Goal: Task Accomplishment & Management: Complete application form

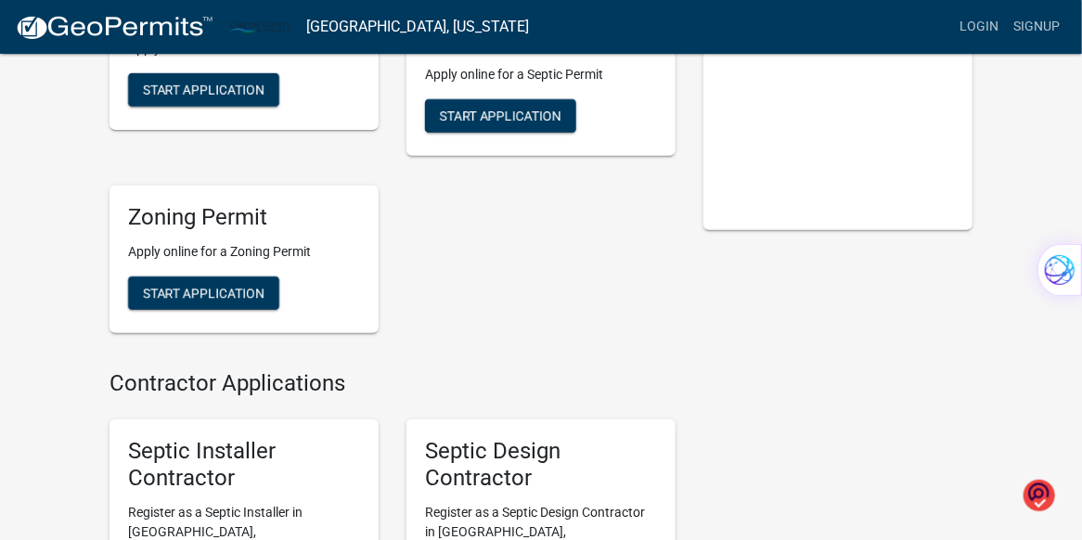
scroll to position [197, 0]
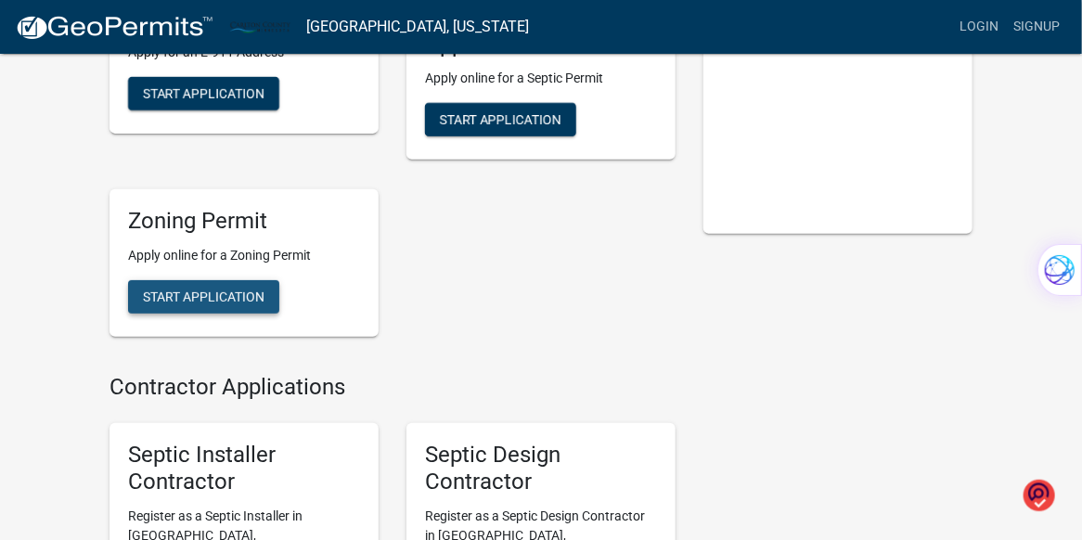
click at [212, 286] on button "Start Application" at bounding box center [203, 296] width 151 height 33
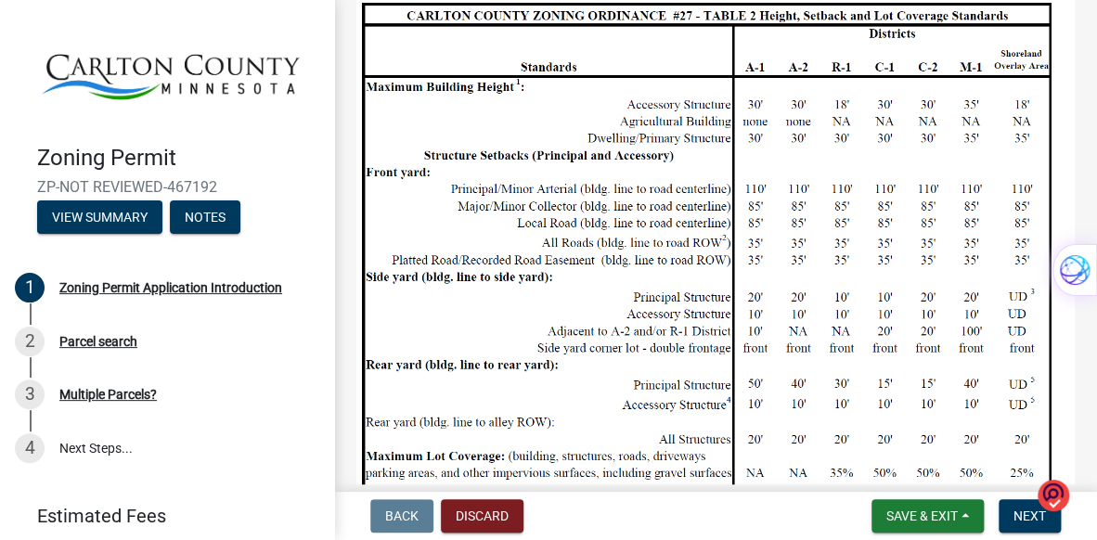
scroll to position [1292, 0]
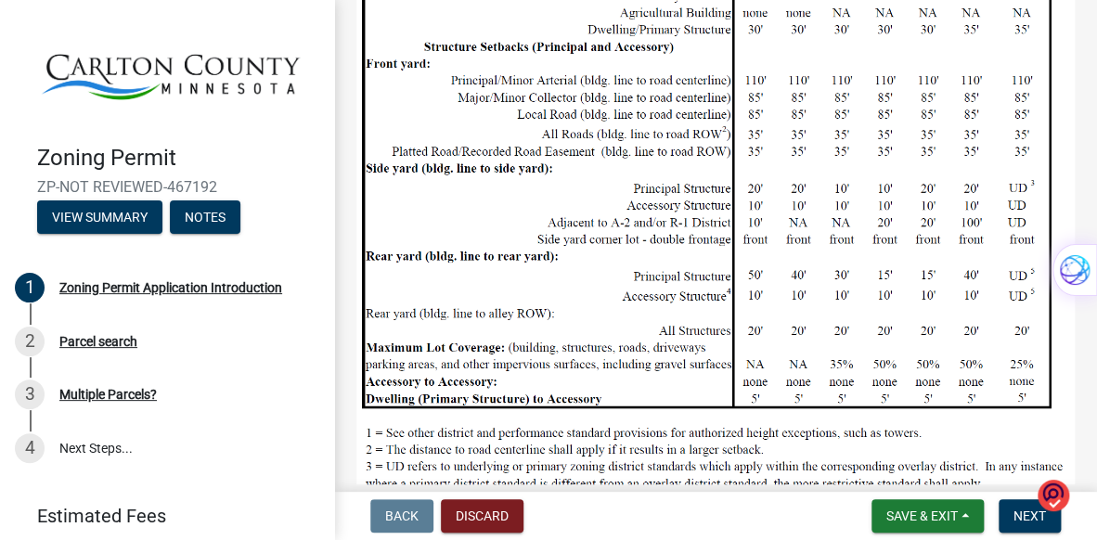
drag, startPoint x: 1061, startPoint y: 306, endPoint x: 1059, endPoint y: 383, distance: 77.1
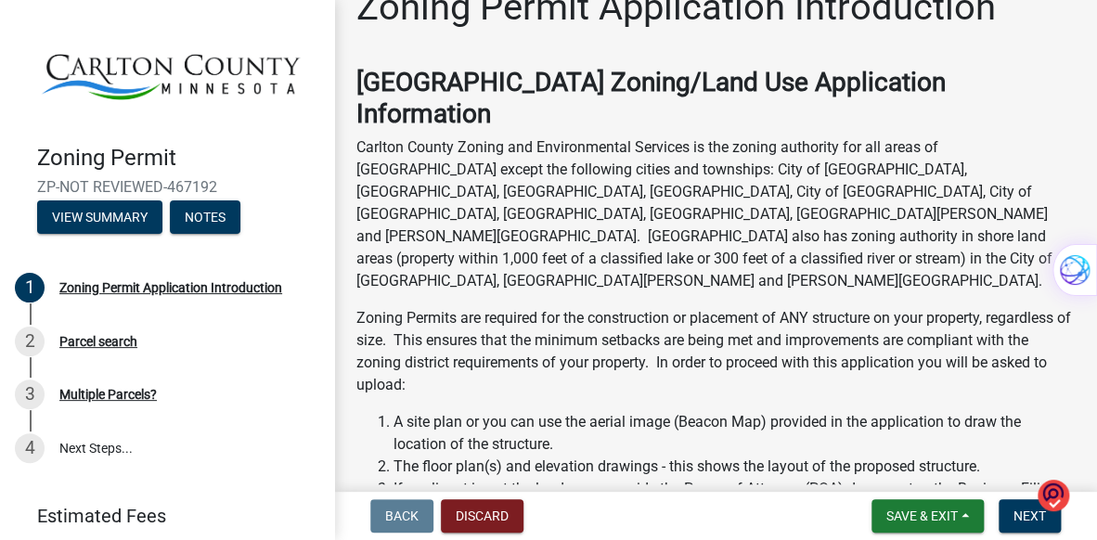
scroll to position [0, 0]
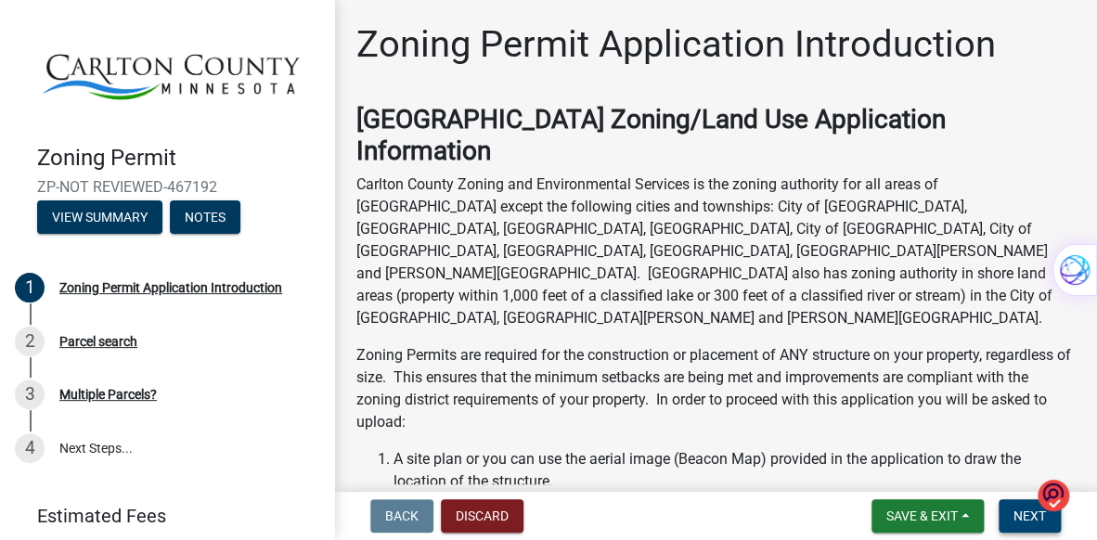
click at [1022, 517] on span "Next" at bounding box center [1029, 515] width 32 height 15
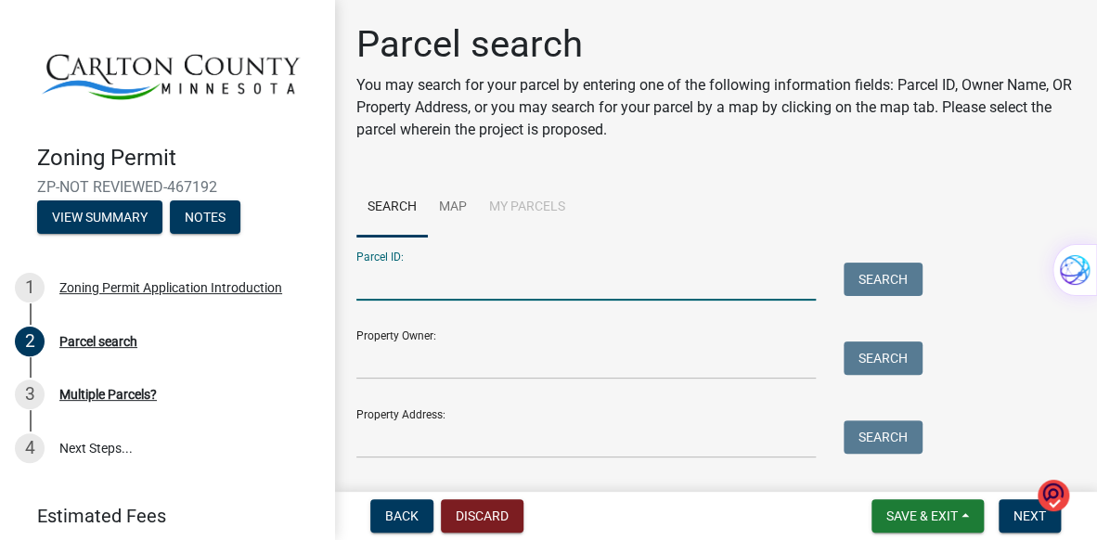
click at [463, 287] on input "Parcel ID:" at bounding box center [585, 282] width 459 height 38
type input "[PHONE_NUMBER]"
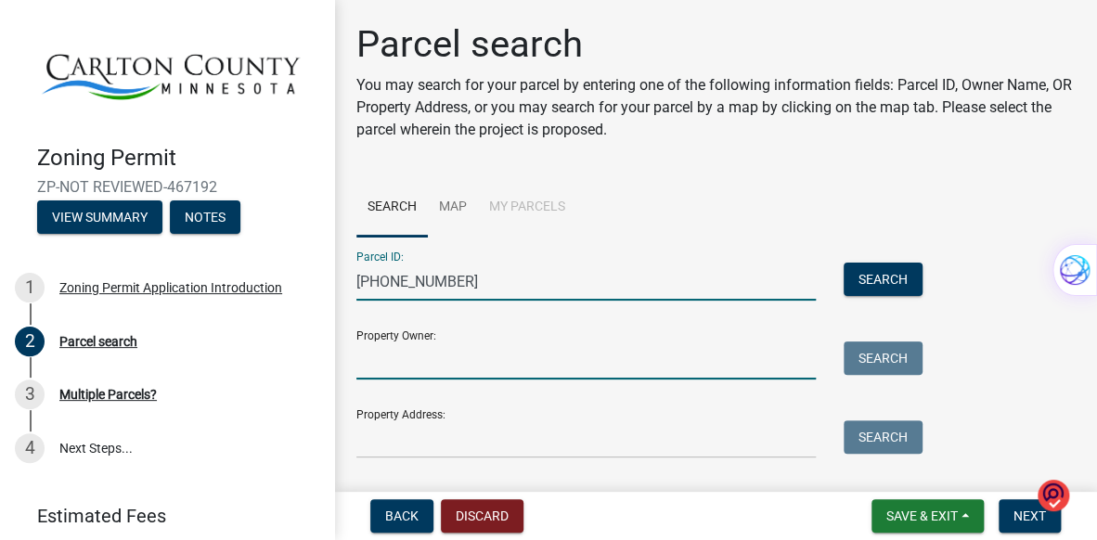
click at [428, 357] on input "Property Owner:" at bounding box center [585, 360] width 459 height 38
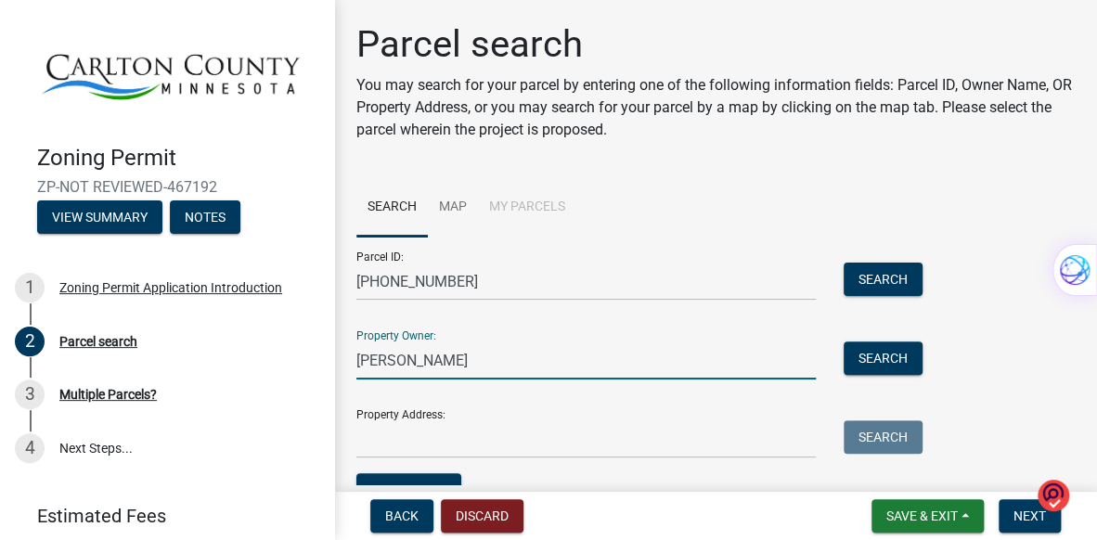
type input "Leonard L Simich"
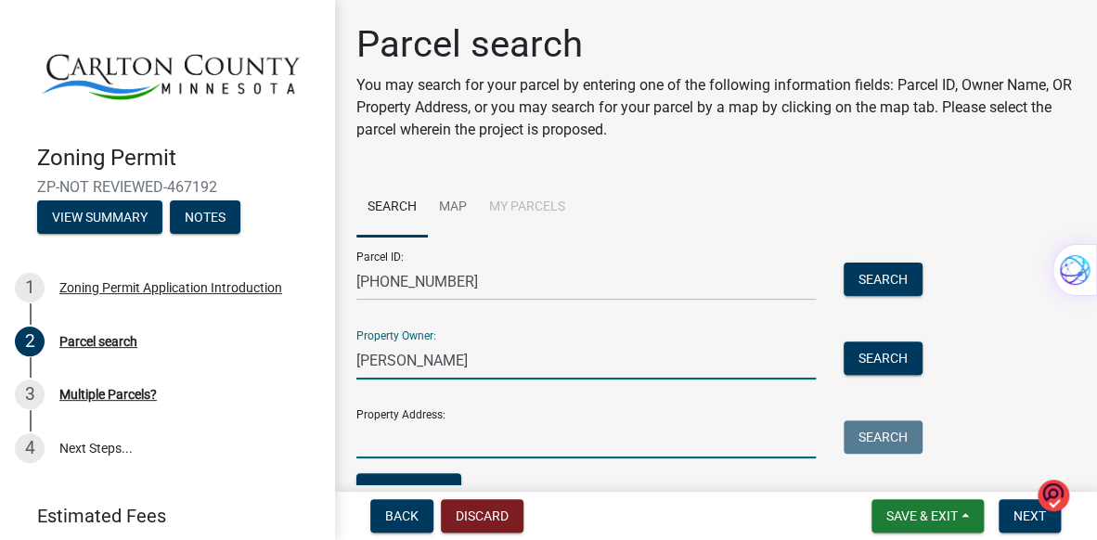
drag, startPoint x: 426, startPoint y: 443, endPoint x: 441, endPoint y: 435, distance: 16.6
click at [438, 435] on input "Property Address:" at bounding box center [585, 439] width 459 height 38
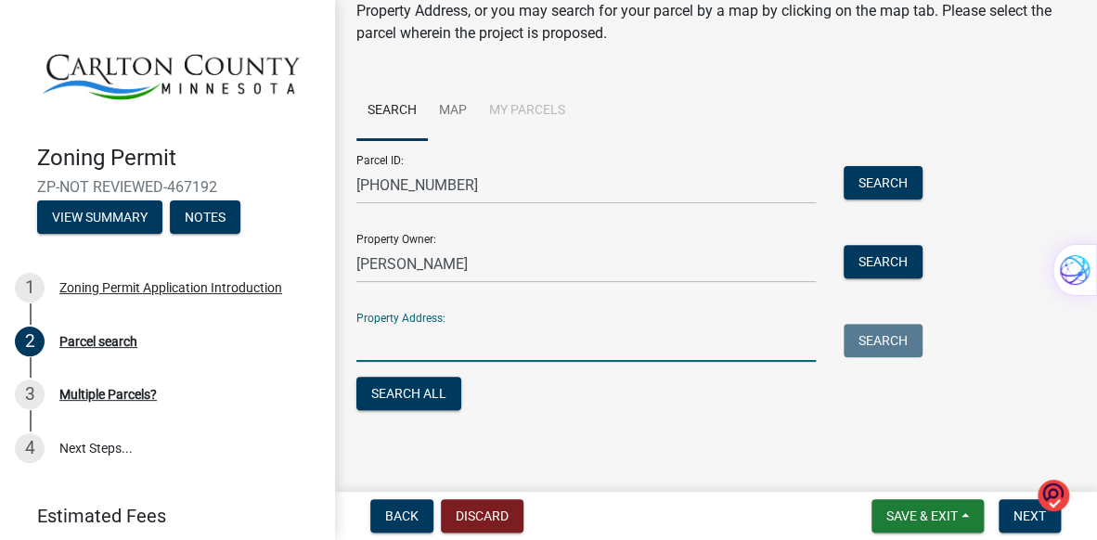
scroll to position [99, 0]
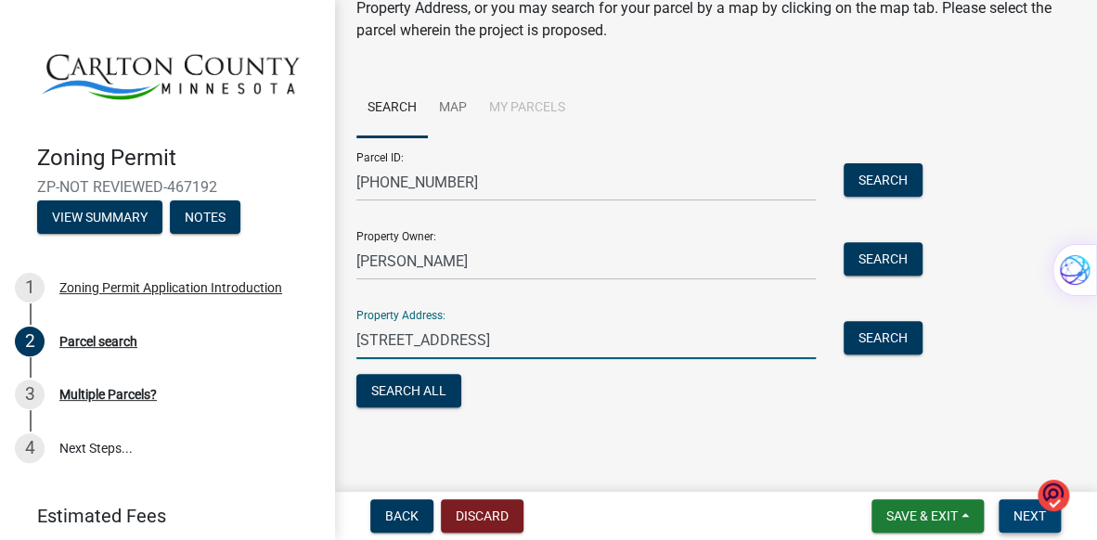
type input "4215 Lake Road @, Moose Lake, Mn. 55767"
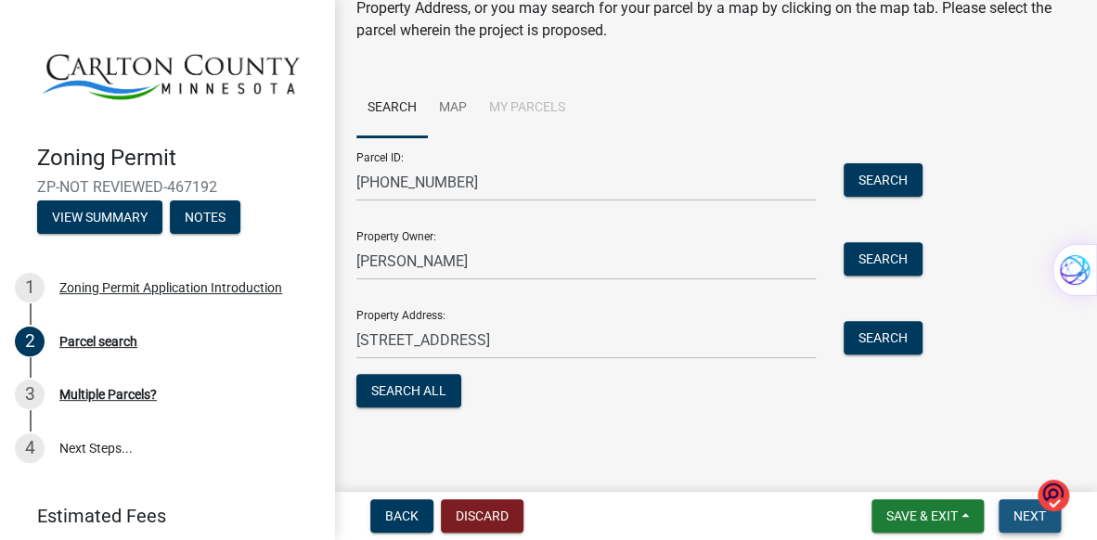
click at [1030, 512] on span "Next" at bounding box center [1029, 515] width 32 height 15
click at [418, 387] on button "Search All" at bounding box center [408, 390] width 105 height 33
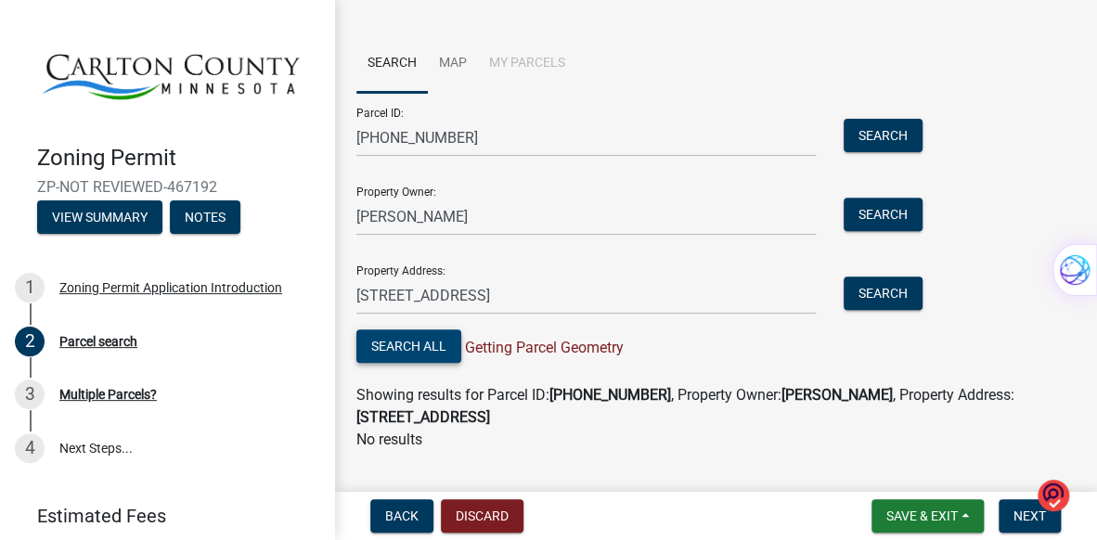
scroll to position [182, 0]
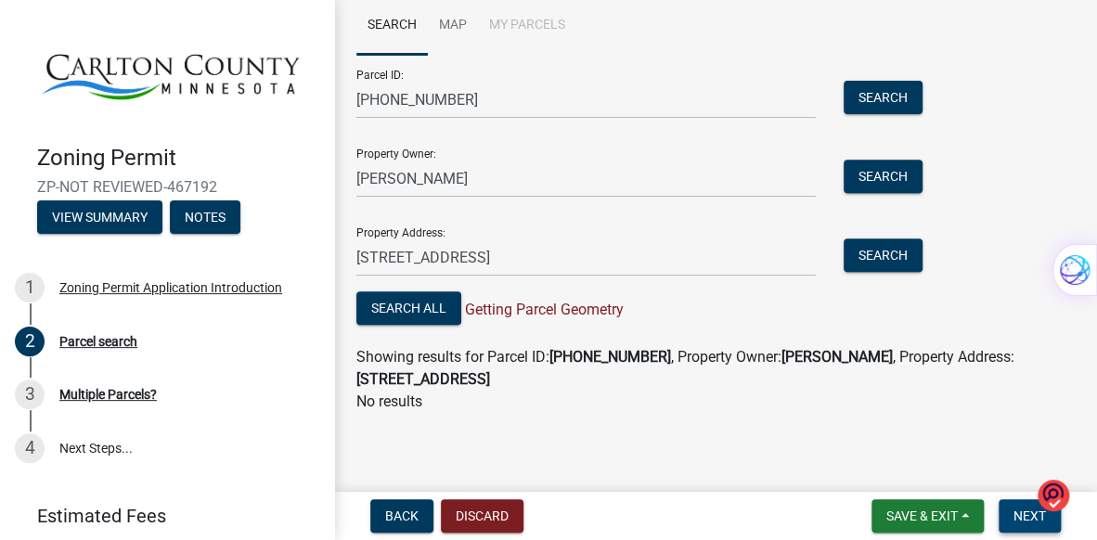
click at [1024, 510] on span "Next" at bounding box center [1029, 515] width 32 height 15
click at [1018, 508] on span "Next" at bounding box center [1029, 515] width 32 height 15
click at [1020, 505] on button "Next" at bounding box center [1029, 515] width 62 height 33
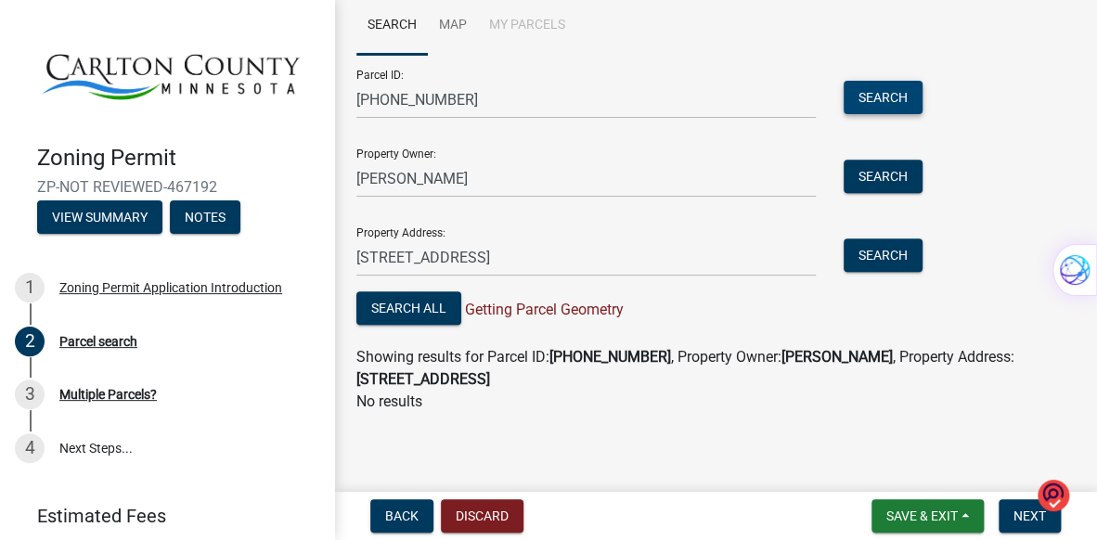
click at [886, 94] on button "Search" at bounding box center [882, 97] width 79 height 33
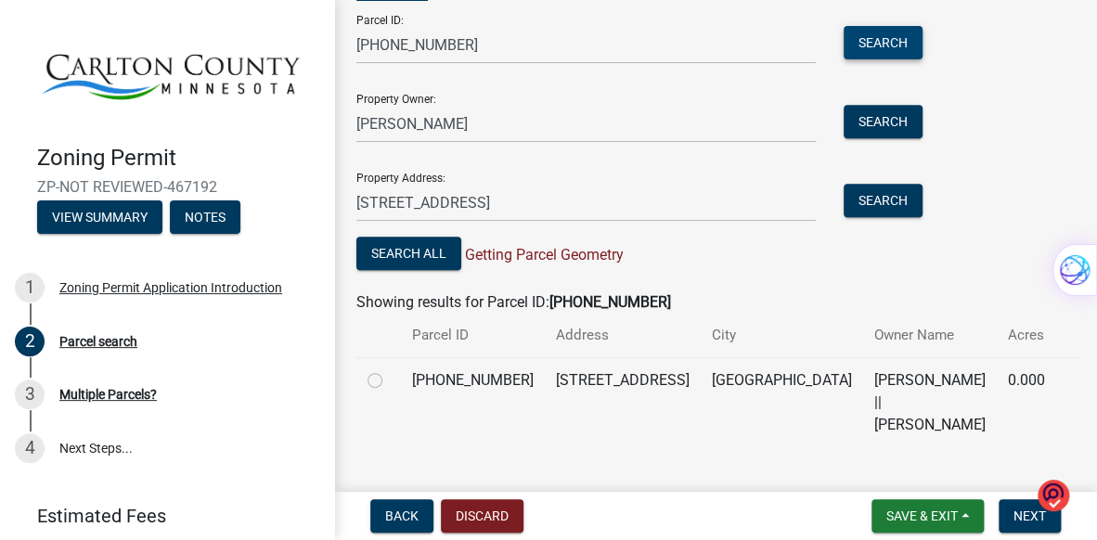
scroll to position [249, 0]
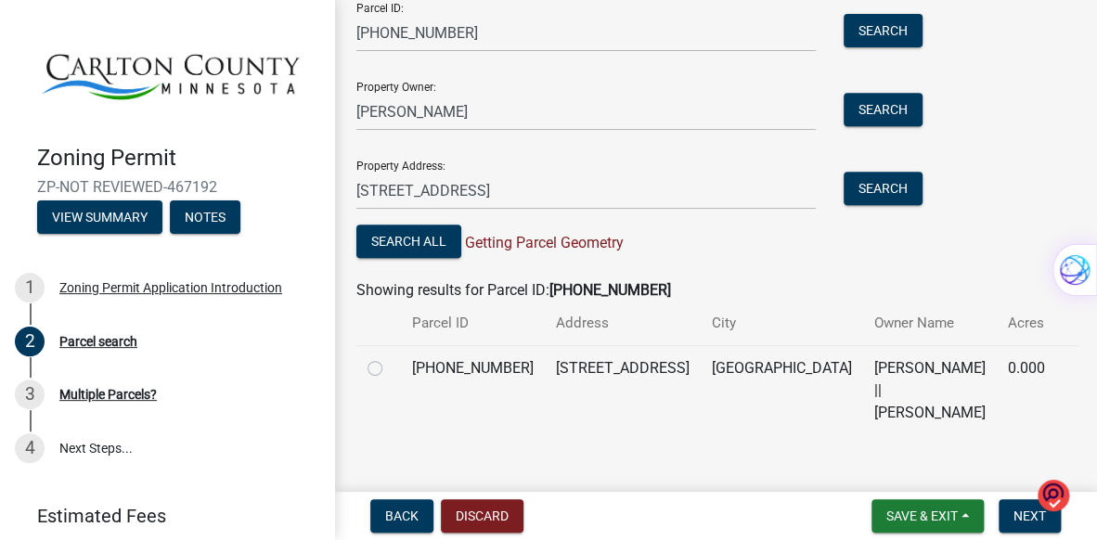
click at [390, 357] on label at bounding box center [390, 357] width 0 height 0
click at [390, 366] on input "radio" at bounding box center [396, 363] width 12 height 12
radio input "true"
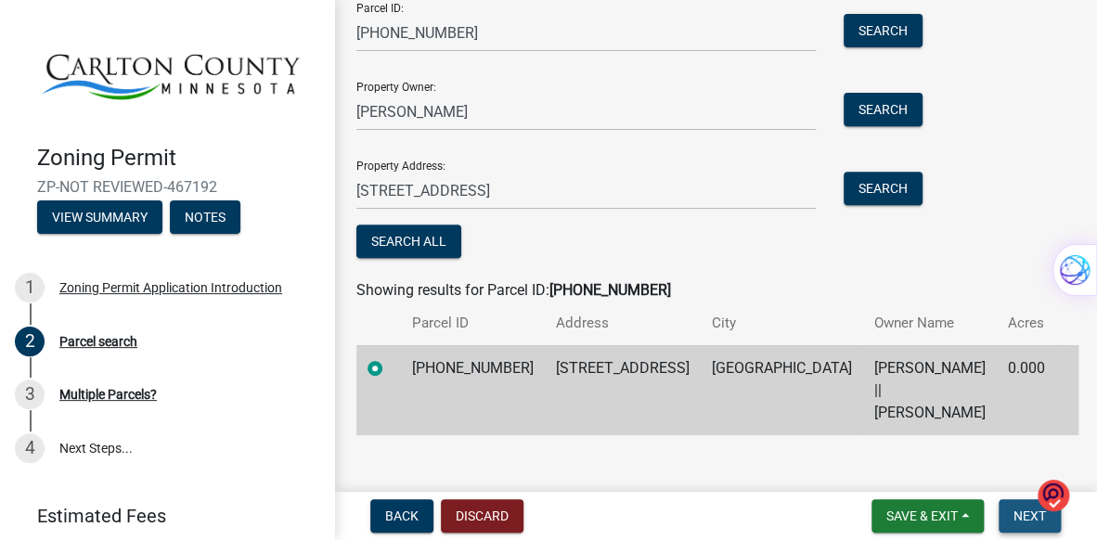
click at [1021, 509] on span "Next" at bounding box center [1029, 515] width 32 height 15
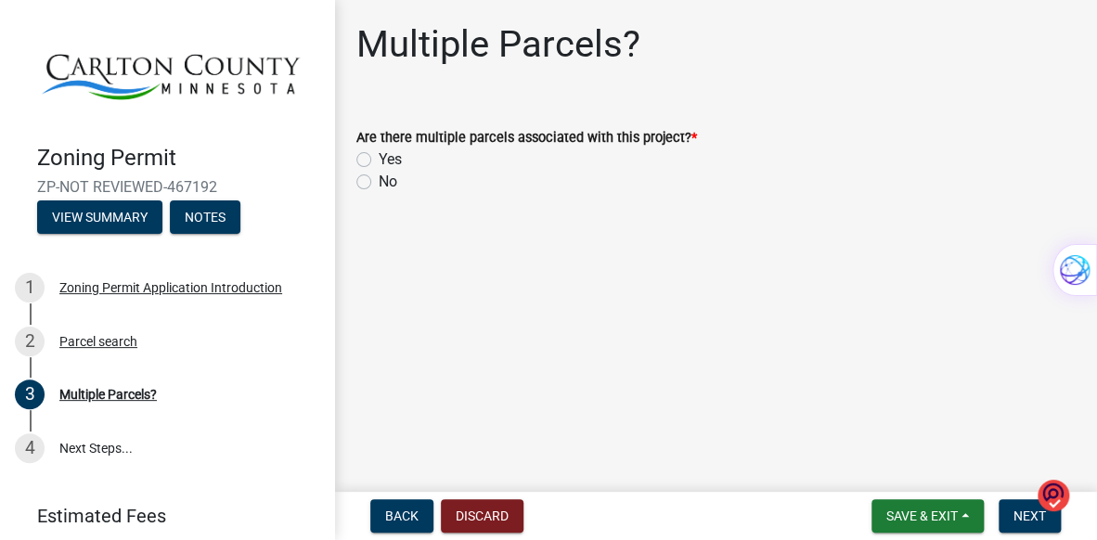
click at [379, 182] on label "No" at bounding box center [388, 182] width 19 height 22
click at [379, 182] on input "No" at bounding box center [385, 177] width 12 height 12
radio input "true"
click at [1021, 516] on span "Next" at bounding box center [1029, 515] width 32 height 15
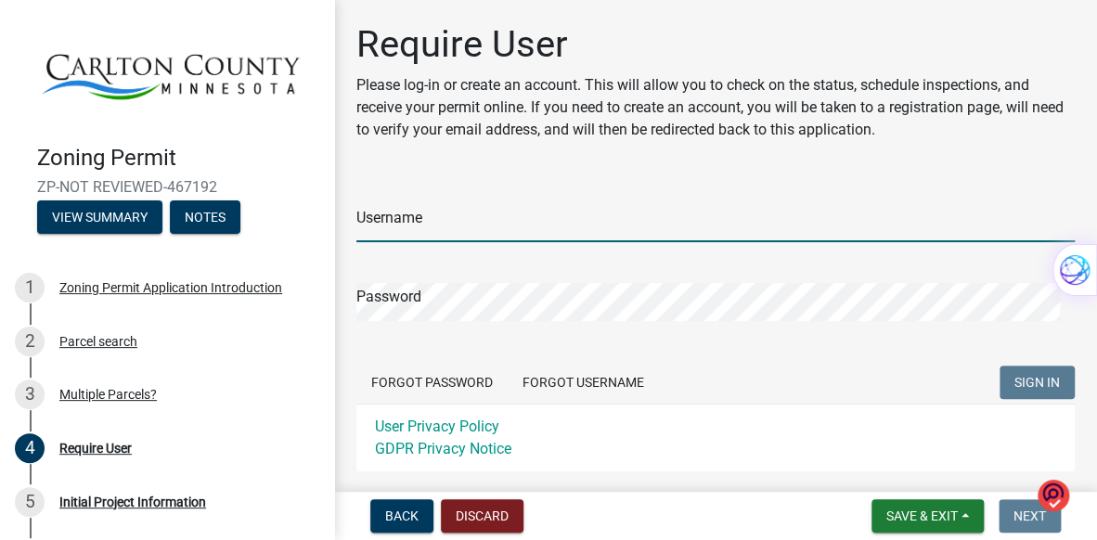
click at [394, 219] on input "Username" at bounding box center [715, 223] width 718 height 38
click at [393, 227] on input "LenSimich" at bounding box center [715, 223] width 718 height 38
type input "LenSimich"
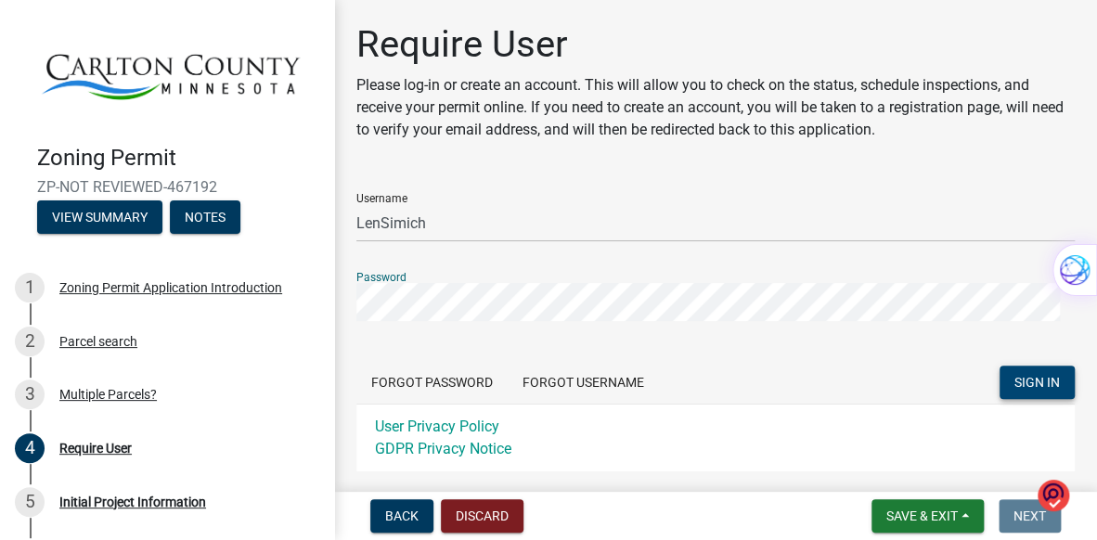
click at [1022, 372] on button "SIGN IN" at bounding box center [1036, 382] width 75 height 33
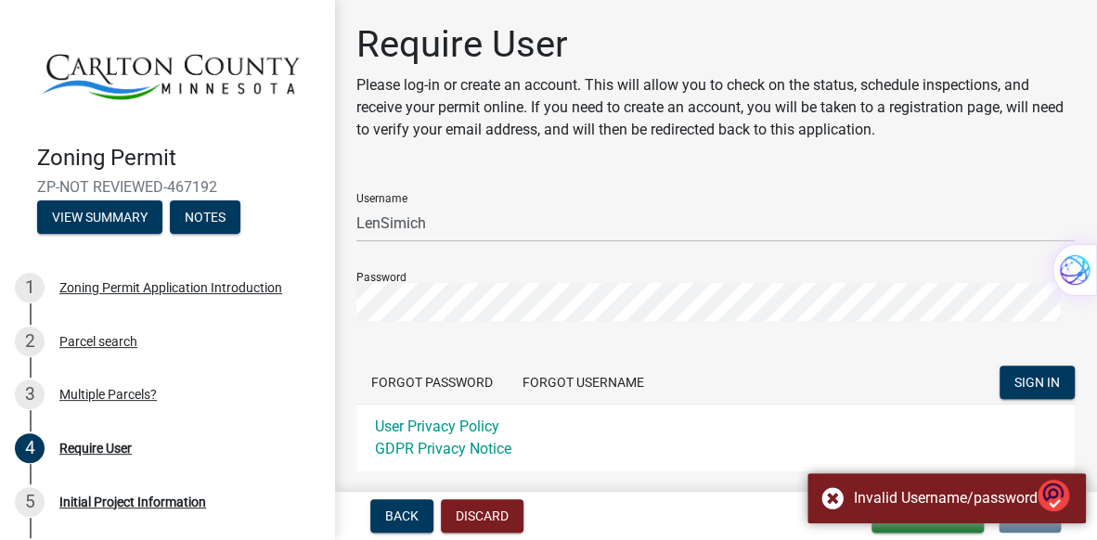
click at [906, 440] on div "User Privacy Policy GDPR Privacy Notice" at bounding box center [715, 438] width 718 height 68
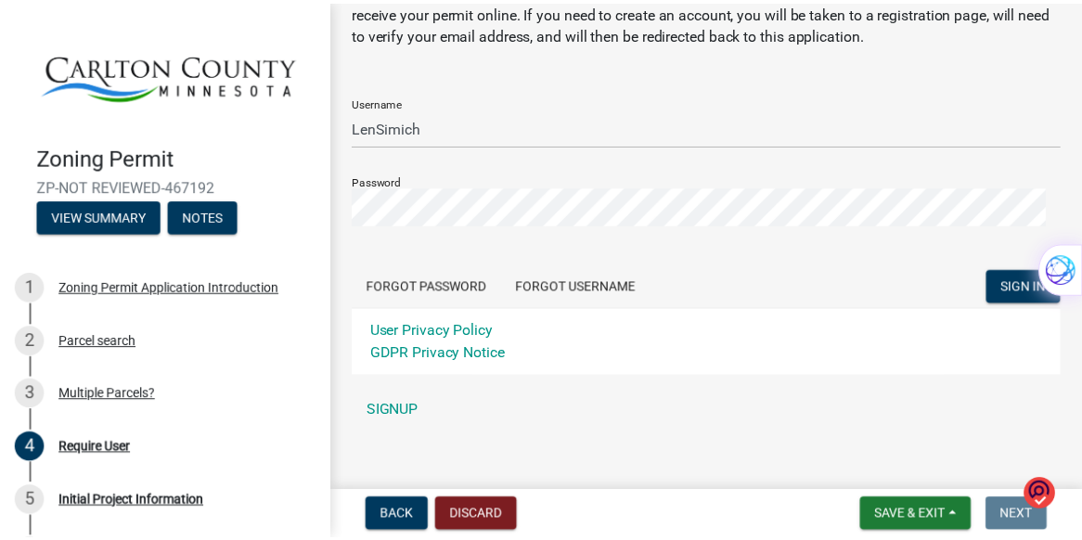
scroll to position [112, 0]
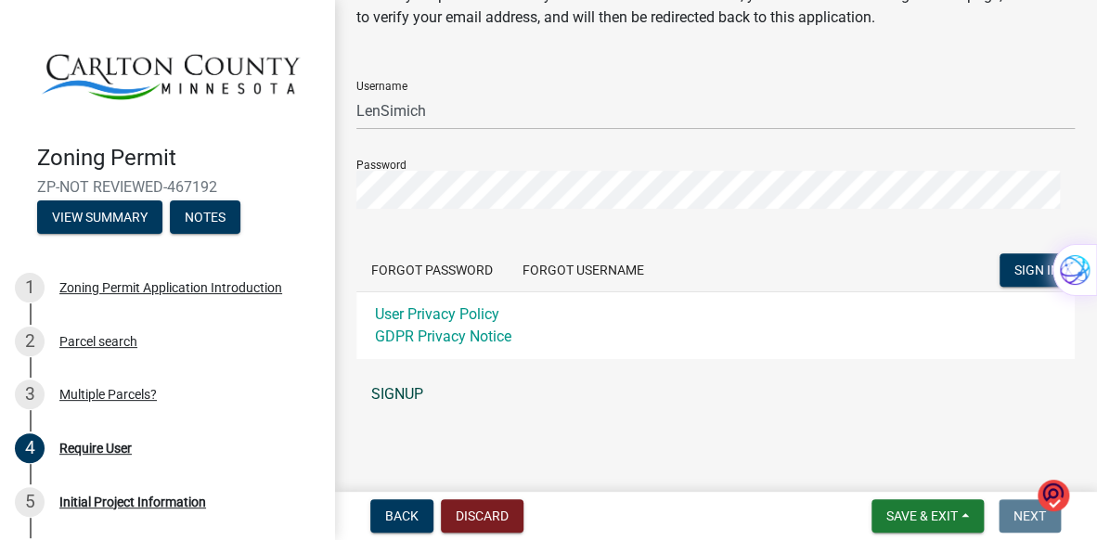
click at [408, 392] on link "SIGNUP" at bounding box center [715, 394] width 718 height 37
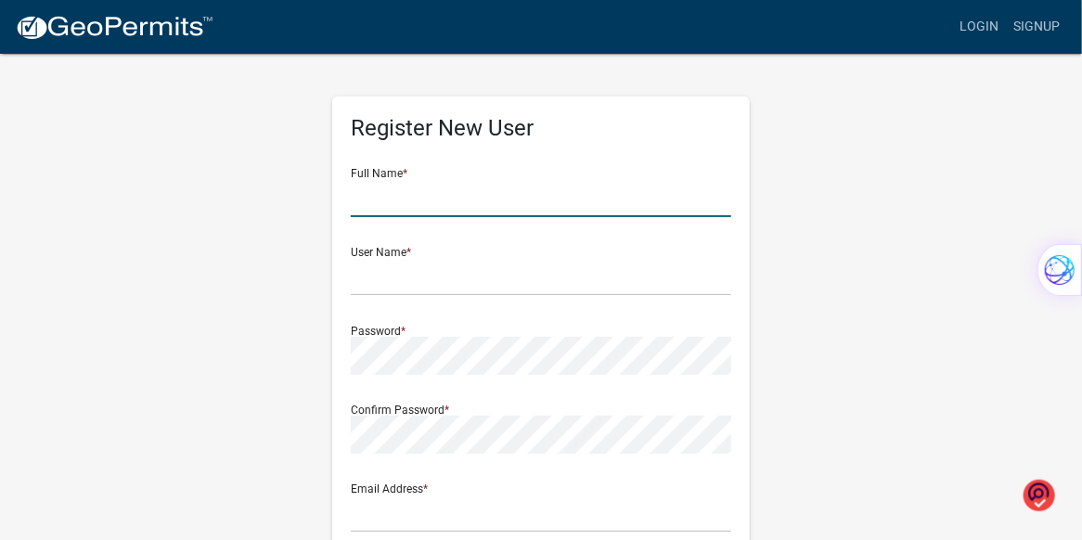
click at [392, 193] on input "text" at bounding box center [541, 198] width 380 height 38
click at [405, 197] on input "text" at bounding box center [541, 198] width 380 height 38
type input "Leonard L Simich"
type input "[PERSON_NAME][EMAIL_ADDRESS][PERSON_NAME][DOMAIN_NAME]"
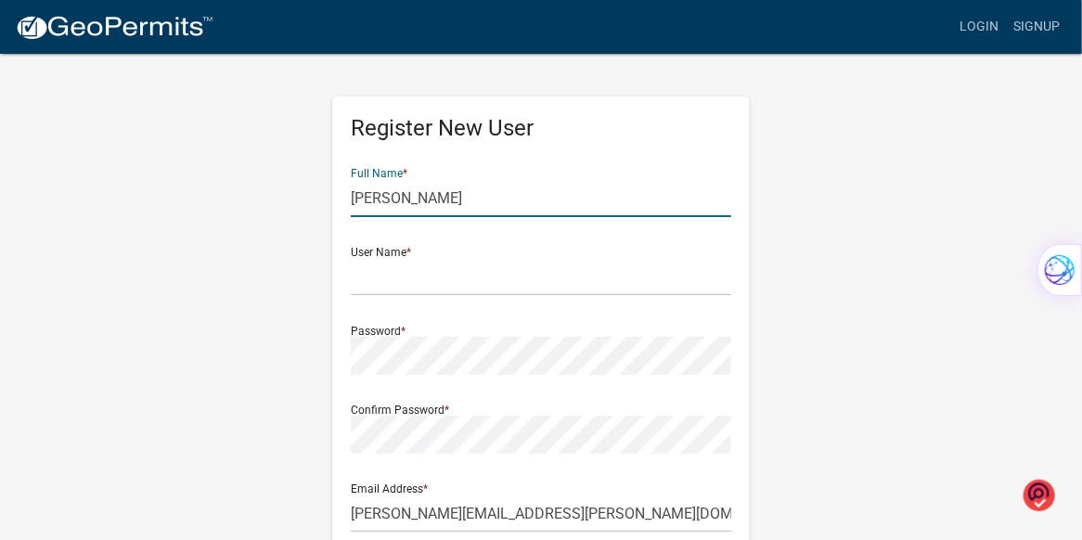
type input "[STREET_ADDRESS]"
type input "Chaska"
type input "MN"
type input "55318"
type input "9524861898"
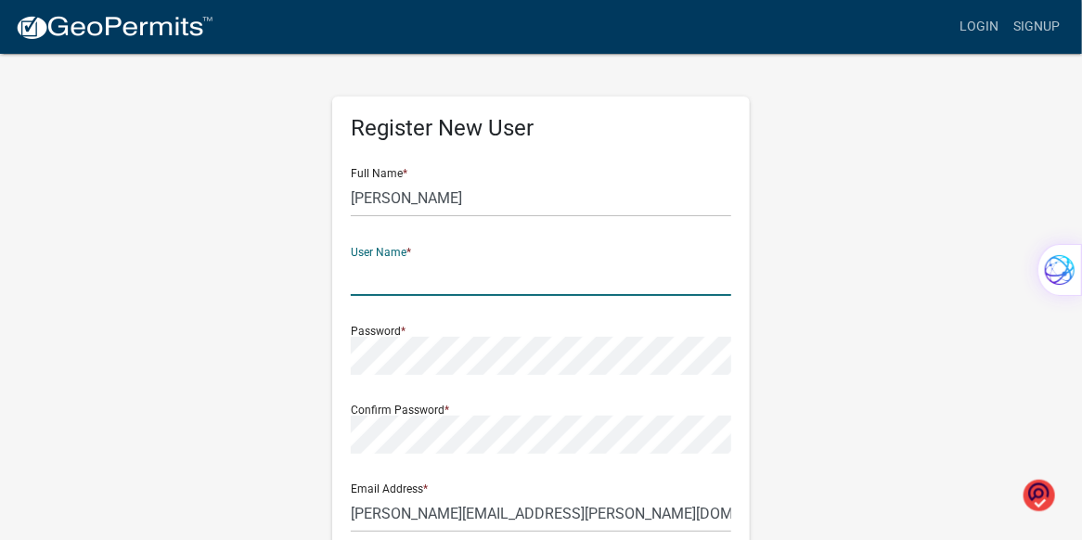
click at [427, 277] on input "text" at bounding box center [541, 277] width 380 height 38
type input "LenSimich"
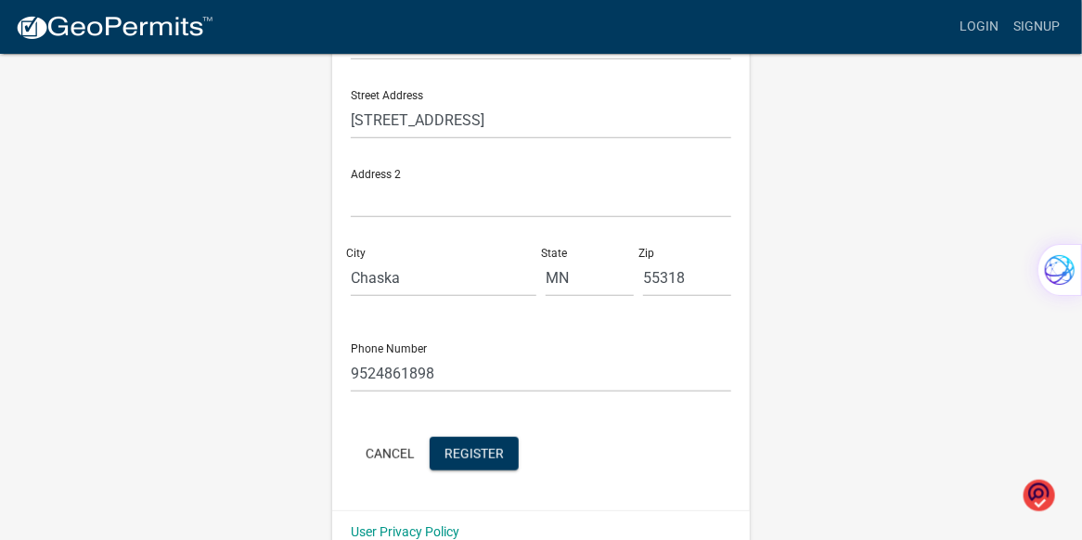
scroll to position [475, 0]
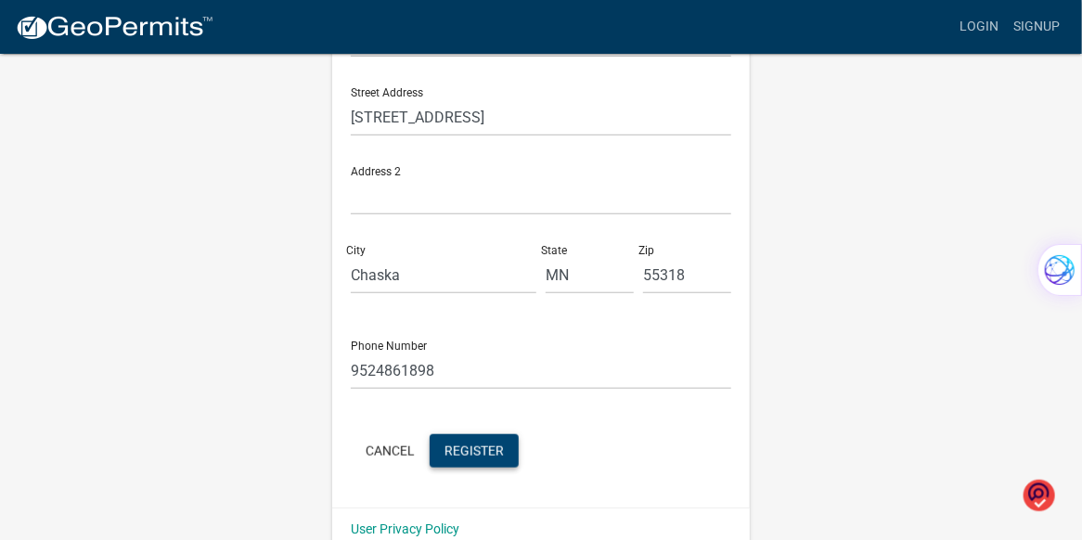
click at [534, 449] on div "Cancel Register" at bounding box center [541, 453] width 380 height 38
drag, startPoint x: 486, startPoint y: 456, endPoint x: 501, endPoint y: 458, distance: 15.1
click at [501, 458] on button "Register" at bounding box center [474, 450] width 89 height 33
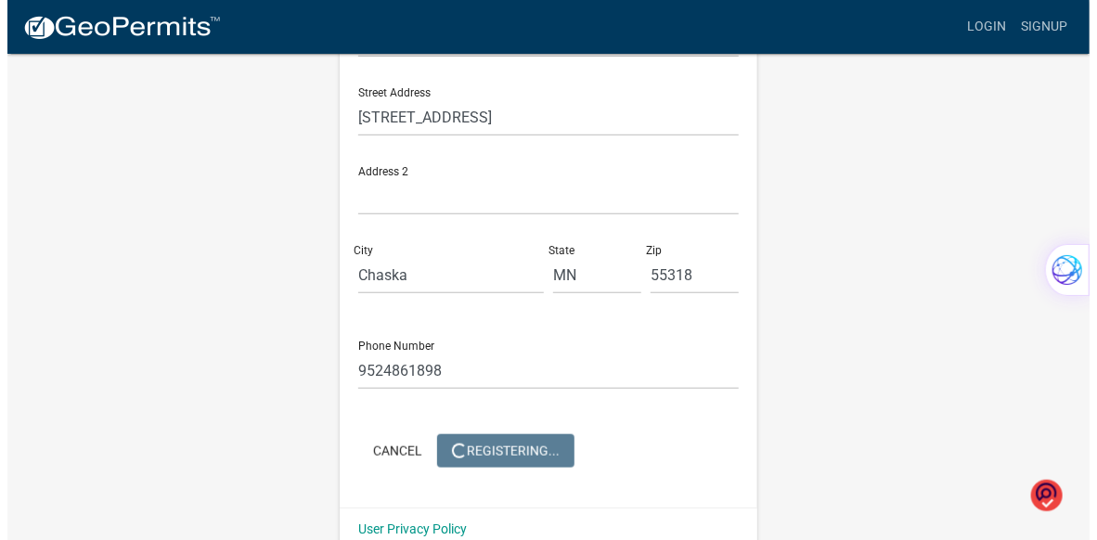
scroll to position [0, 0]
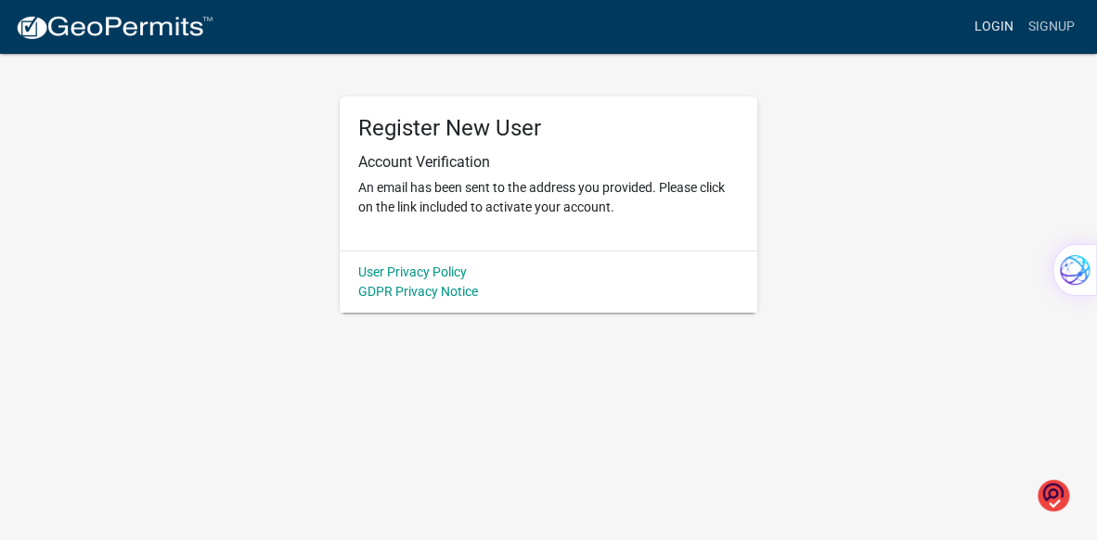
click at [987, 22] on link "Login" at bounding box center [994, 26] width 54 height 35
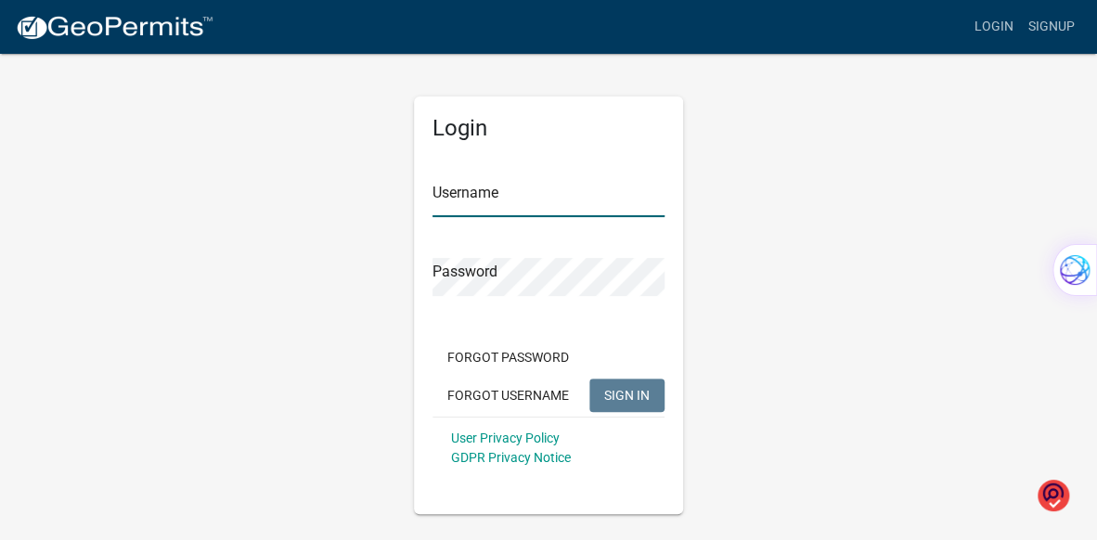
type input "LenSimich"
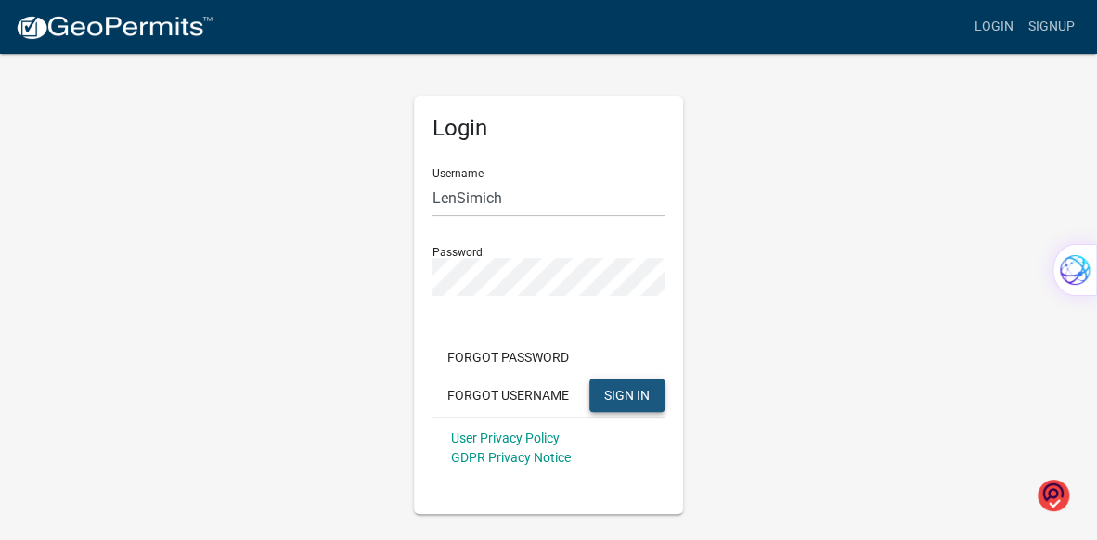
click at [641, 380] on button "SIGN IN" at bounding box center [626, 395] width 75 height 33
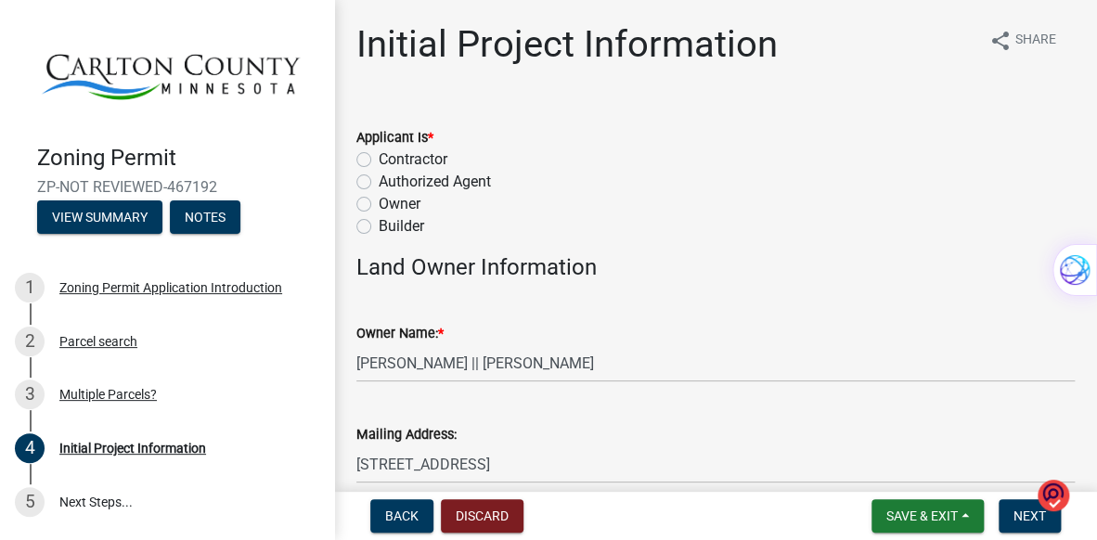
click at [379, 204] on label "Owner" at bounding box center [400, 204] width 42 height 22
click at [379, 204] on input "Owner" at bounding box center [385, 199] width 12 height 12
radio input "true"
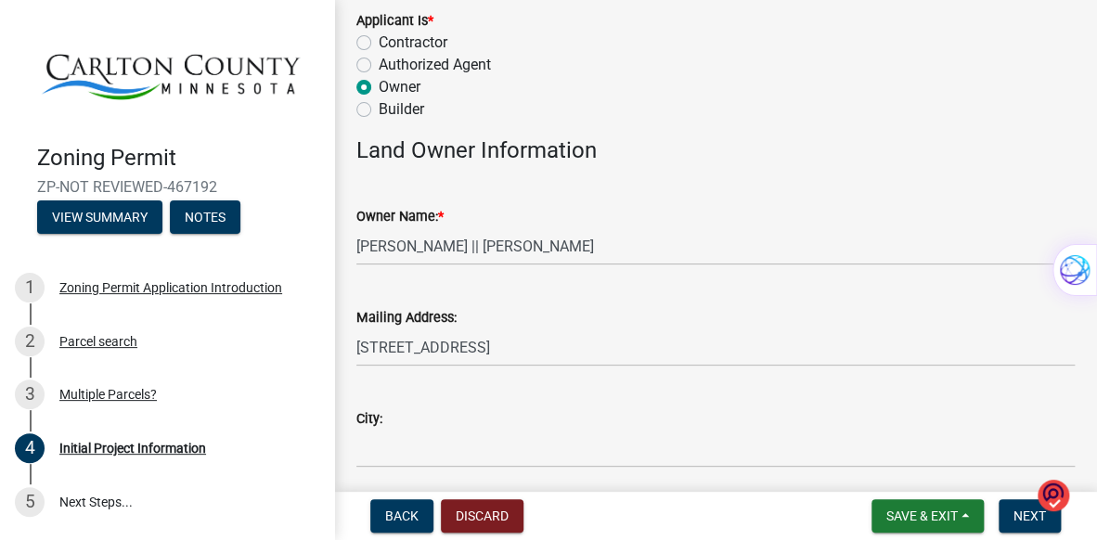
scroll to position [117, 0]
drag, startPoint x: 1080, startPoint y: 80, endPoint x: 1084, endPoint y: 101, distance: 21.7
click at [1084, 101] on main "Initial Project Information share Share Applicant Is * Contractor Authorized Ag…" at bounding box center [715, 242] width 763 height 484
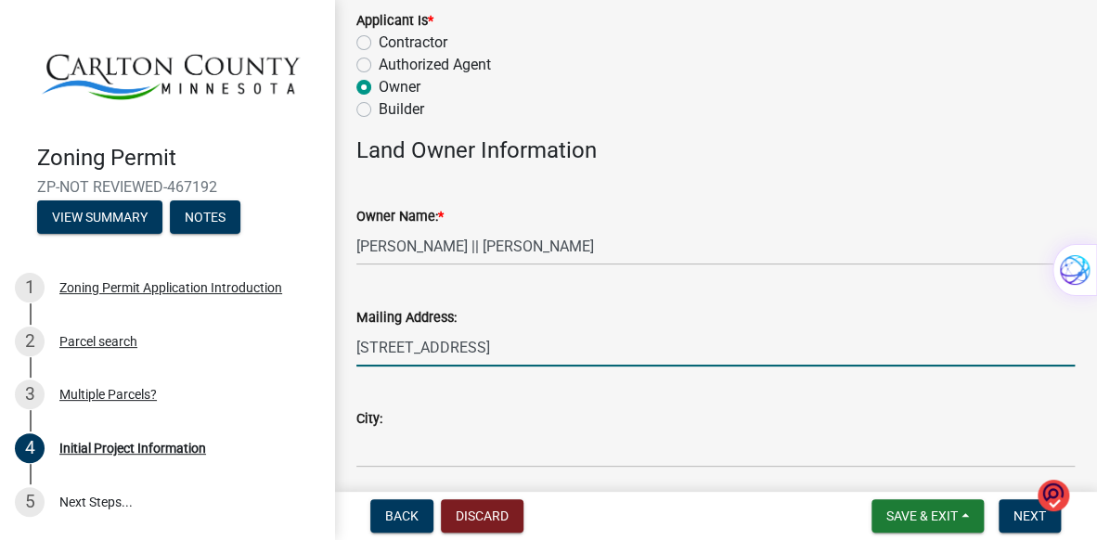
drag, startPoint x: 499, startPoint y: 342, endPoint x: 345, endPoint y: 342, distance: 154.0
click at [345, 342] on div "Mailing Address: [STREET_ADDRESS]" at bounding box center [715, 323] width 746 height 86
type input "[STREET_ADDRESS]"
type input "Chaska"
type input "MN"
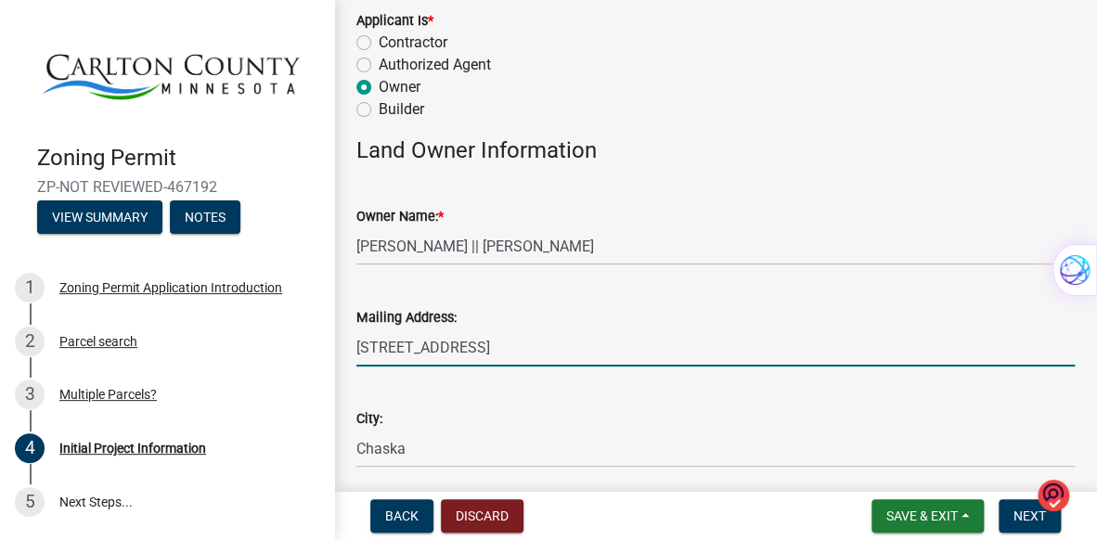
type input "55318"
type input "9524861898"
type input "[PERSON_NAME][EMAIL_ADDRESS][PERSON_NAME][DOMAIN_NAME]"
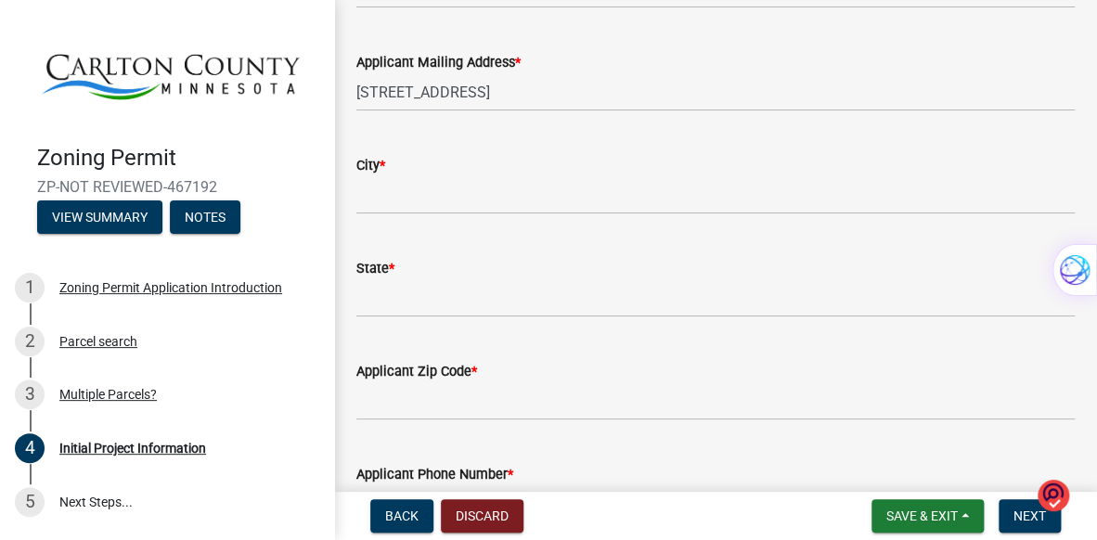
scroll to position [1113, 0]
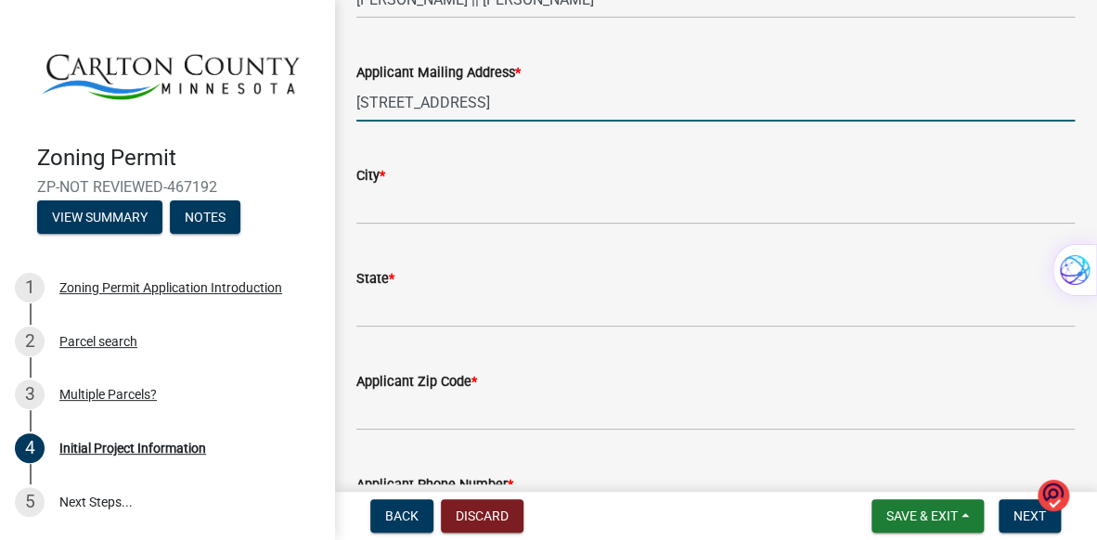
click at [499, 105] on input "[STREET_ADDRESS]" at bounding box center [715, 103] width 718 height 38
type input "4"
type input "[STREET_ADDRESS]"
type input "Chaska"
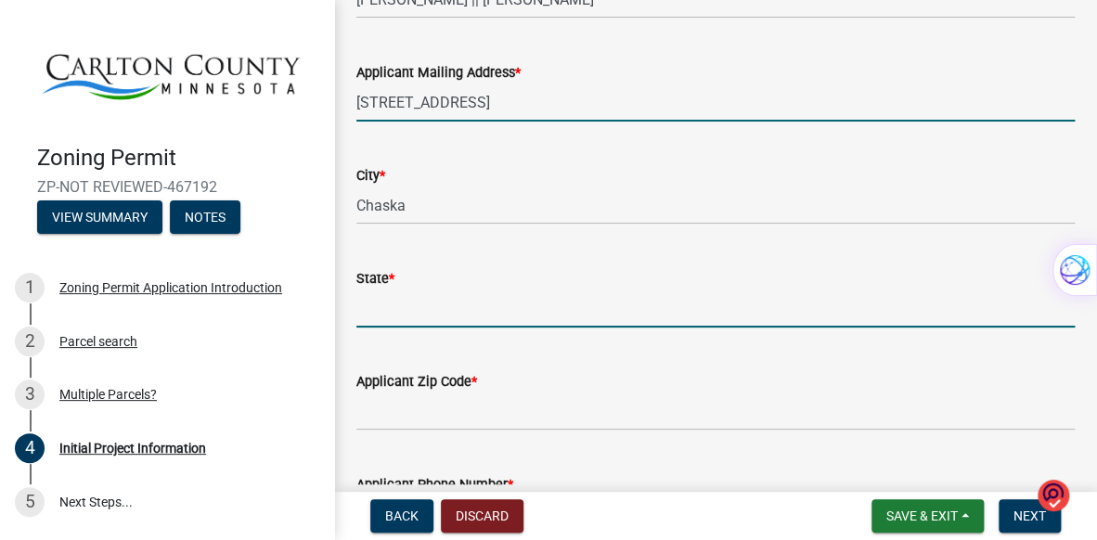
type input "MN"
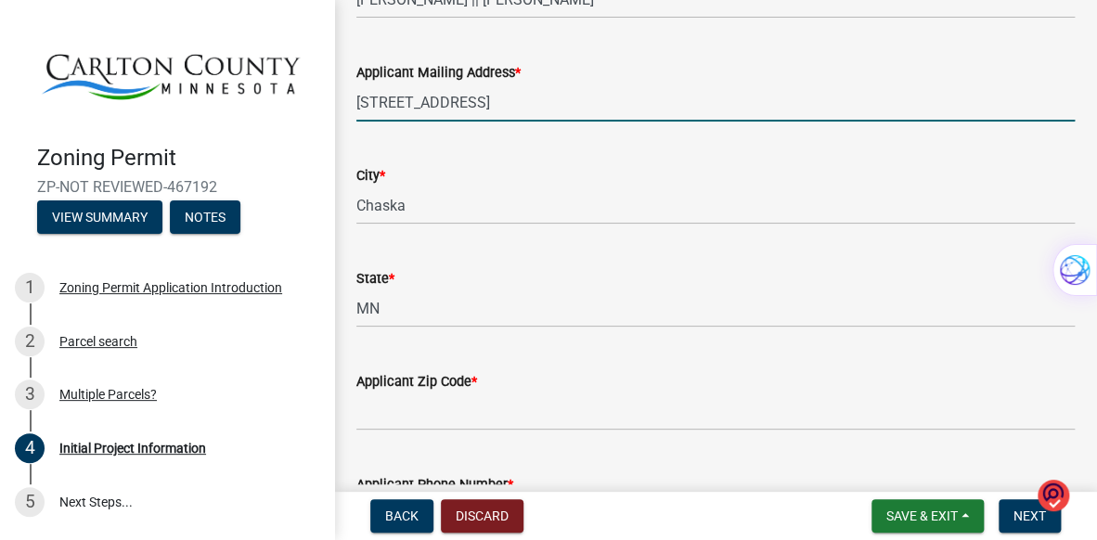
type input "55318"
type input "9524861898"
type input "[PERSON_NAME][EMAIL_ADDRESS][PERSON_NAME][DOMAIN_NAME]"
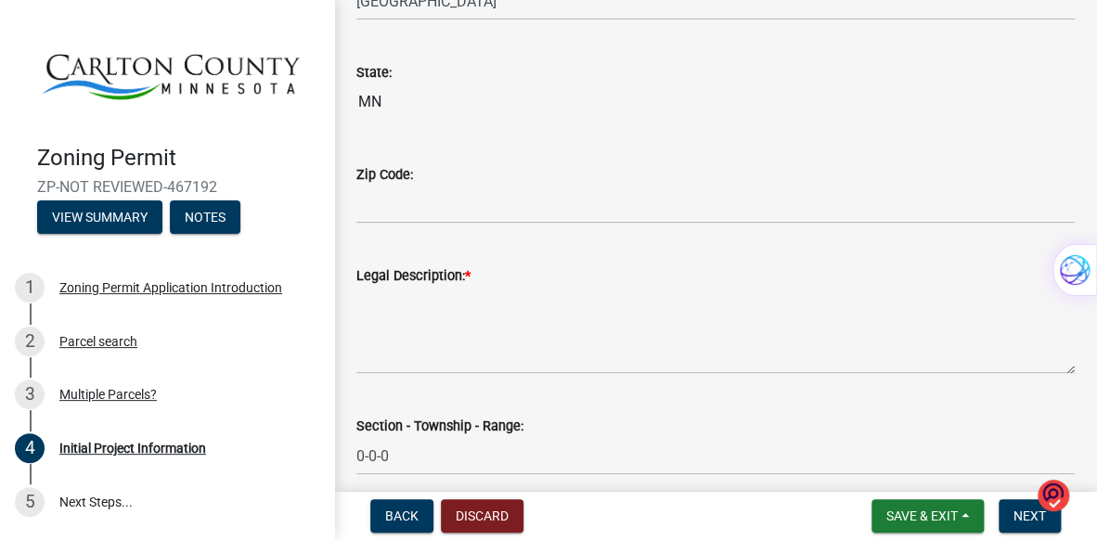
scroll to position [2088, 0]
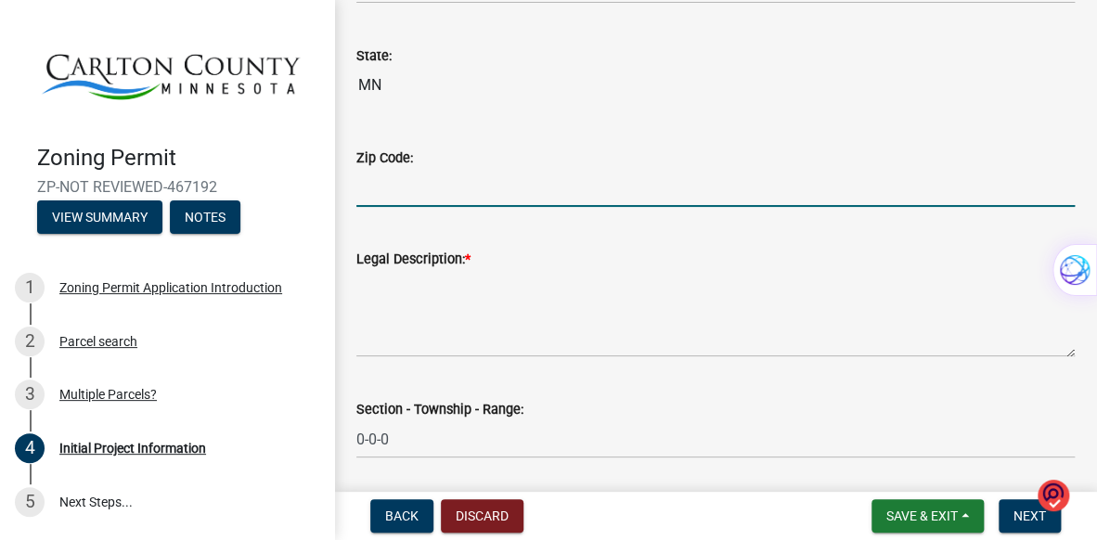
click at [408, 191] on input "Zip Code:" at bounding box center [715, 188] width 718 height 38
type input "55767"
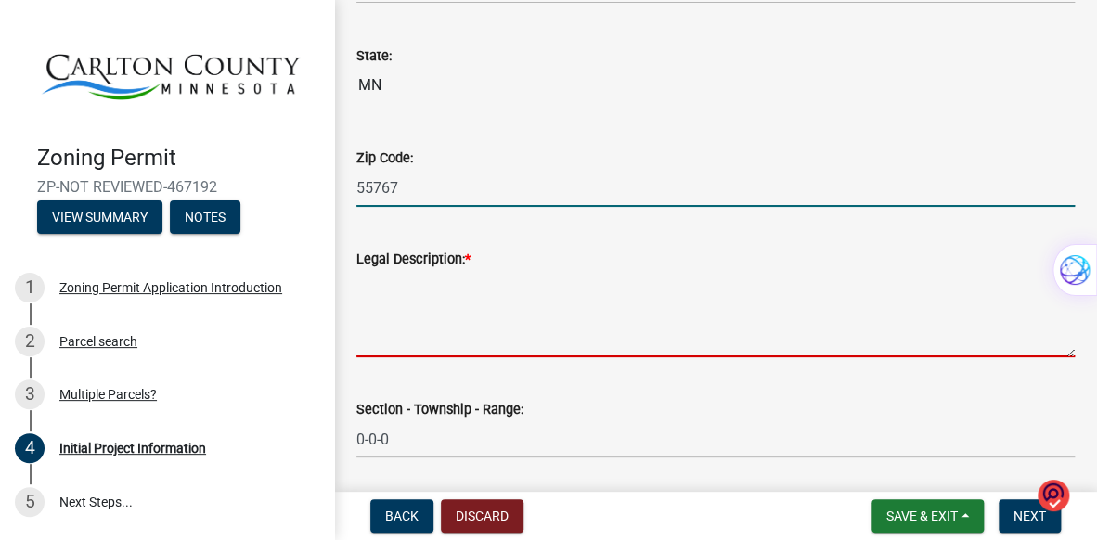
click at [414, 341] on textarea "Legal Description: *" at bounding box center [715, 313] width 718 height 87
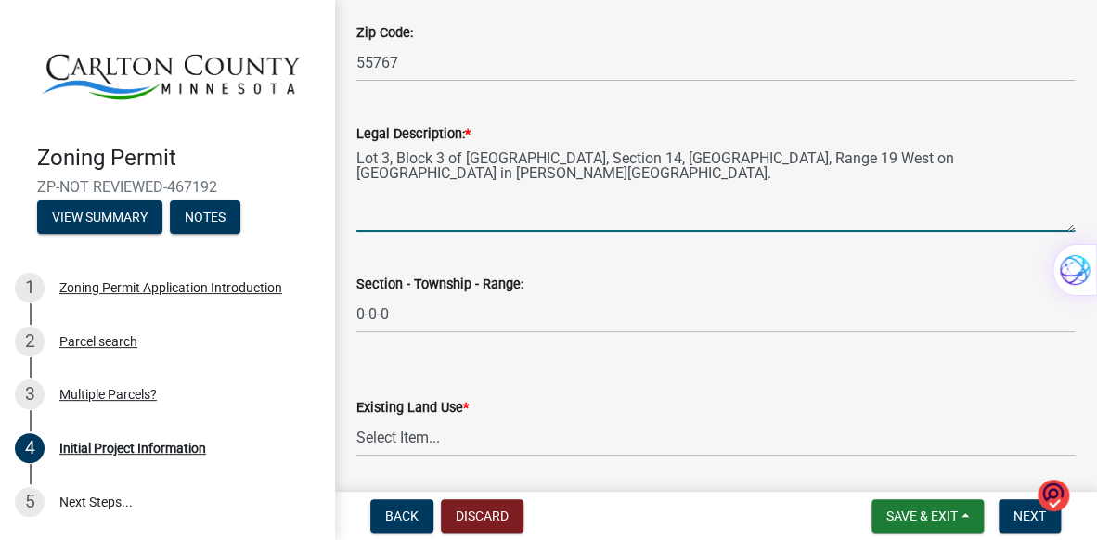
scroll to position [2193, 0]
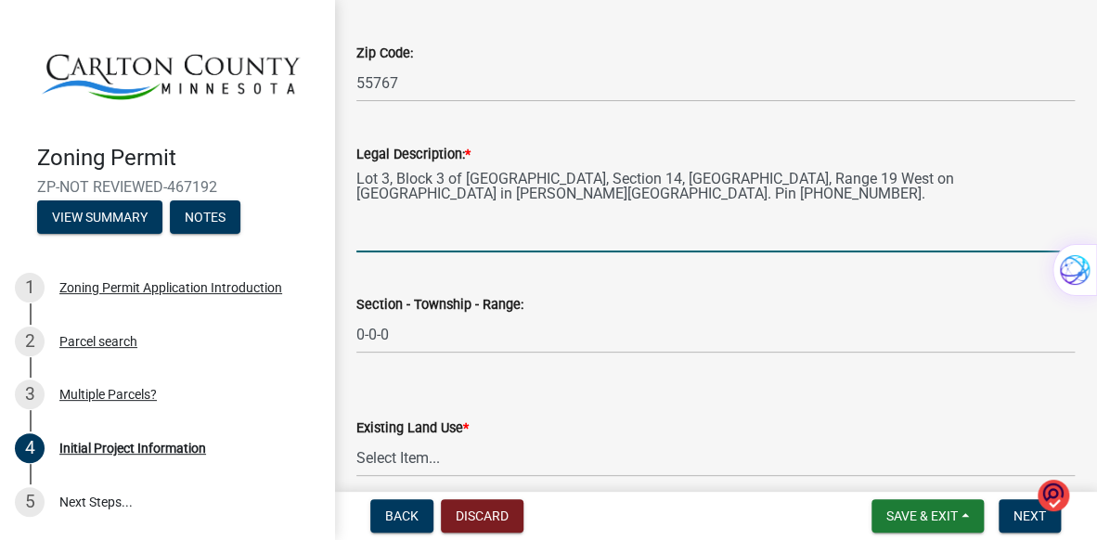
drag, startPoint x: 694, startPoint y: 193, endPoint x: 334, endPoint y: 184, distance: 360.1
type textarea "Lot 3, Block 3 of [GEOGRAPHIC_DATA], Section 14, [GEOGRAPHIC_DATA], Range 19 We…"
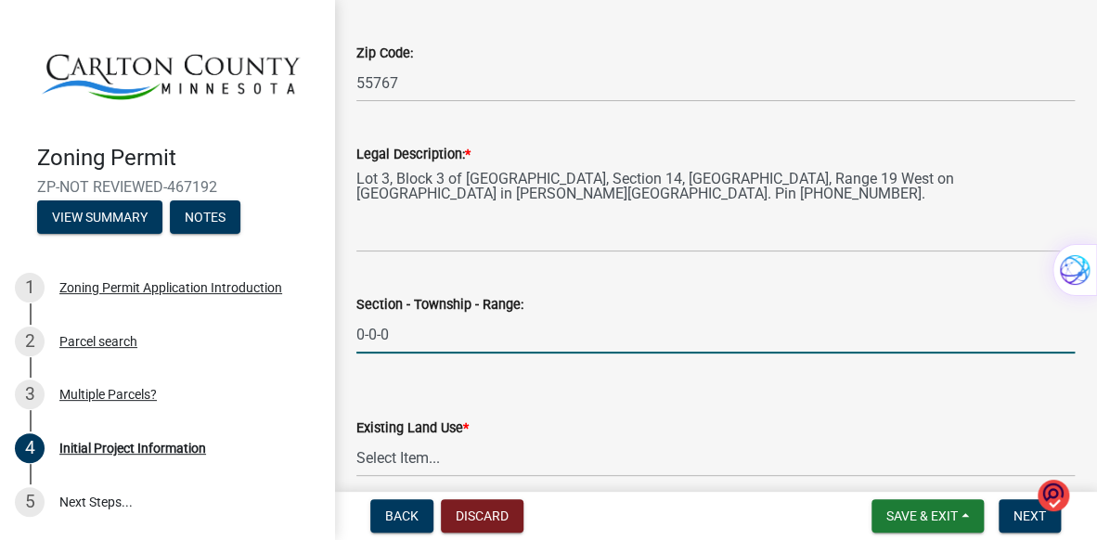
click at [445, 335] on input "0-0-0" at bounding box center [715, 334] width 718 height 38
type input "0"
drag, startPoint x: 403, startPoint y: 341, endPoint x: 415, endPoint y: 342, distance: 12.1
click at [415, 342] on input "Section - Township - Range:" at bounding box center [715, 334] width 718 height 38
paste input "Lot 3, Block 3 of [GEOGRAPHIC_DATA], Section 14, [GEOGRAPHIC_DATA], Range 19 We…"
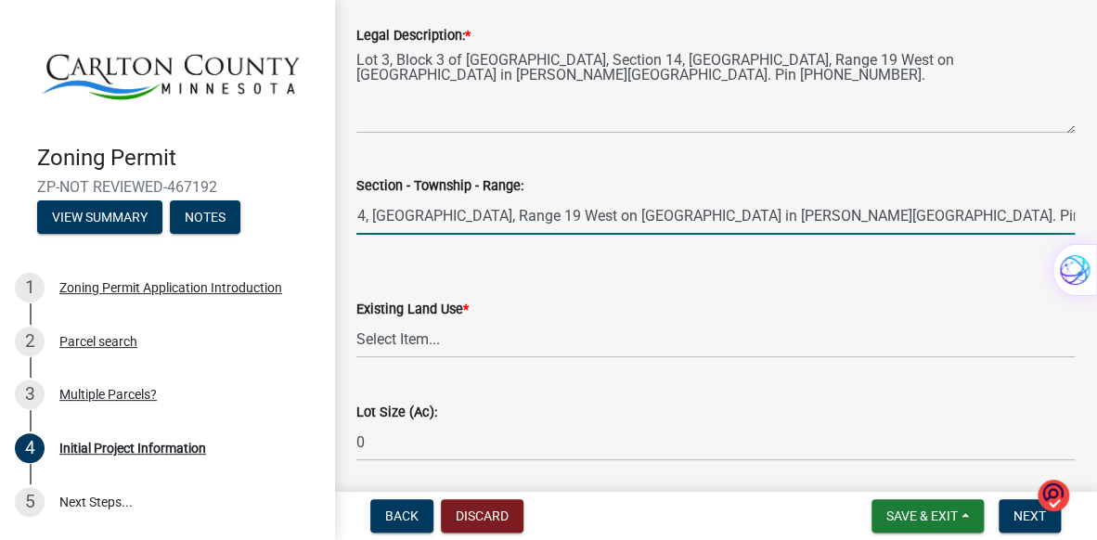
scroll to position [2385, 0]
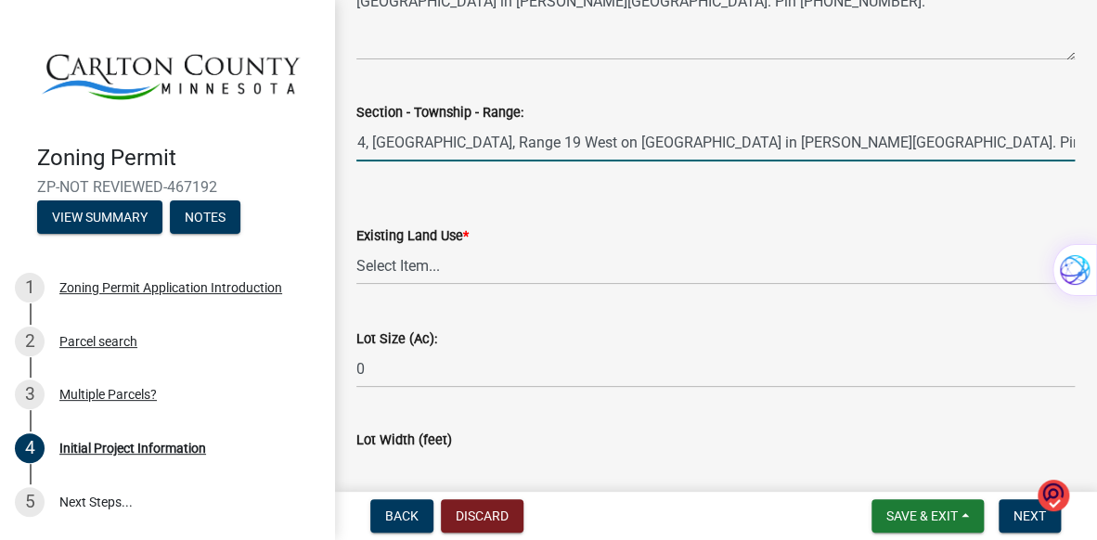
type input "Lot 3, Block 3 of [GEOGRAPHIC_DATA], Section 14, [GEOGRAPHIC_DATA], Range 19 We…"
click at [508, 257] on select "Select Item... Residential Commercial Recreational/hunting Agricultural" at bounding box center [715, 266] width 718 height 38
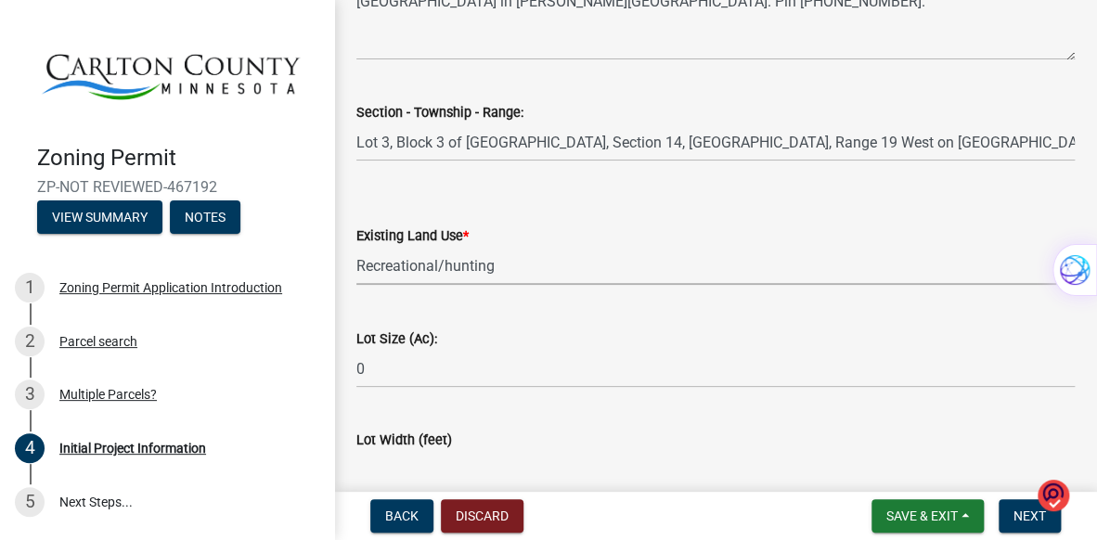
click at [356, 247] on select "Select Item... Residential Commercial Recreational/hunting Agricultural" at bounding box center [715, 266] width 718 height 38
select select "987bd984-5dc8-4afc-b698-6bfa0e862c67"
click at [408, 376] on input "0" at bounding box center [715, 369] width 718 height 38
type input "0"
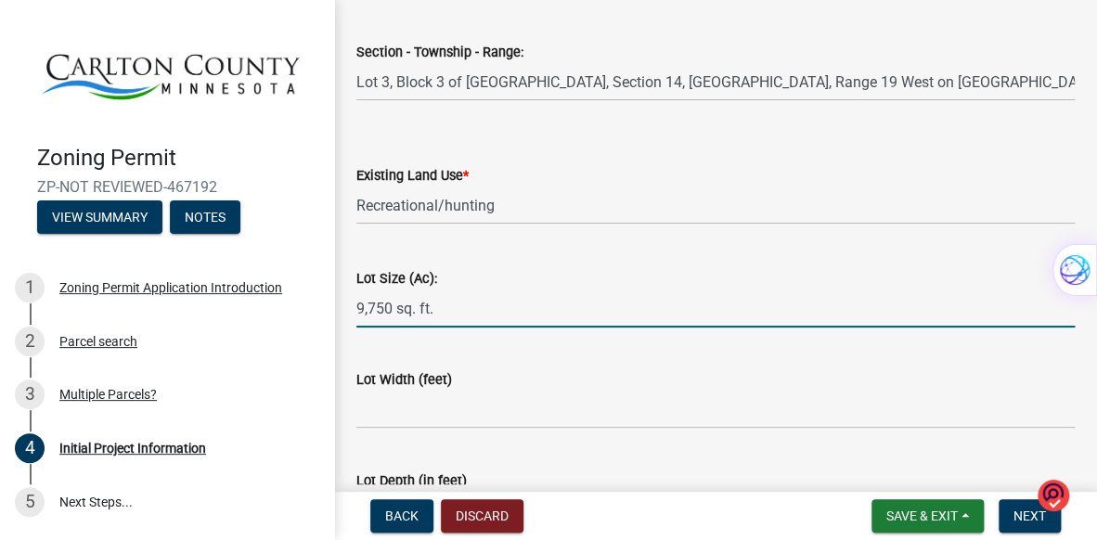
scroll to position [2683, 0]
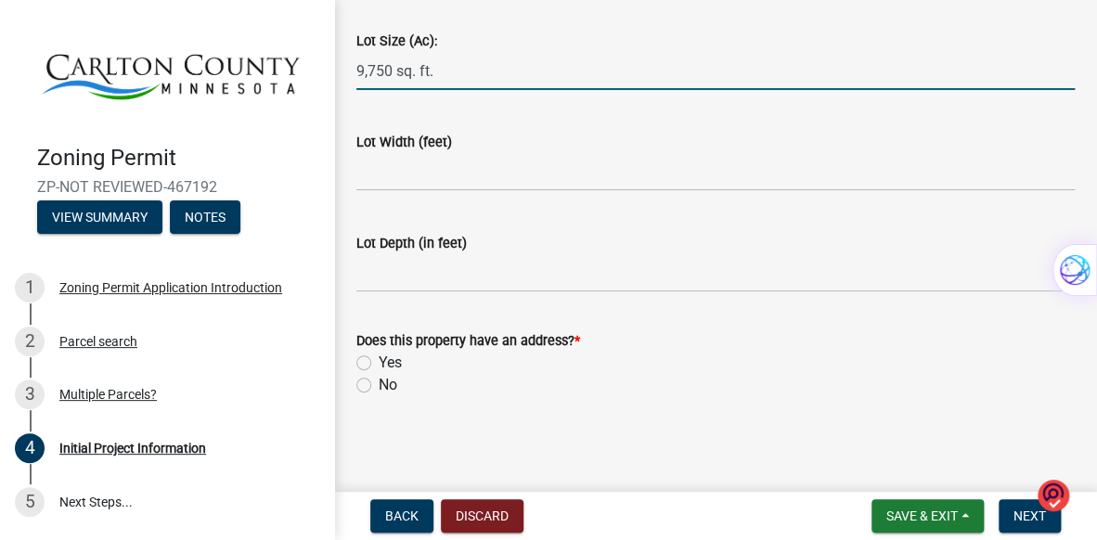
type input "9,750 sq. ft."
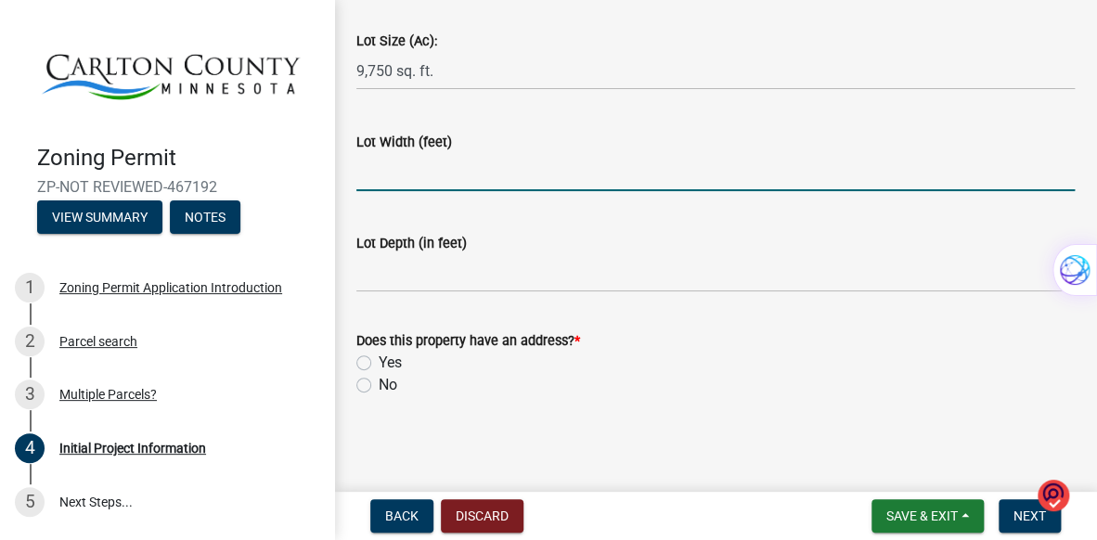
click at [397, 172] on input "Lot Width (feet)" at bounding box center [715, 172] width 718 height 38
type input "65"
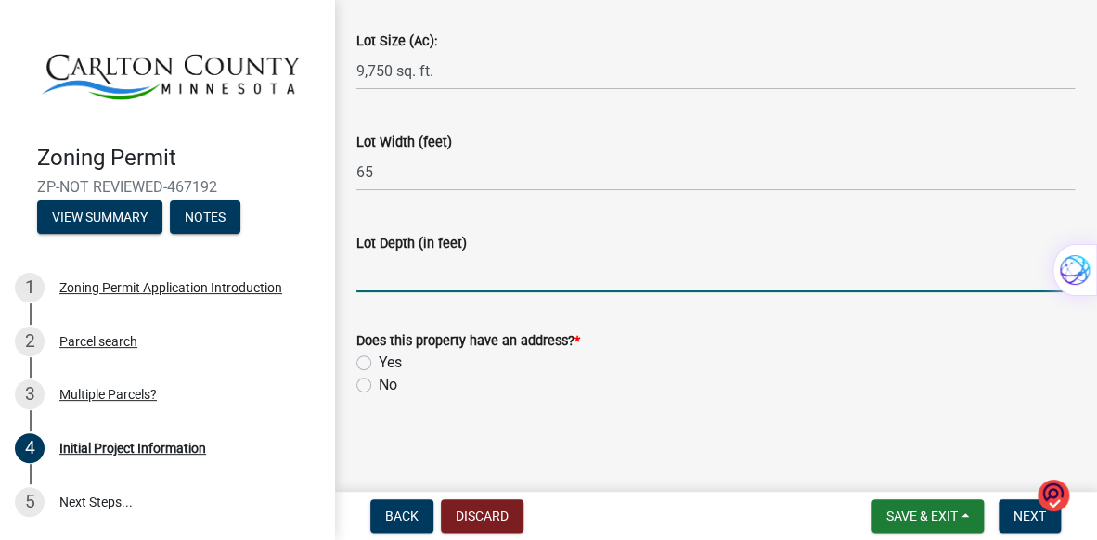
click at [401, 271] on input "Lot Depth (in feet)" at bounding box center [715, 273] width 718 height 38
type input "150"
click at [375, 356] on div "Yes" at bounding box center [715, 363] width 718 height 22
drag, startPoint x: 364, startPoint y: 357, endPoint x: 372, endPoint y: 364, distance: 10.6
click at [379, 359] on label "Yes" at bounding box center [390, 363] width 23 height 22
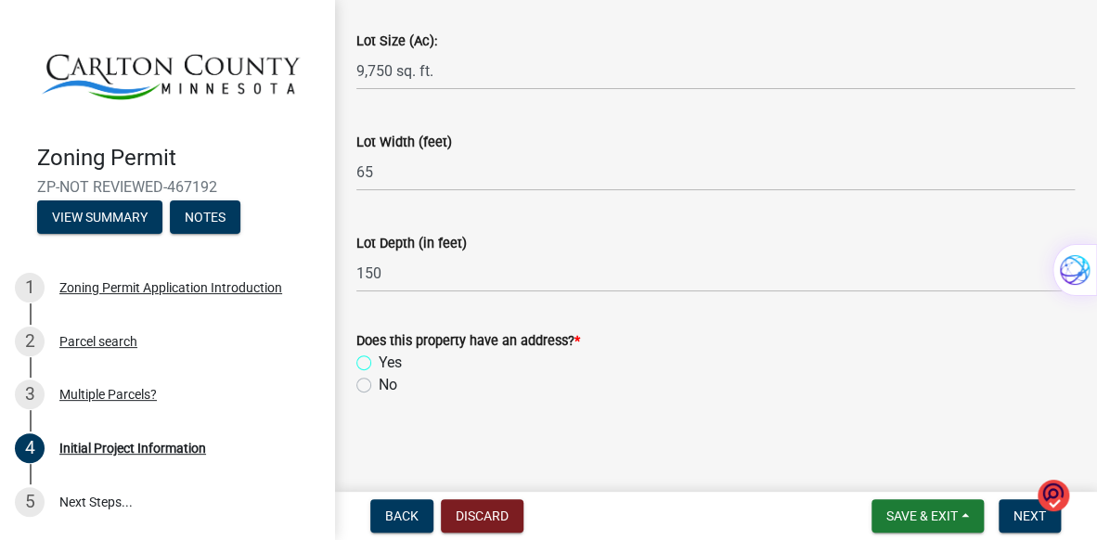
click at [379, 359] on input "Yes" at bounding box center [385, 358] width 12 height 12
radio input "true"
click at [1021, 516] on span "Next" at bounding box center [1029, 515] width 32 height 15
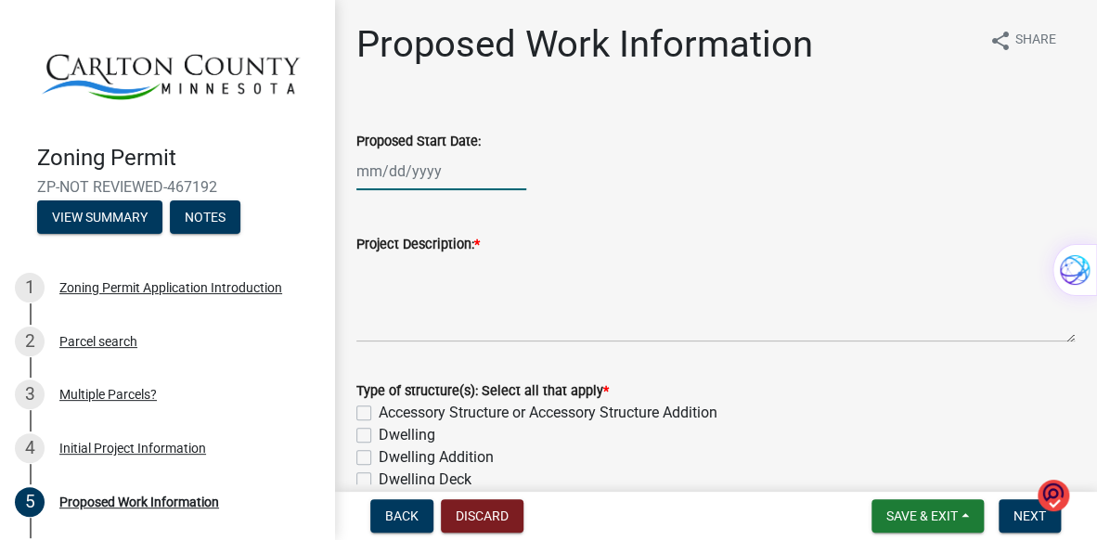
click at [385, 175] on div at bounding box center [441, 171] width 170 height 38
select select "8"
select select "2025"
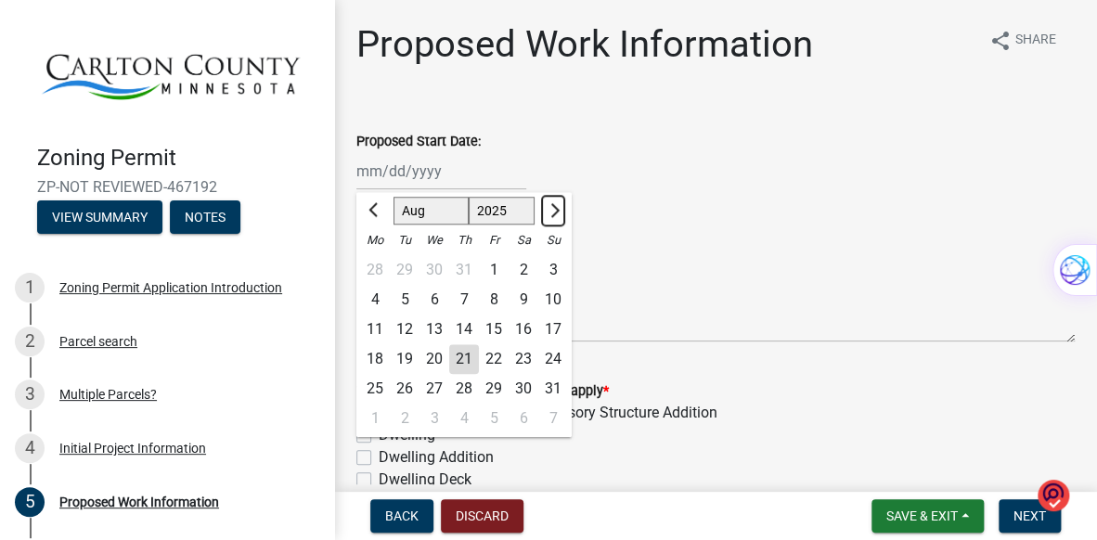
click at [557, 208] on span "Next month" at bounding box center [553, 210] width 14 height 14
select select "9"
click at [405, 273] on div "2" at bounding box center [405, 270] width 30 height 30
type input "[DATE]"
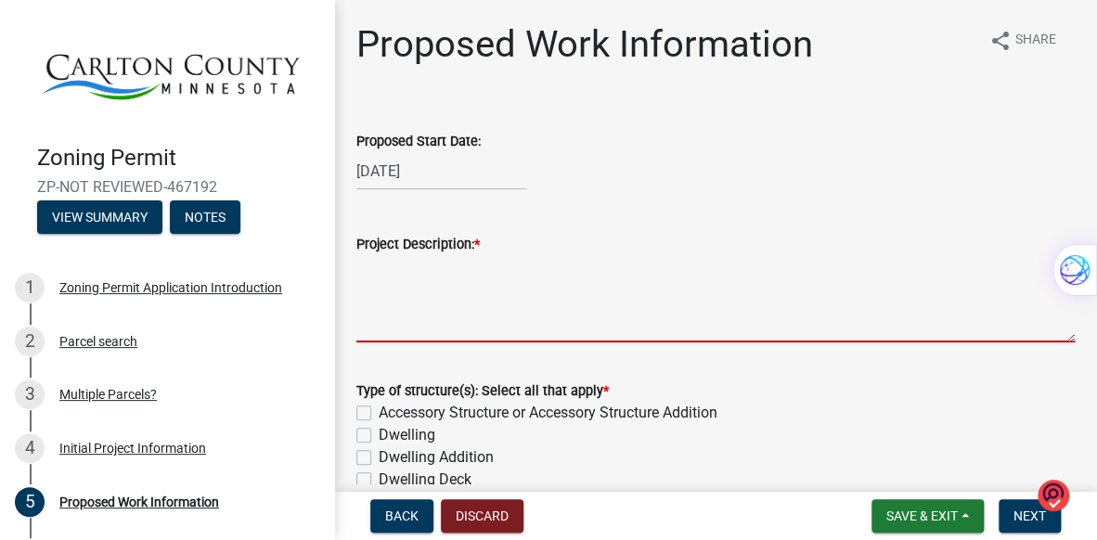
click at [414, 315] on textarea "Project Description: *" at bounding box center [715, 298] width 718 height 87
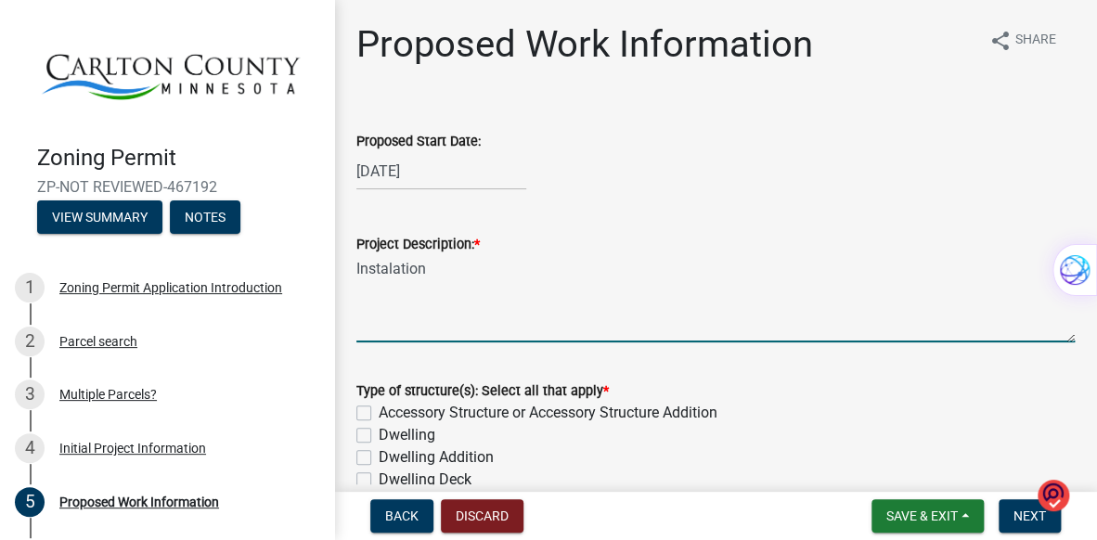
click at [367, 267] on textarea "Instalation" at bounding box center [715, 298] width 718 height 87
click at [384, 268] on textarea "Instalation" at bounding box center [715, 298] width 718 height 87
click at [429, 270] on textarea "Instalation" at bounding box center [715, 298] width 718 height 87
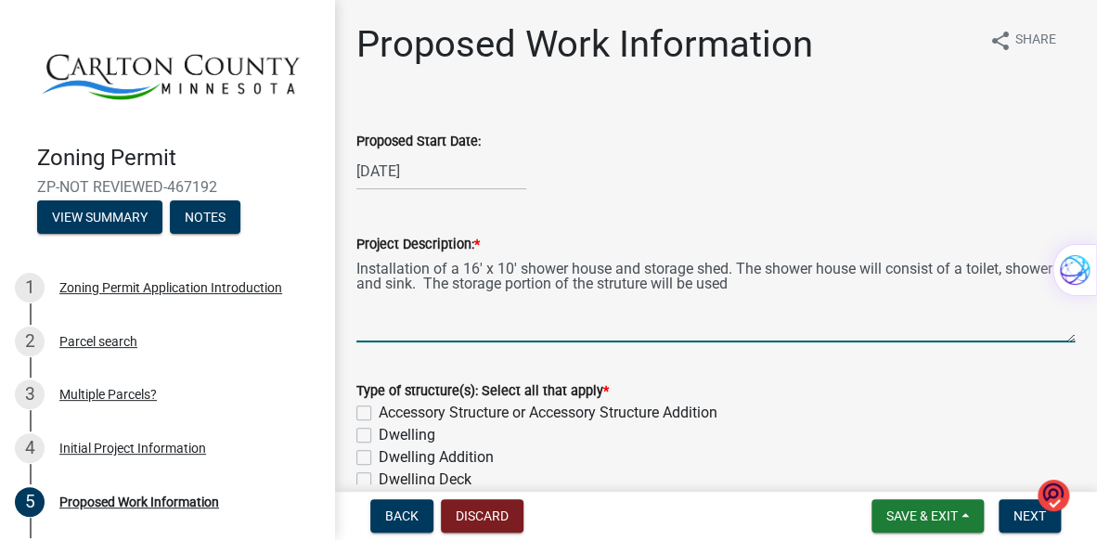
click at [500, 287] on textarea "Installation of a 16' x 10' shower house and storage shed. The shower house wil…" at bounding box center [715, 298] width 718 height 87
click at [638, 280] on textarea "Installation of a 16' x 10' shower house and storage shed. The shower house wil…" at bounding box center [715, 298] width 718 height 87
click at [765, 292] on textarea "Installation of a 16' x 10' shower house and storage shed. The shower house wil…" at bounding box center [715, 298] width 718 height 87
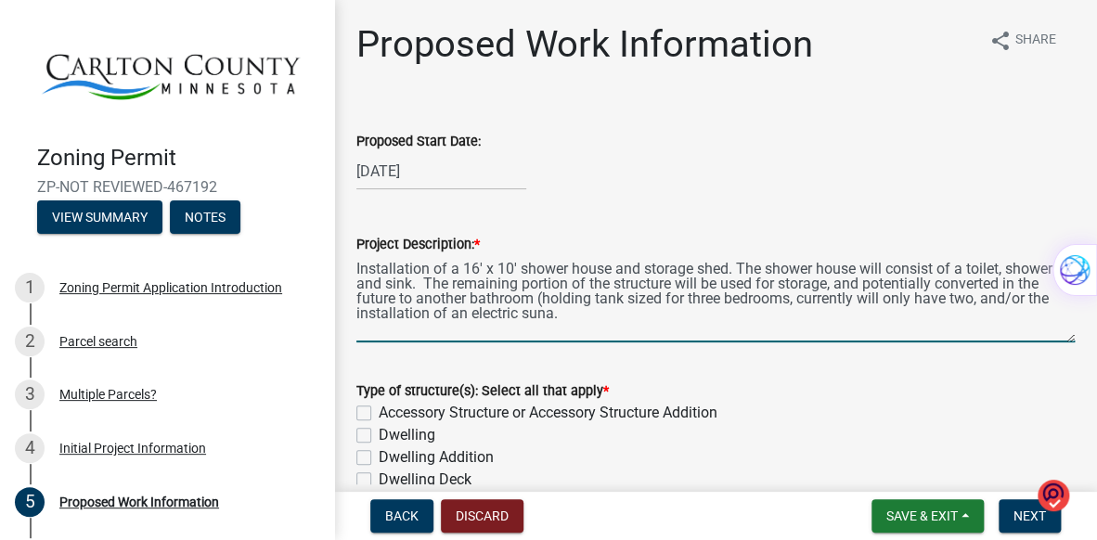
click at [554, 318] on textarea "Installation of a 16' x 10' shower house and storage shed. The shower house wil…" at bounding box center [715, 298] width 718 height 87
click at [575, 307] on textarea "Installation of a 16' x 10' shower house and storage shed. The shower house wil…" at bounding box center [715, 298] width 718 height 87
click at [384, 285] on textarea "Installation of a 16' x 10' shower house and storage shed. The shower house wil…" at bounding box center [715, 298] width 718 height 87
click at [376, 285] on textarea "Installation of a 16' x 10' shower house and storage shed. The shower house wil…" at bounding box center [715, 298] width 718 height 87
click at [380, 283] on textarea "Installation of a 16' x 10' shower house and storage shed. The shower house wil…" at bounding box center [715, 298] width 718 height 87
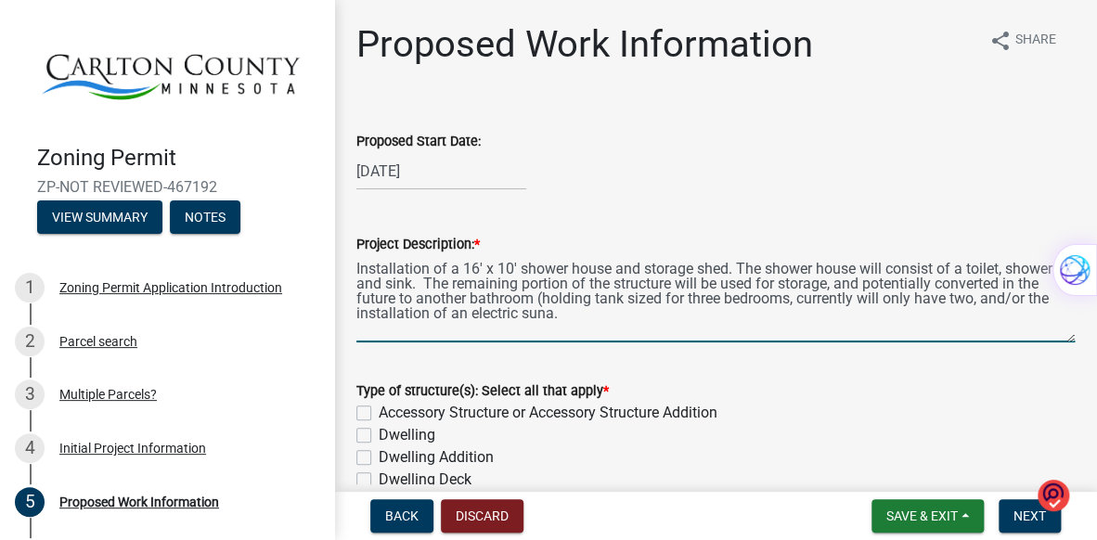
click at [373, 286] on textarea "Installation of a 16' x 10' shower house and storage shed. The shower house wil…" at bounding box center [715, 298] width 718 height 87
click at [560, 317] on textarea "Installation of a 16' x 10' shower house and storage shed. The shower house wil…" at bounding box center [715, 298] width 718 height 87
click at [405, 297] on textarea "Installation of a 16' x 10' shower house and storage shed. The shower house wil…" at bounding box center [715, 298] width 718 height 87
click at [398, 300] on textarea "Installation of a 16' x 10' shower house and storage shed. The shower house wil…" at bounding box center [715, 298] width 718 height 87
click at [402, 302] on textarea "Installation of a 16' x 10' shower house and storage shed. The shower house wil…" at bounding box center [715, 298] width 718 height 87
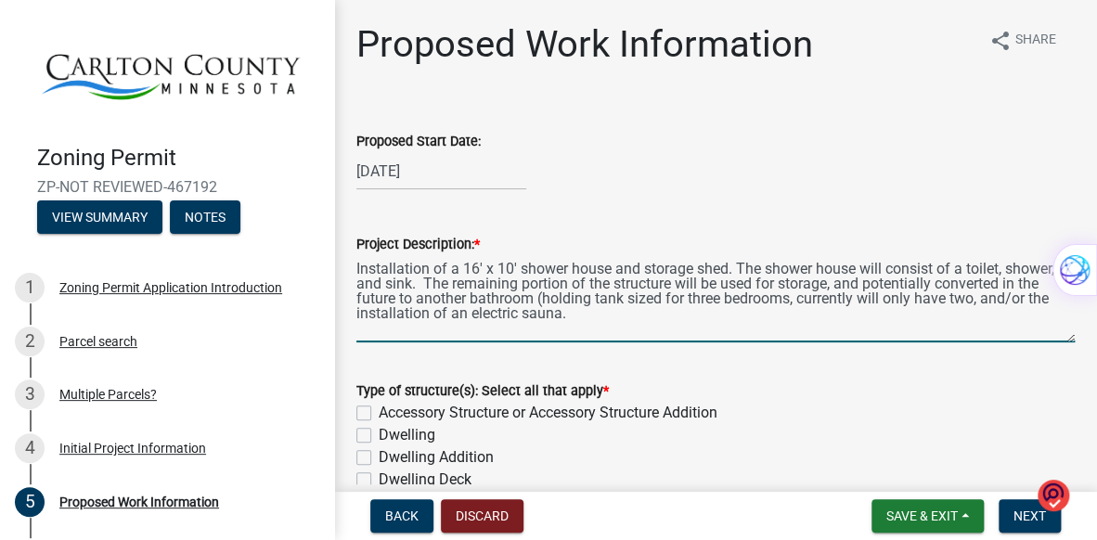
click at [403, 301] on textarea "Installation of a 16' x 10' shower house and storage shed. The shower house wil…" at bounding box center [715, 298] width 718 height 87
click at [427, 298] on textarea "Installation of a 16' x 10' shower house and storage shed. The shower house wil…" at bounding box center [715, 298] width 718 height 87
click at [408, 302] on textarea "Installation of a 16' x 10' shower house and storage shed. The shower house wil…" at bounding box center [715, 298] width 718 height 87
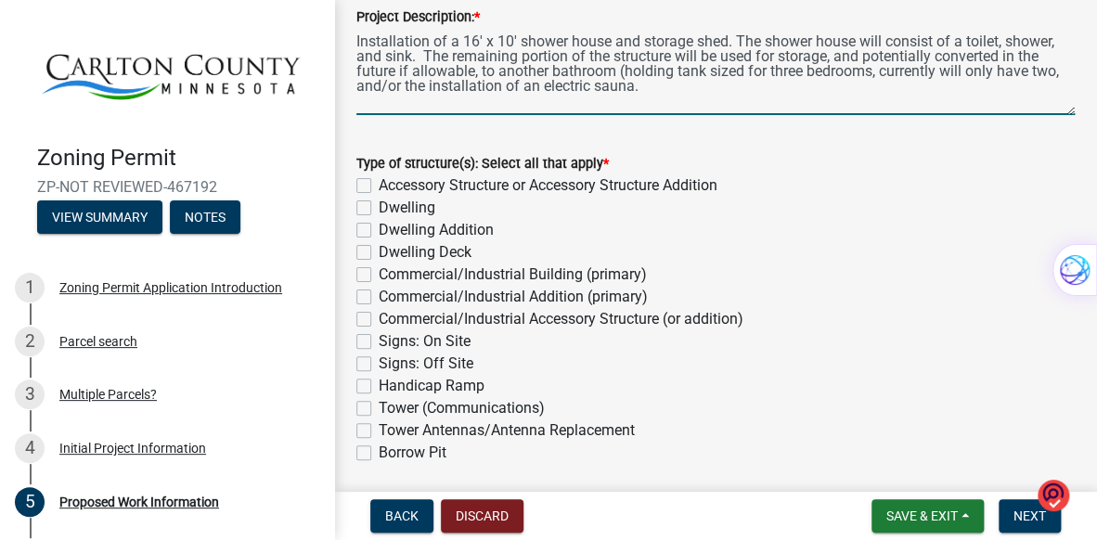
scroll to position [235, 0]
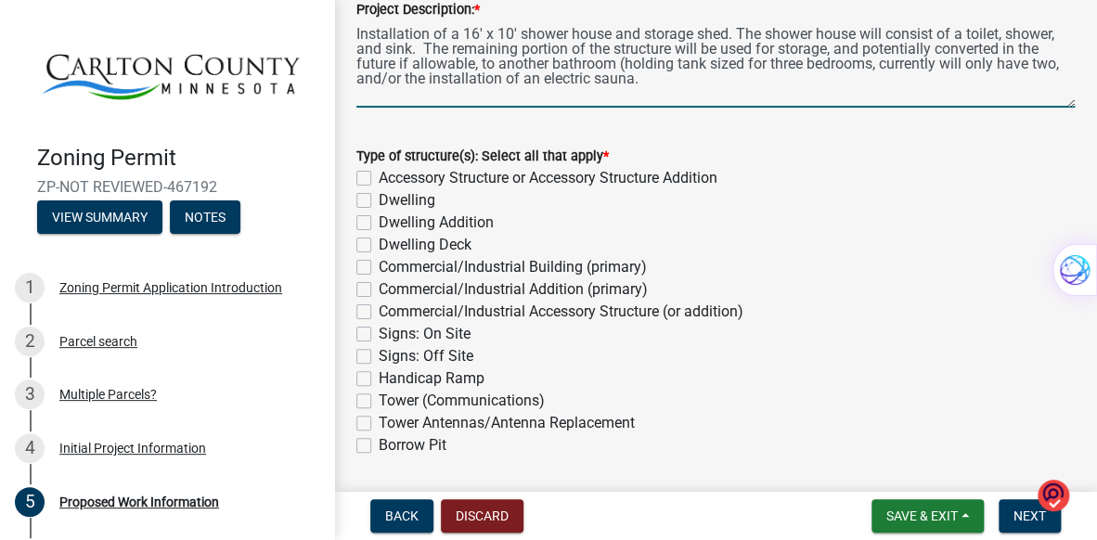
type textarea "Installation of a 16' x 10' shower house and storage shed. The shower house wil…"
click at [379, 194] on label "Dwelling" at bounding box center [407, 200] width 57 height 22
click at [379, 194] on input "Dwelling" at bounding box center [385, 195] width 12 height 12
checkbox input "true"
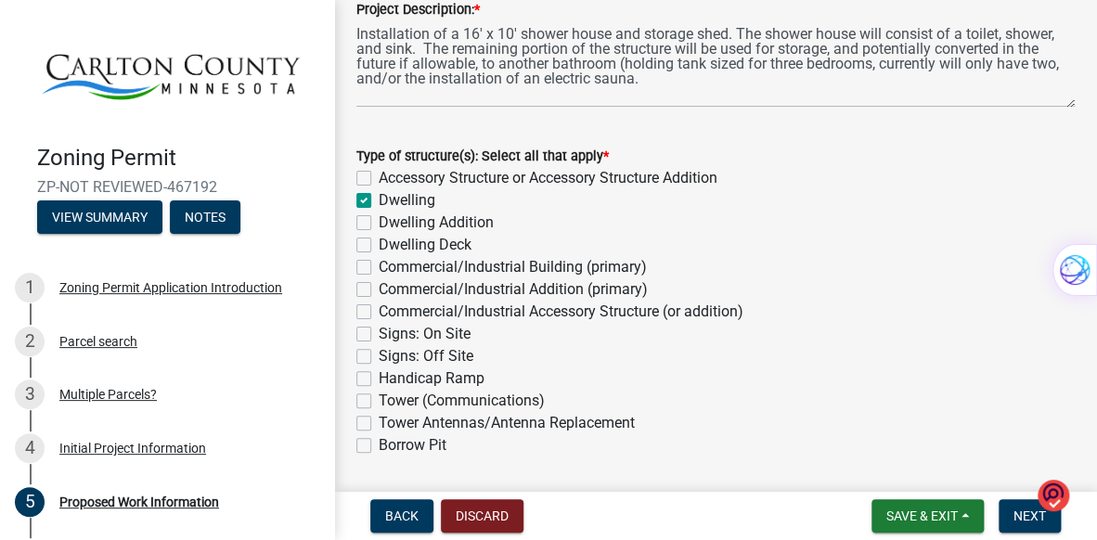
checkbox input "false"
checkbox input "true"
checkbox input "false"
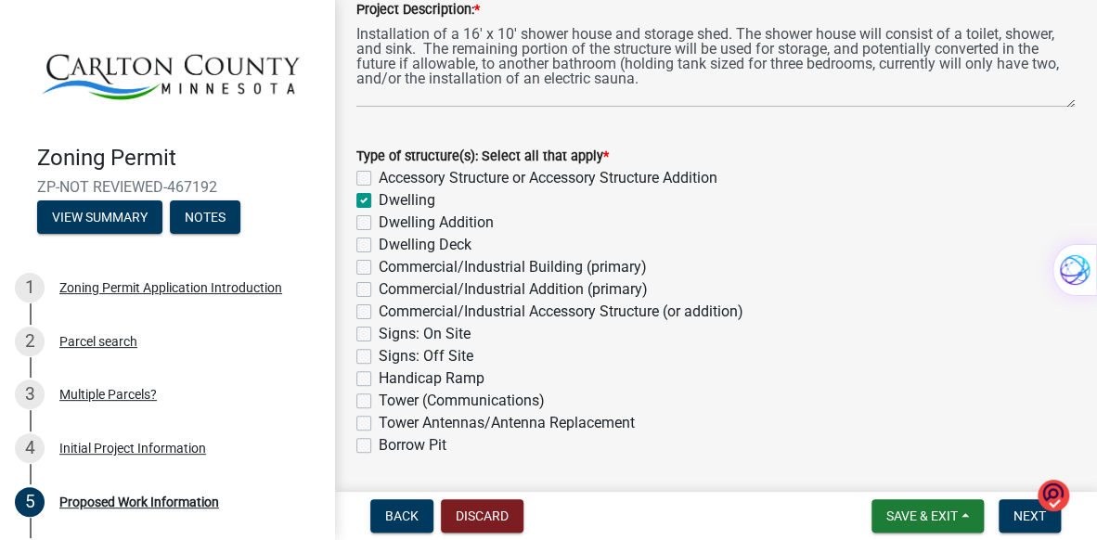
checkbox input "false"
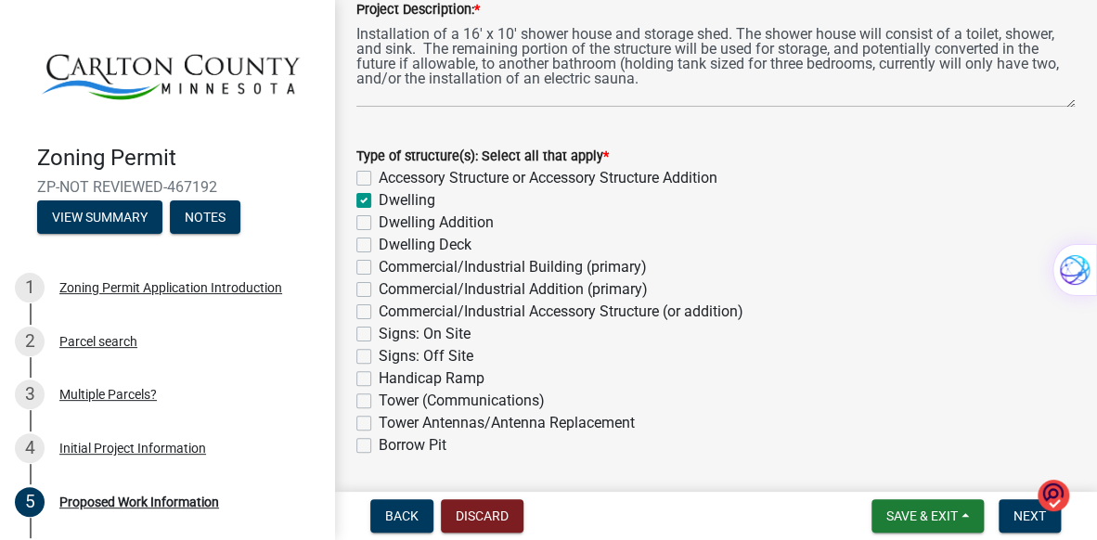
checkbox input "false"
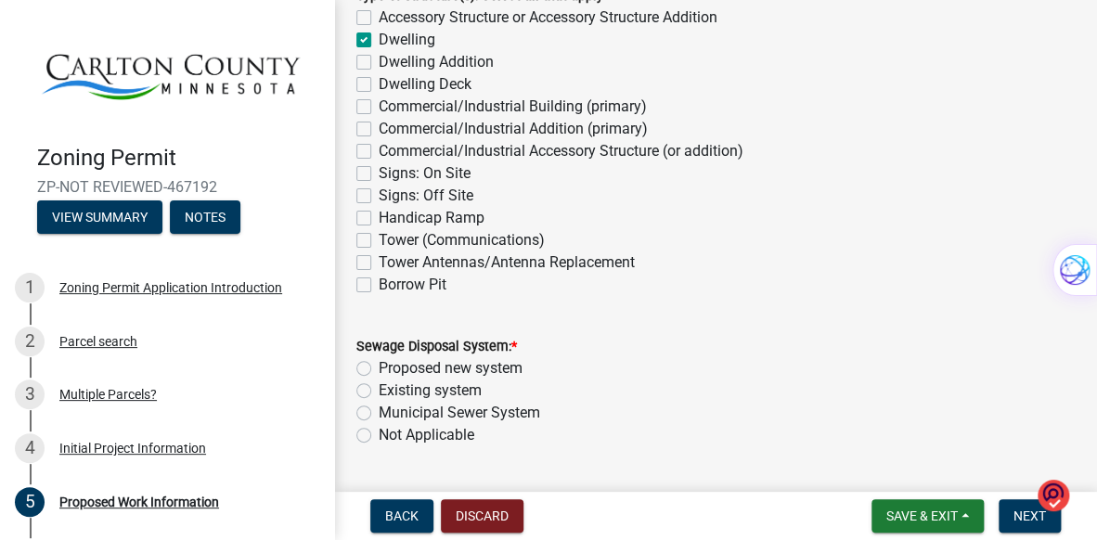
scroll to position [507, 0]
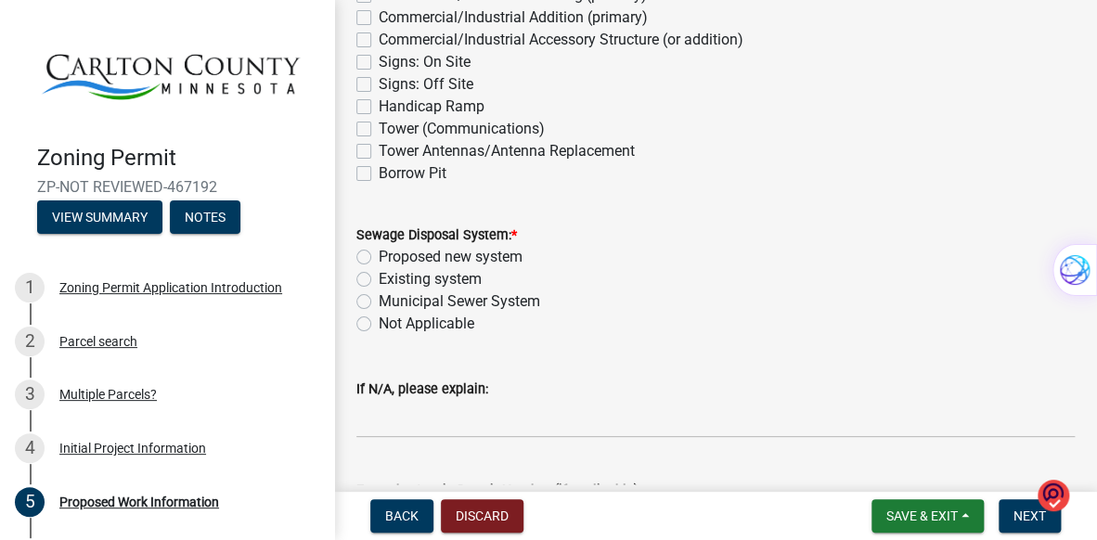
drag, startPoint x: 366, startPoint y: 252, endPoint x: 379, endPoint y: 253, distance: 13.0
click at [379, 253] on label "Proposed new system" at bounding box center [451, 257] width 144 height 22
click at [379, 253] on input "Proposed new system" at bounding box center [385, 252] width 12 height 12
radio input "true"
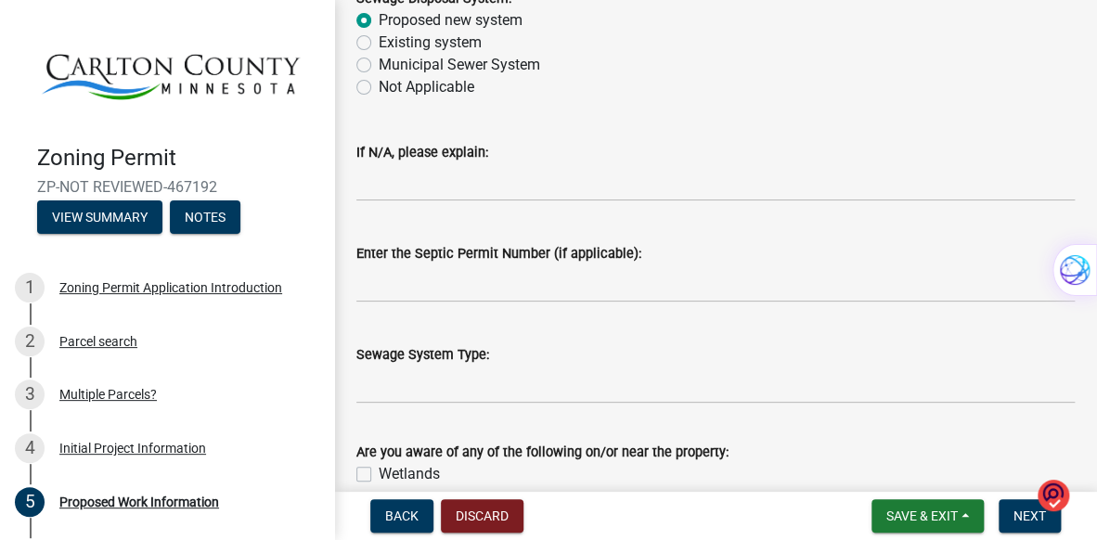
scroll to position [766, 0]
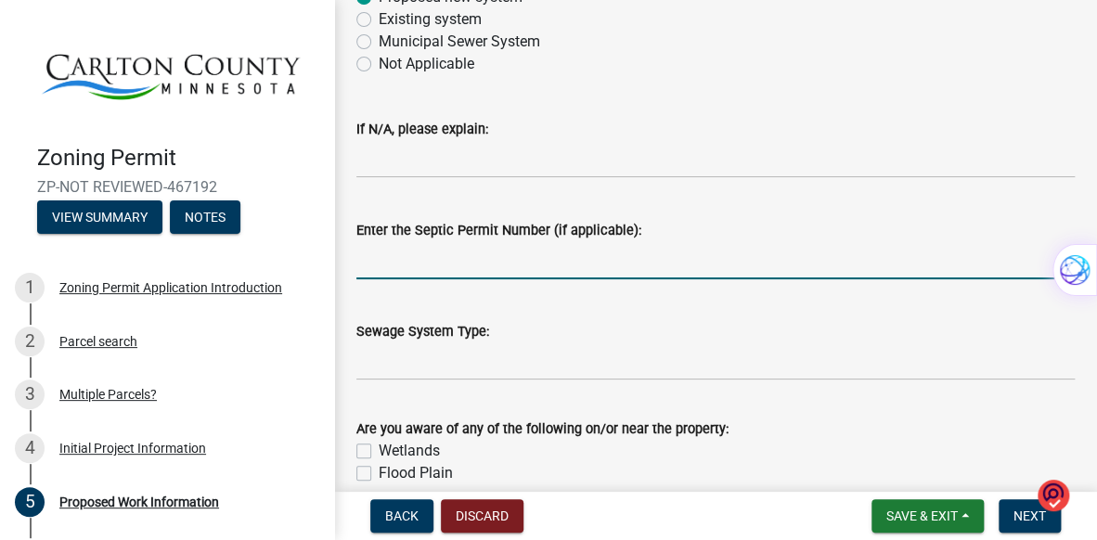
click at [428, 260] on input "Enter the Septic Permit Number (if applicable):" at bounding box center [715, 260] width 718 height 38
type input "SSTS-2025-81"
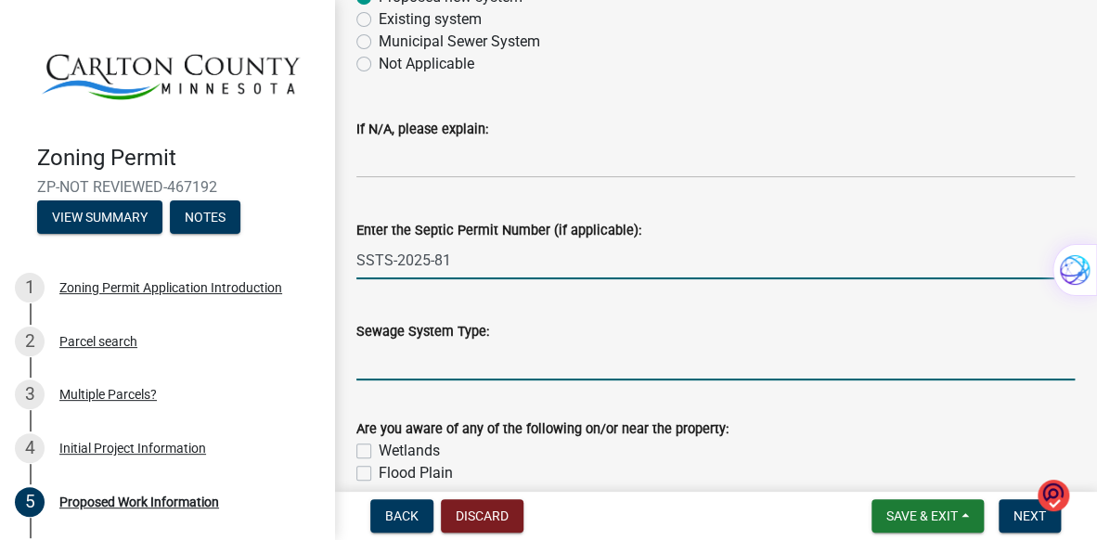
click at [418, 360] on input "Sewage System Type:" at bounding box center [715, 361] width 718 height 38
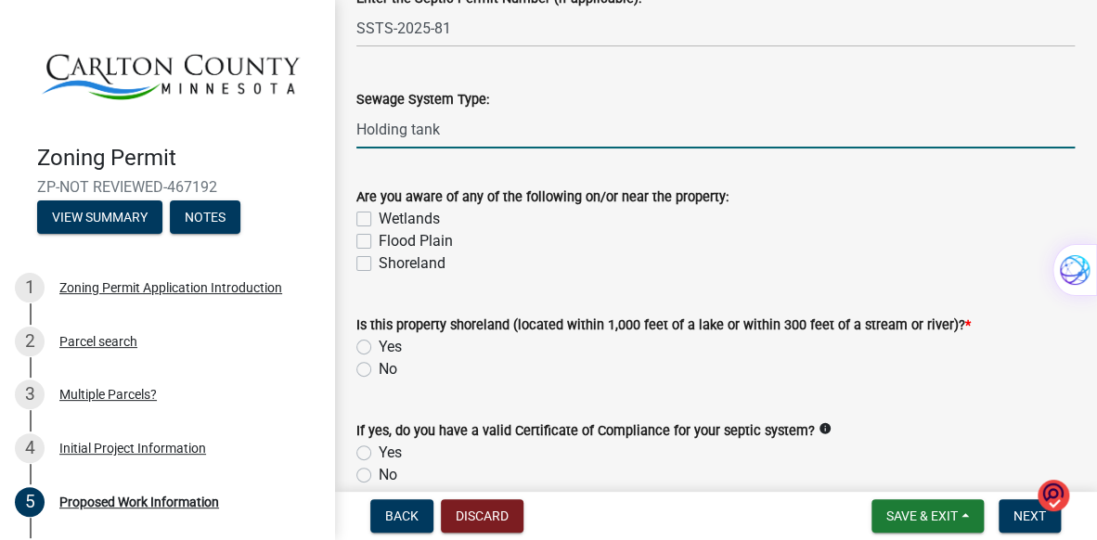
scroll to position [1026, 0]
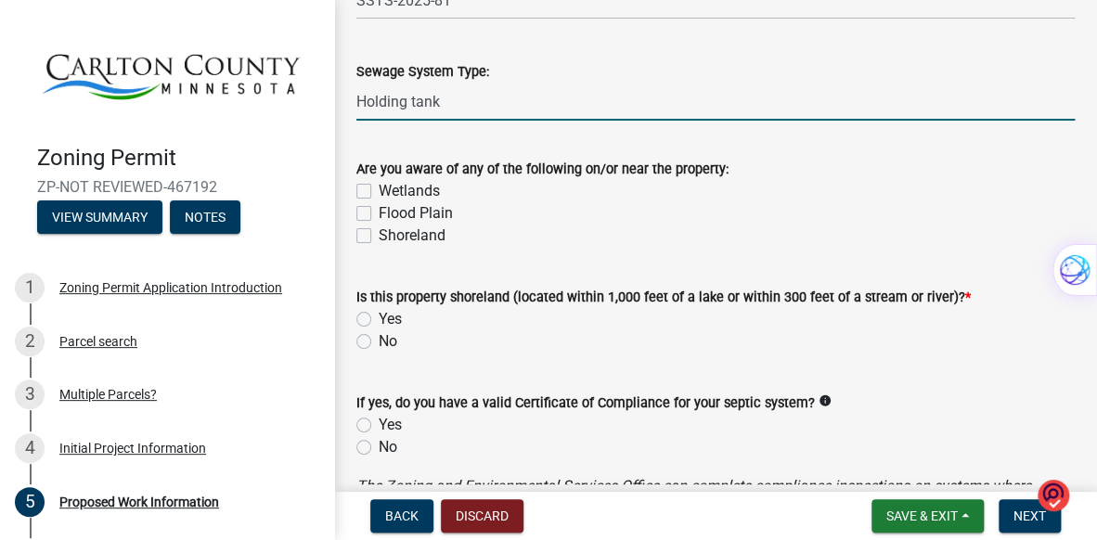
type input "Holding tank"
click at [379, 342] on label "No" at bounding box center [388, 341] width 19 height 22
click at [379, 342] on input "No" at bounding box center [385, 336] width 12 height 12
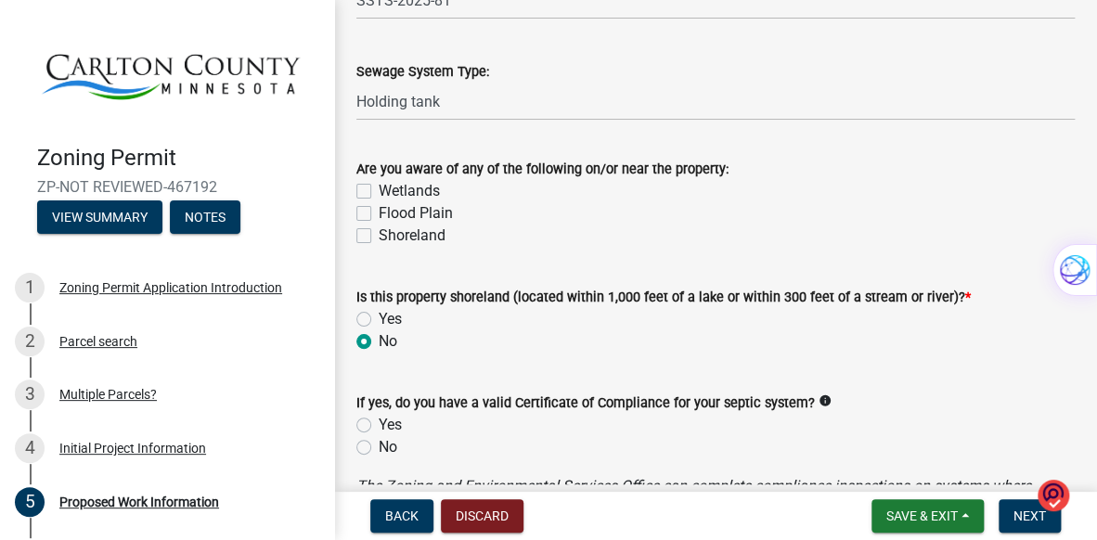
radio input "true"
click at [379, 319] on label "Yes" at bounding box center [390, 319] width 23 height 22
click at [379, 319] on input "Yes" at bounding box center [385, 314] width 12 height 12
radio input "true"
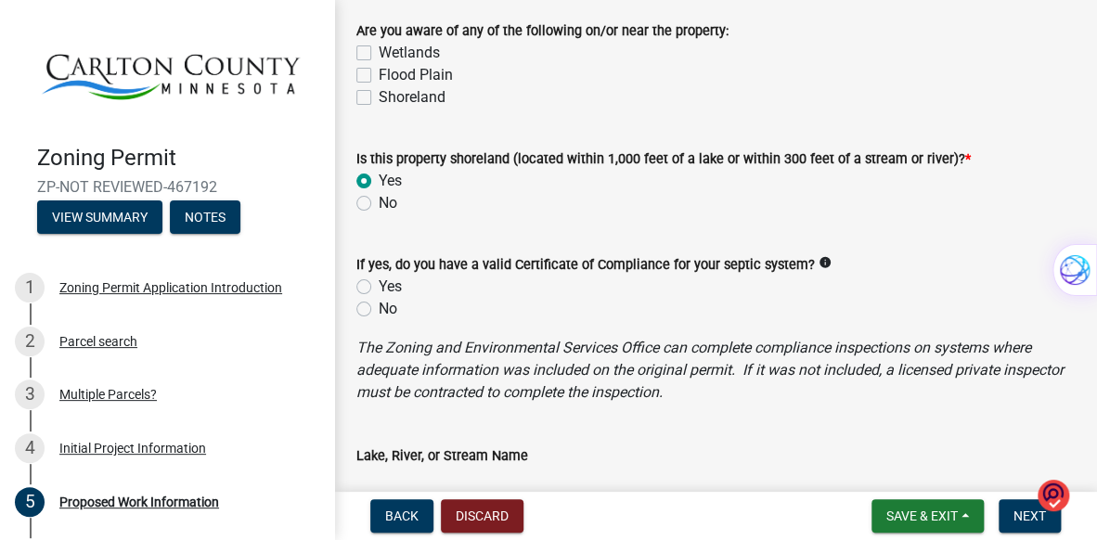
scroll to position [1175, 0]
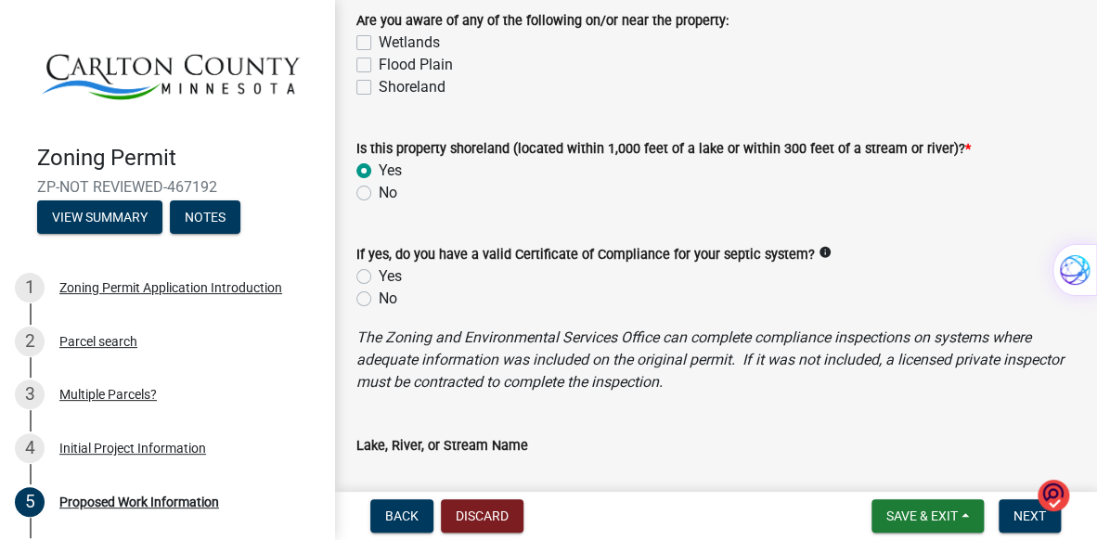
click at [386, 296] on div "No" at bounding box center [715, 299] width 718 height 22
click at [379, 294] on label "No" at bounding box center [388, 299] width 19 height 22
click at [382, 298] on label "No" at bounding box center [388, 299] width 19 height 22
click at [387, 300] on label "No" at bounding box center [388, 299] width 19 height 22
click at [379, 302] on label "No" at bounding box center [388, 299] width 19 height 22
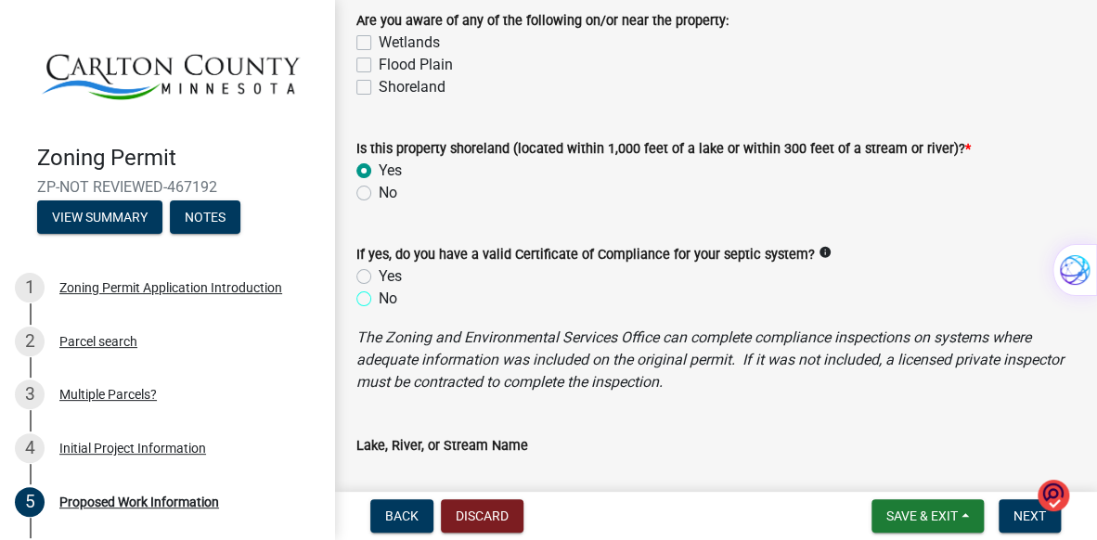
click at [379, 300] on input "No" at bounding box center [385, 294] width 12 height 12
radio input "true"
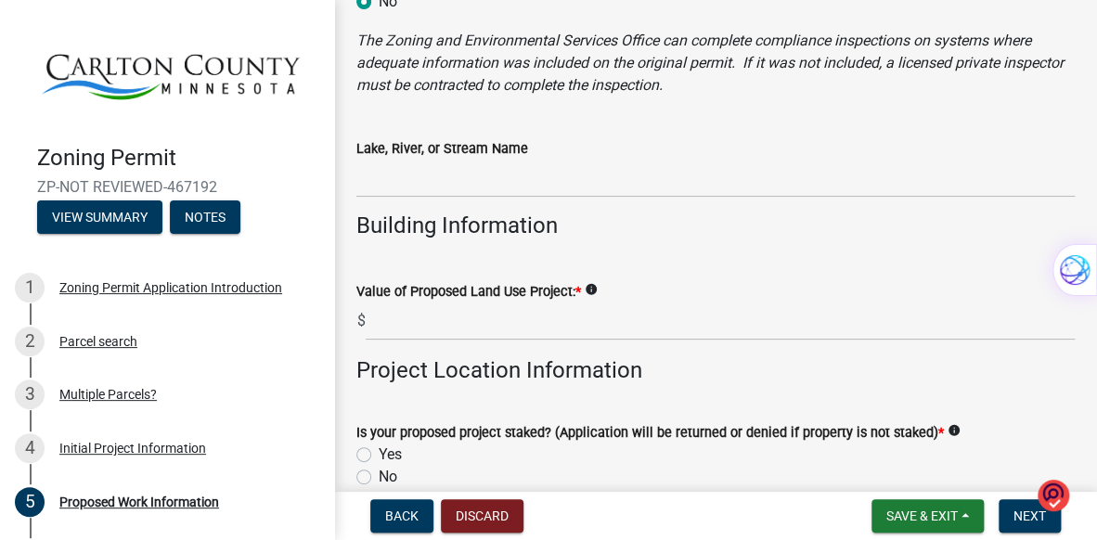
scroll to position [1509, 0]
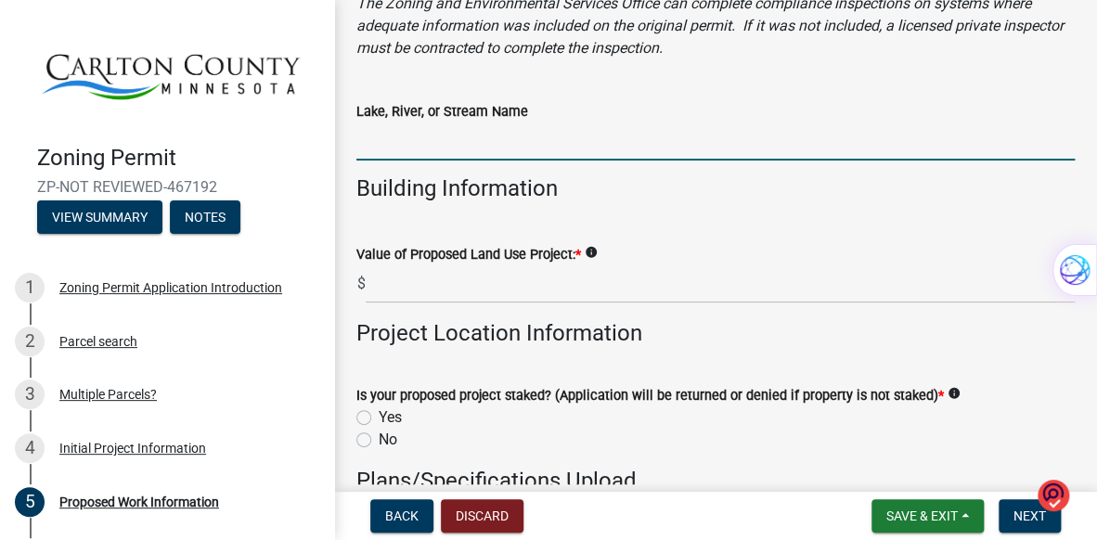
click at [412, 144] on input "Lake, River, or Stream Name" at bounding box center [715, 141] width 718 height 38
type input "Hanging [GEOGRAPHIC_DATA]"
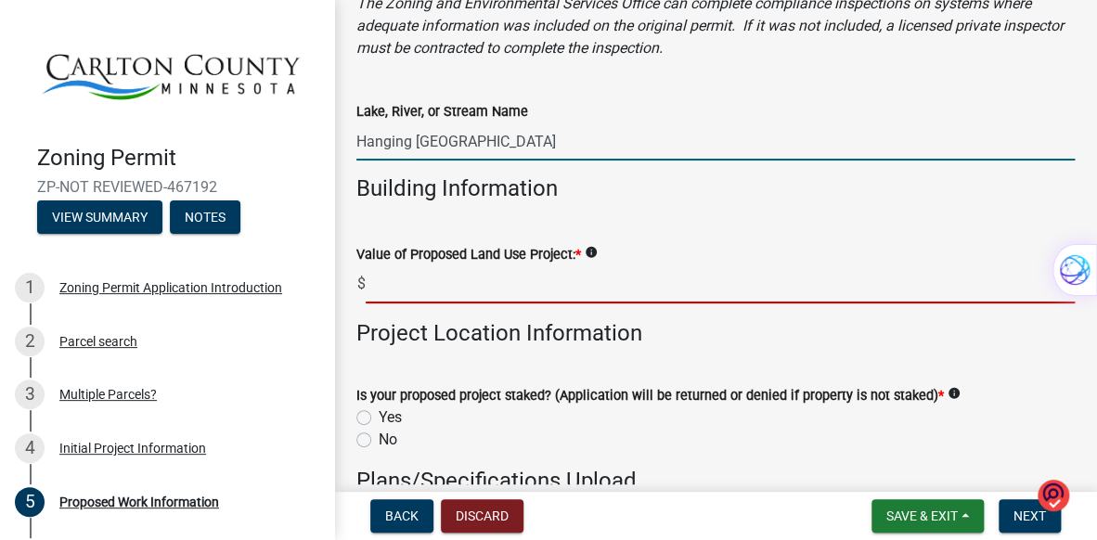
click at [405, 268] on input "text" at bounding box center [720, 284] width 709 height 38
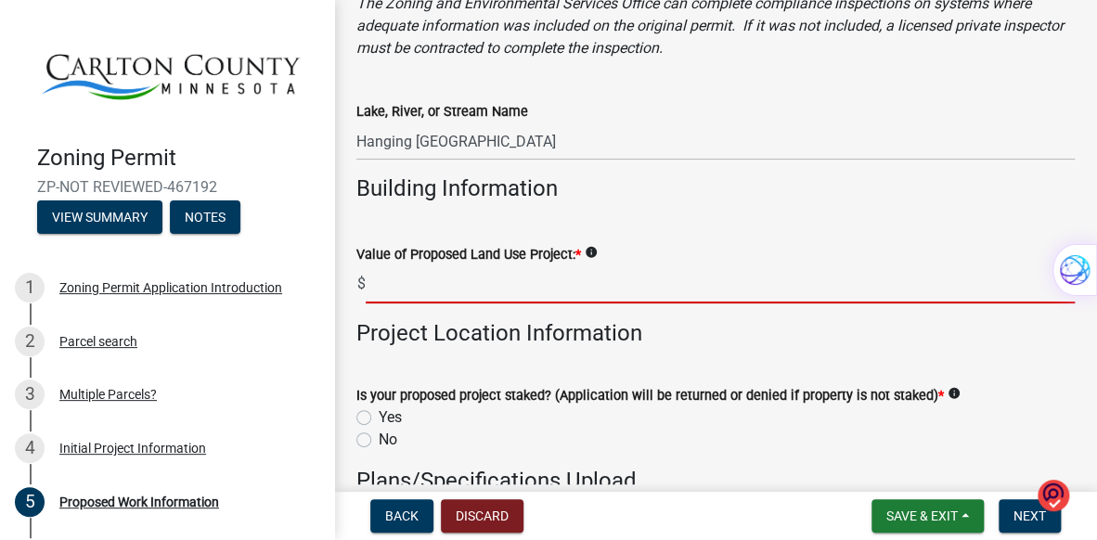
type input "8"
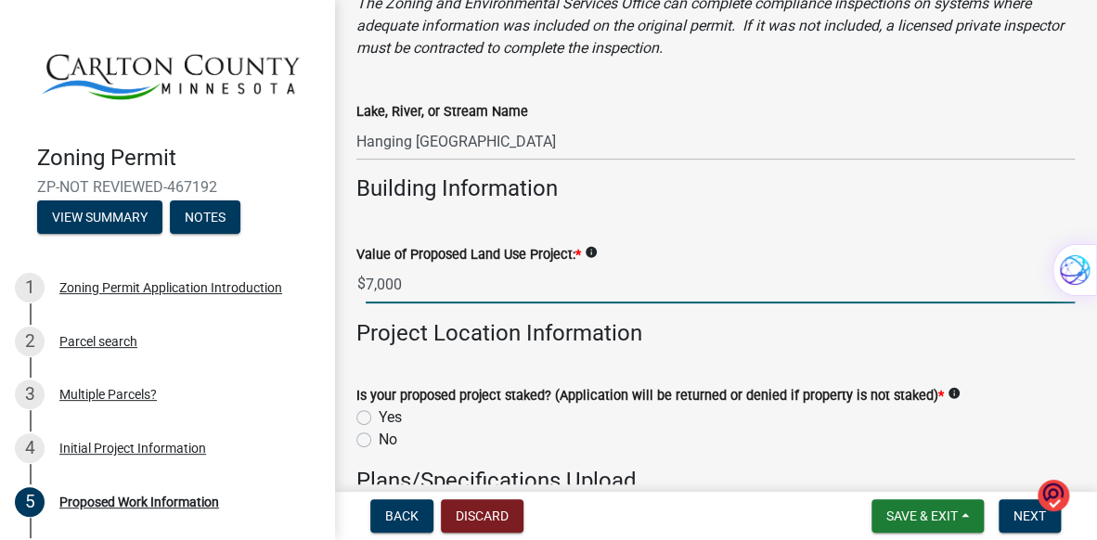
type input "7000"
click at [379, 418] on label "Yes" at bounding box center [390, 417] width 23 height 22
click at [379, 418] on input "Yes" at bounding box center [385, 412] width 12 height 12
radio input "true"
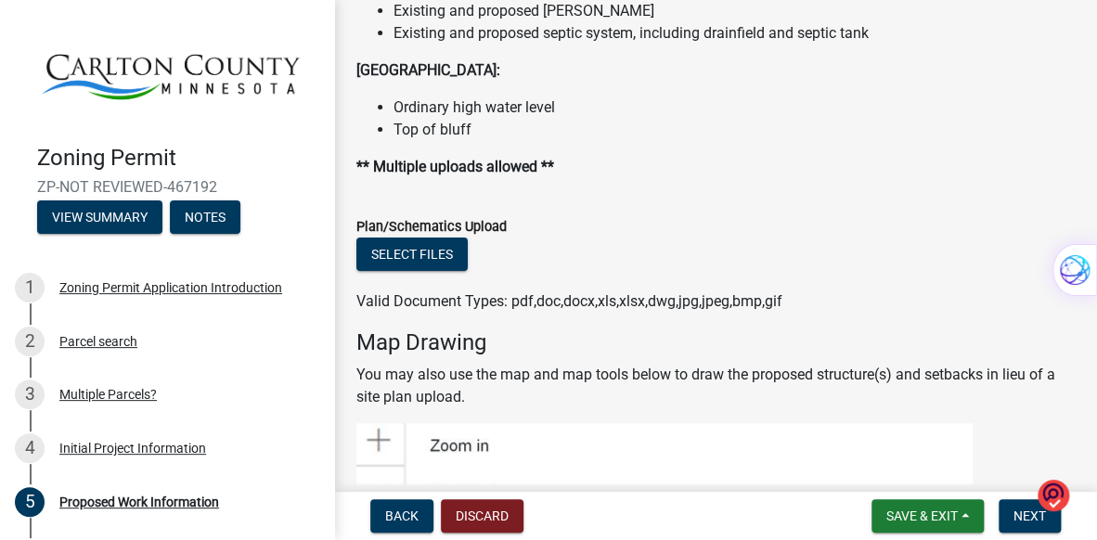
scroll to position [2387, 0]
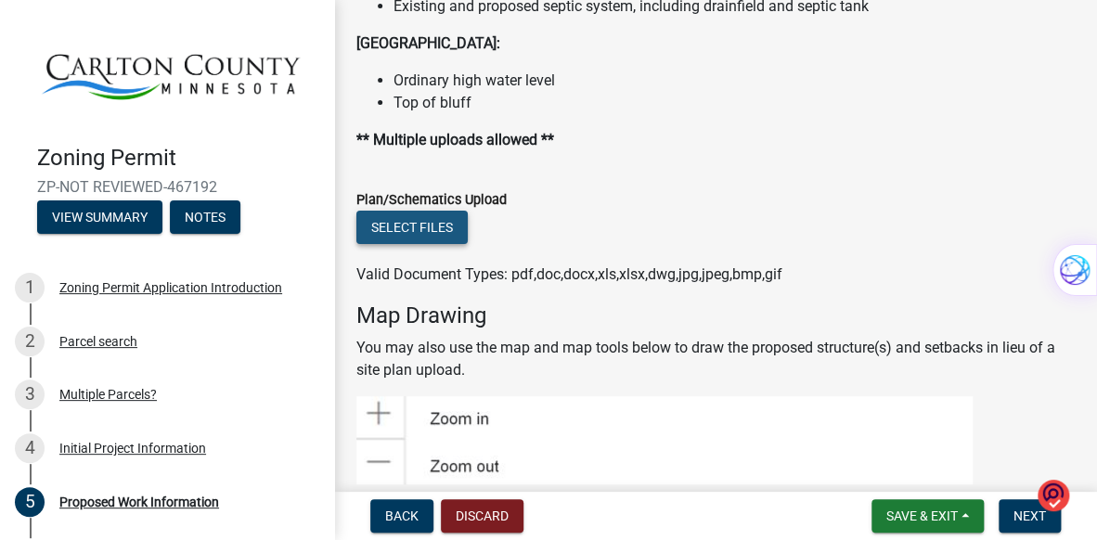
click at [430, 225] on button "Select files" at bounding box center [411, 227] width 111 height 33
click at [419, 225] on button "Select files" at bounding box center [411, 227] width 111 height 33
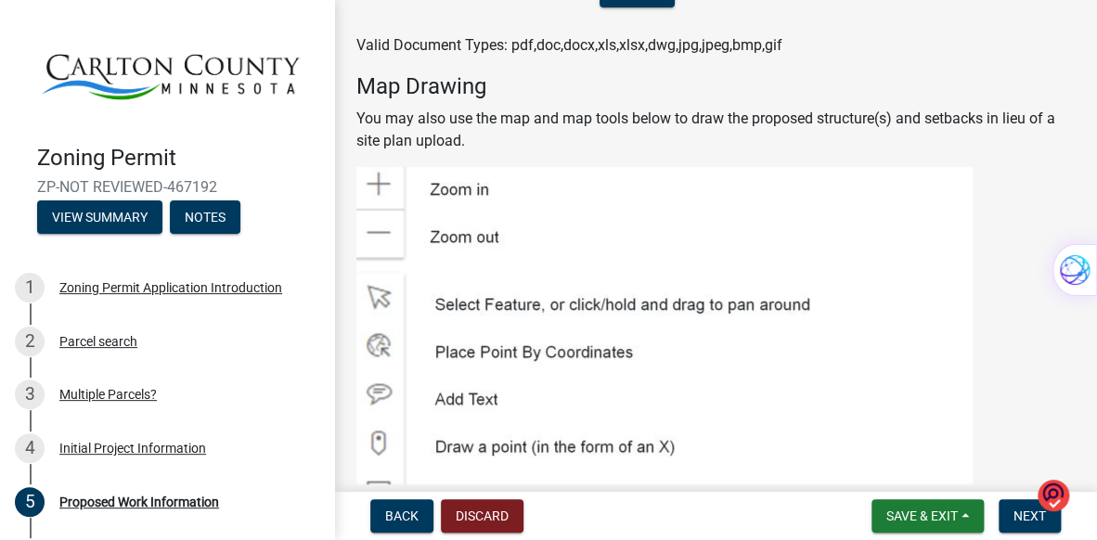
scroll to position [2721, 0]
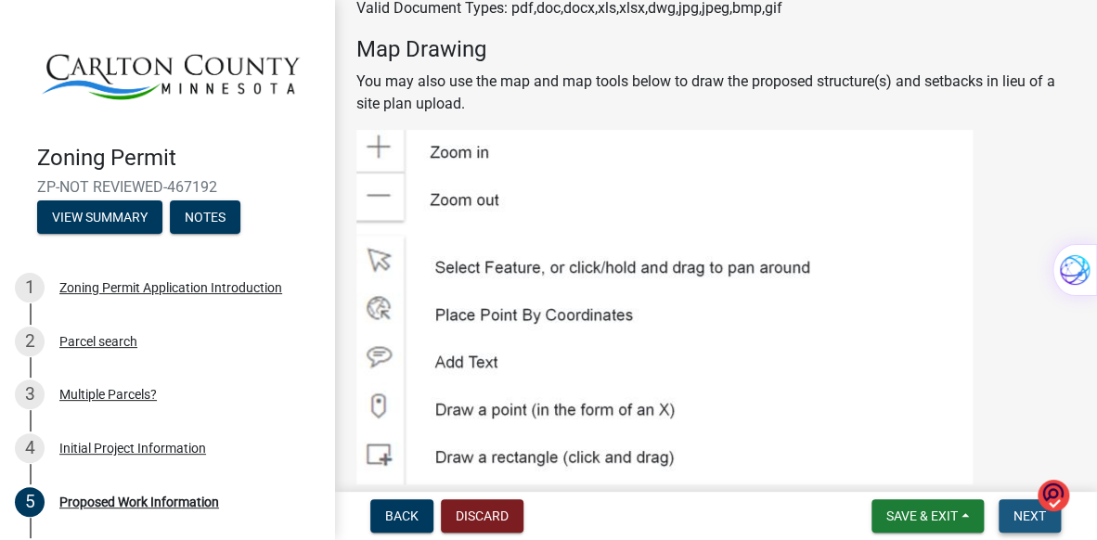
click at [1017, 510] on span "Next" at bounding box center [1029, 515] width 32 height 15
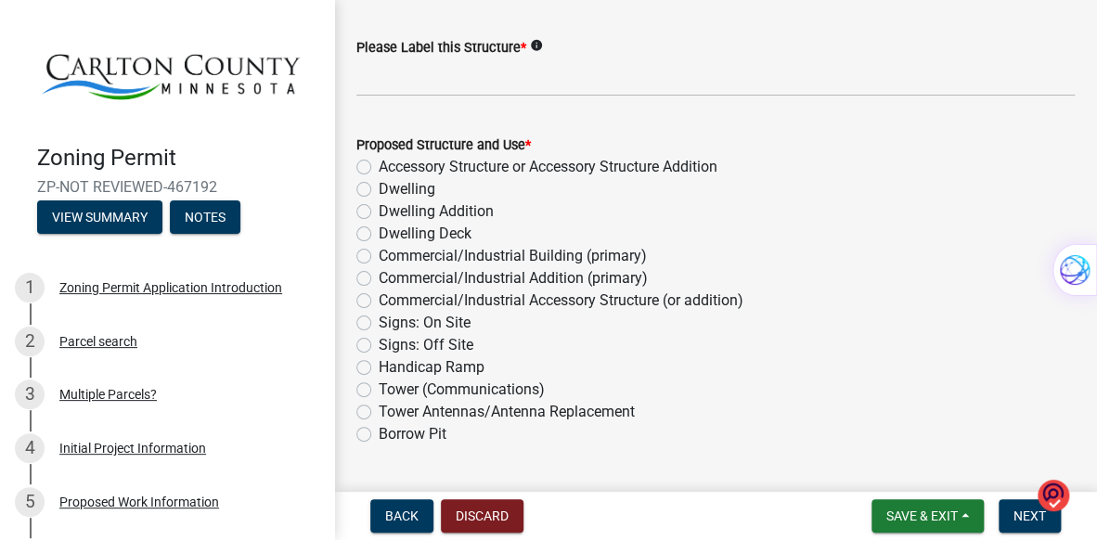
scroll to position [235, 0]
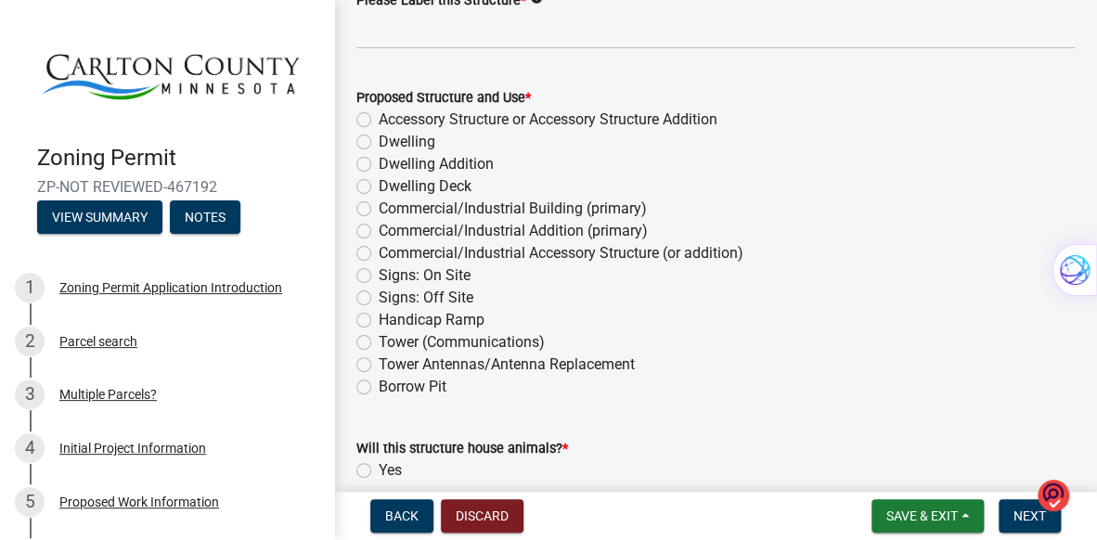
click at [379, 139] on label "Dwelling" at bounding box center [407, 142] width 57 height 22
click at [379, 139] on input "Dwelling" at bounding box center [385, 137] width 12 height 12
radio input "true"
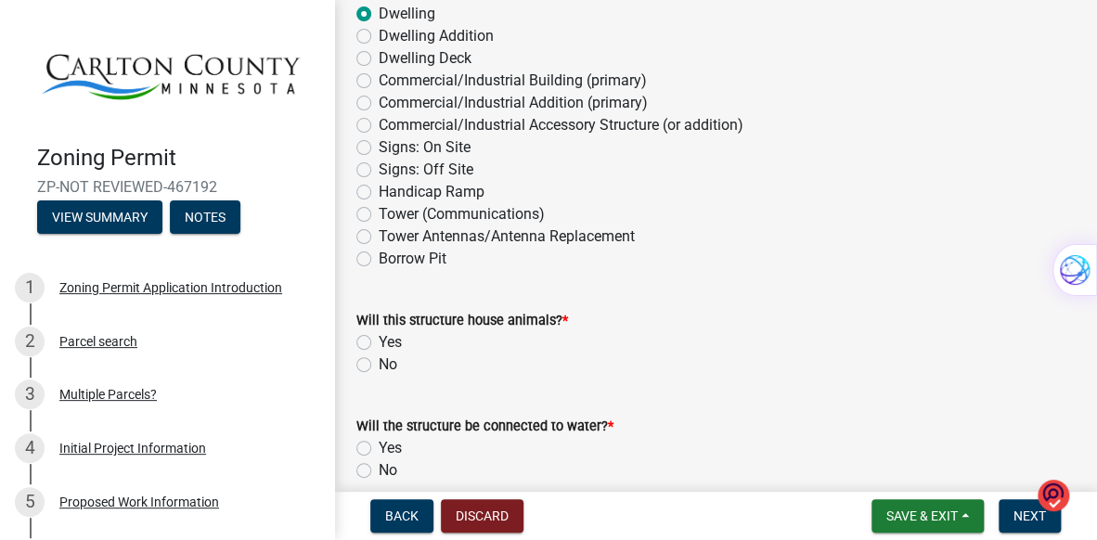
scroll to position [427, 0]
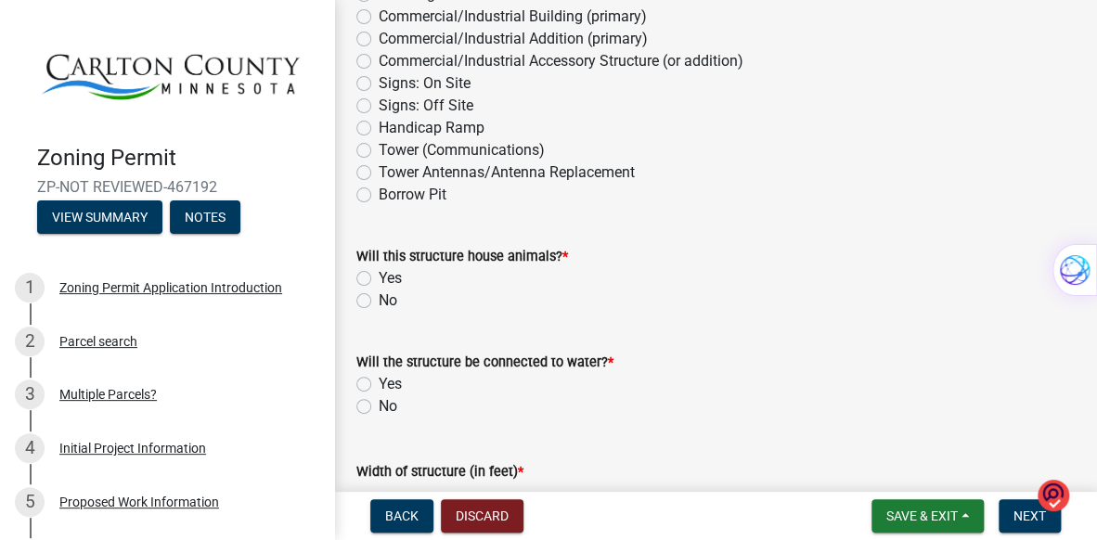
click at [379, 302] on label "No" at bounding box center [388, 300] width 19 height 22
click at [379, 302] on input "No" at bounding box center [385, 295] width 12 height 12
radio input "true"
click at [366, 373] on div "Yes" at bounding box center [715, 384] width 718 height 22
click at [364, 375] on div "Yes" at bounding box center [715, 384] width 718 height 22
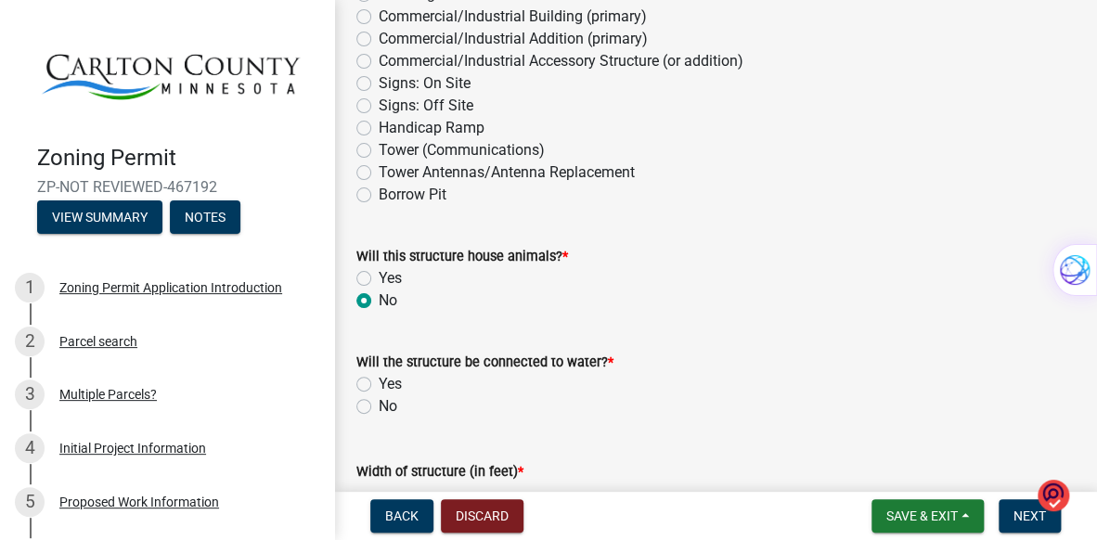
click at [379, 384] on label "Yes" at bounding box center [390, 384] width 23 height 22
click at [379, 384] on input "Yes" at bounding box center [385, 379] width 12 height 12
radio input "true"
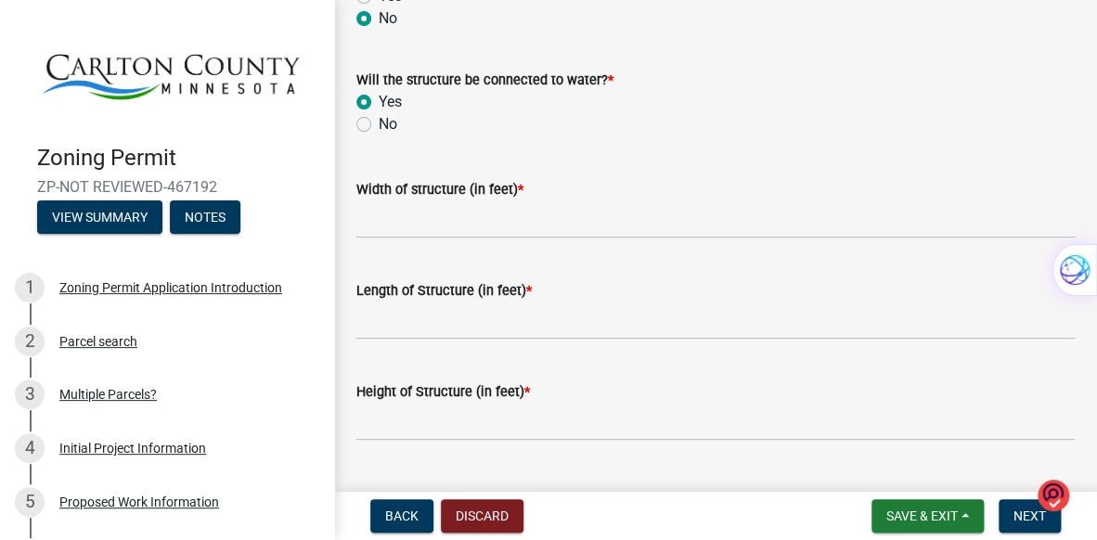
scroll to position [722, 0]
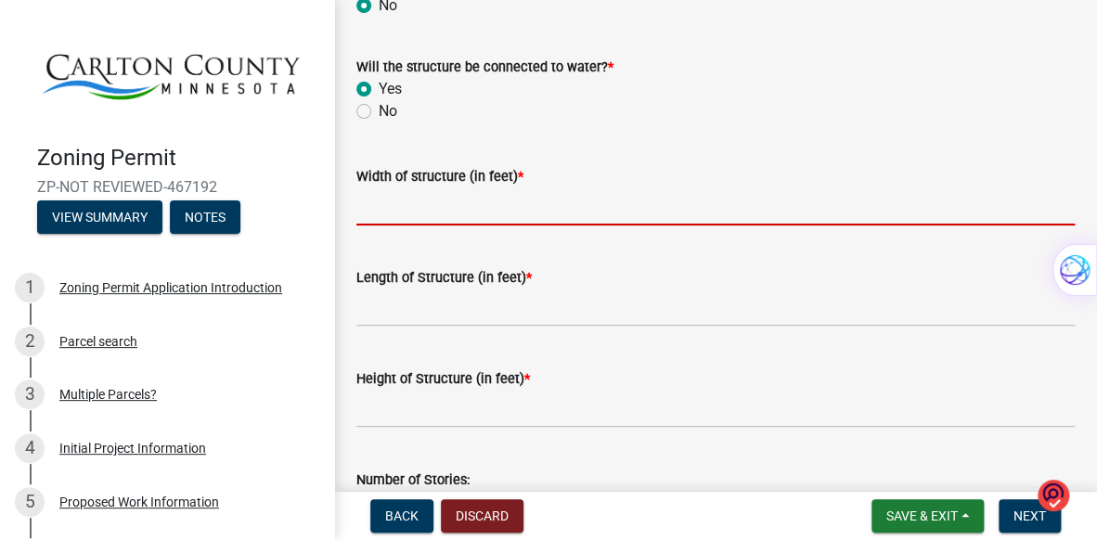
click at [423, 211] on input "Width of structure (in feet) *" at bounding box center [715, 206] width 718 height 38
type input "10'"
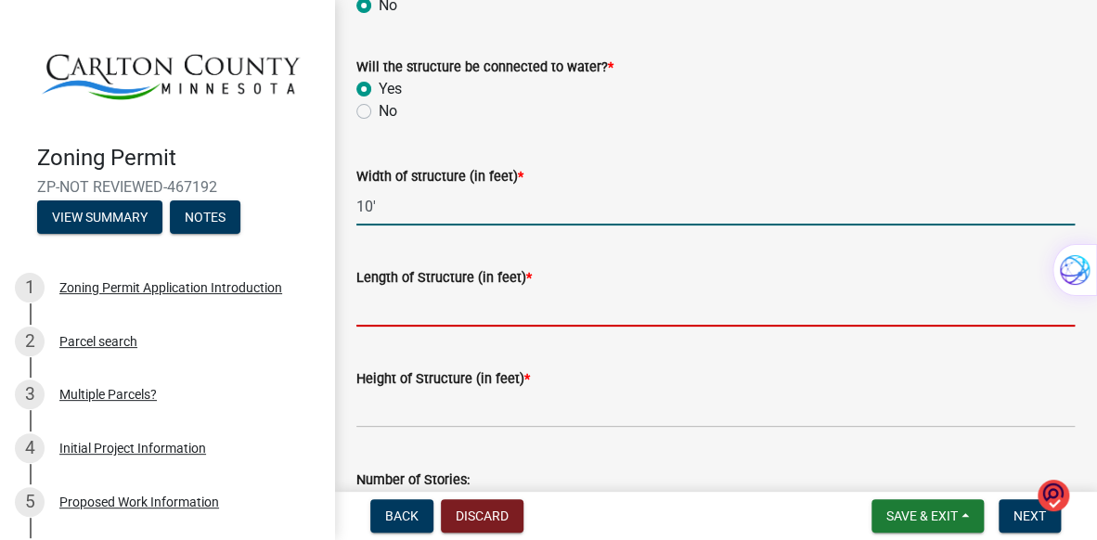
click at [401, 311] on input "Length of Structure (in feet) *" at bounding box center [715, 308] width 718 height 38
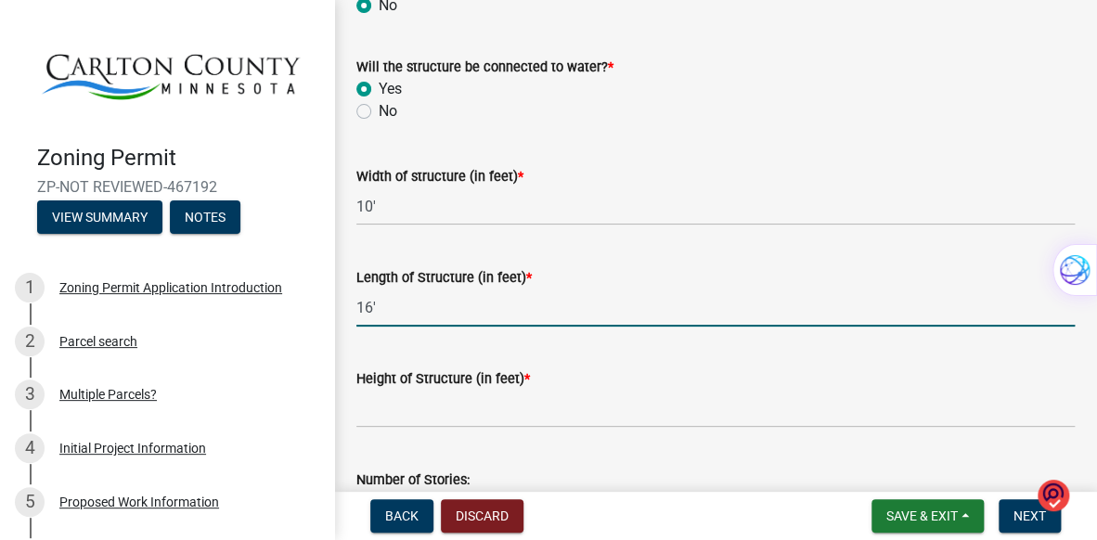
type input "16'"
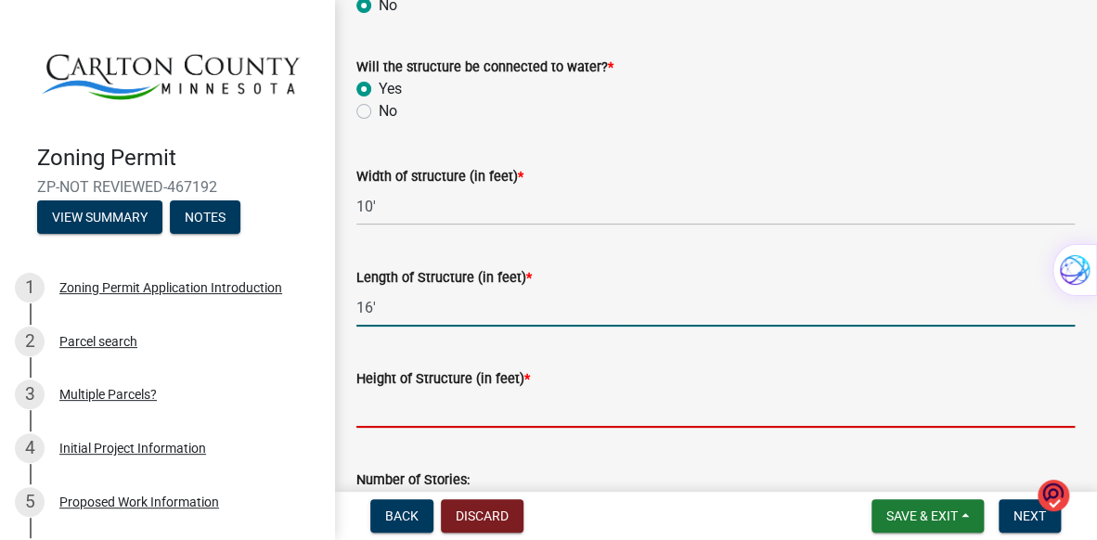
click at [448, 409] on input "Height of Structure (in feet) *" at bounding box center [715, 409] width 718 height 38
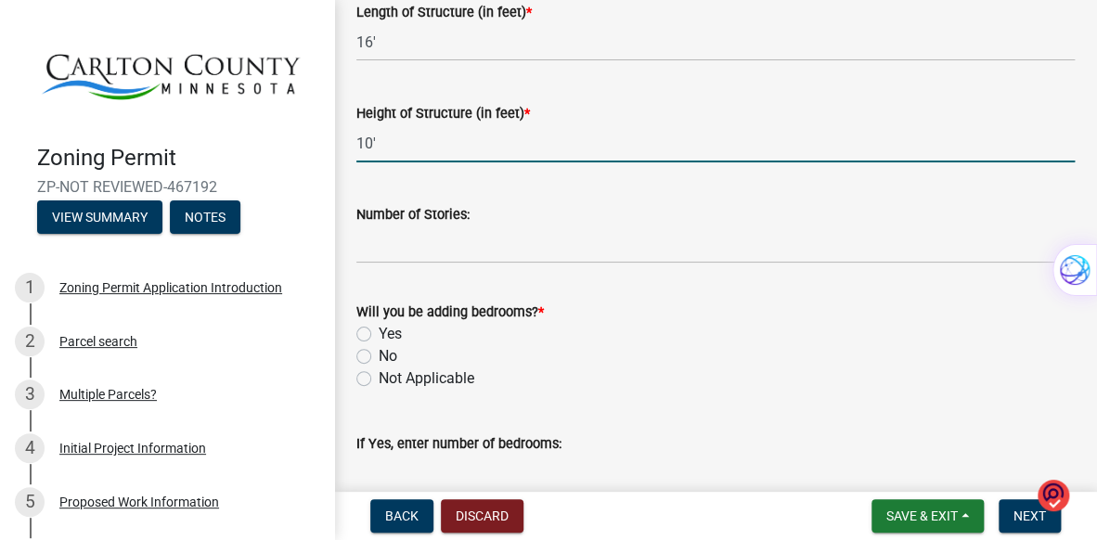
scroll to position [1019, 0]
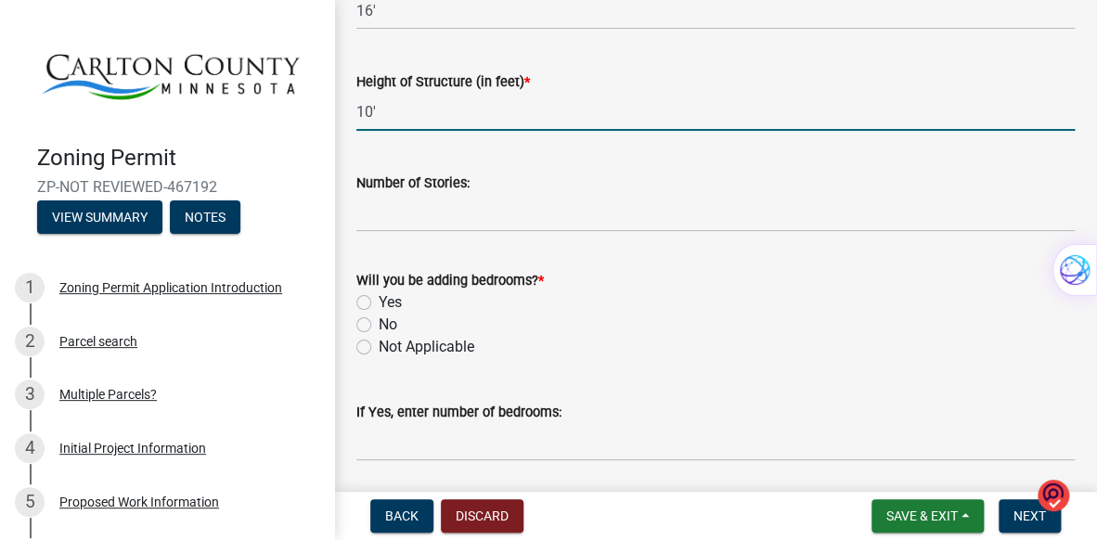
type input "10'"
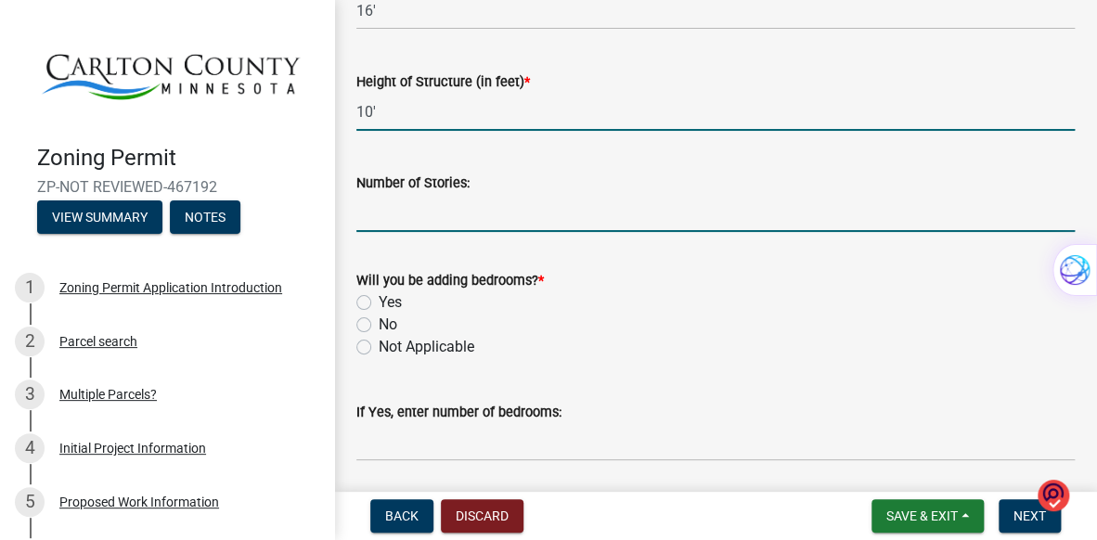
click at [391, 219] on input "Number of Stories:" at bounding box center [715, 213] width 718 height 38
type input "1"
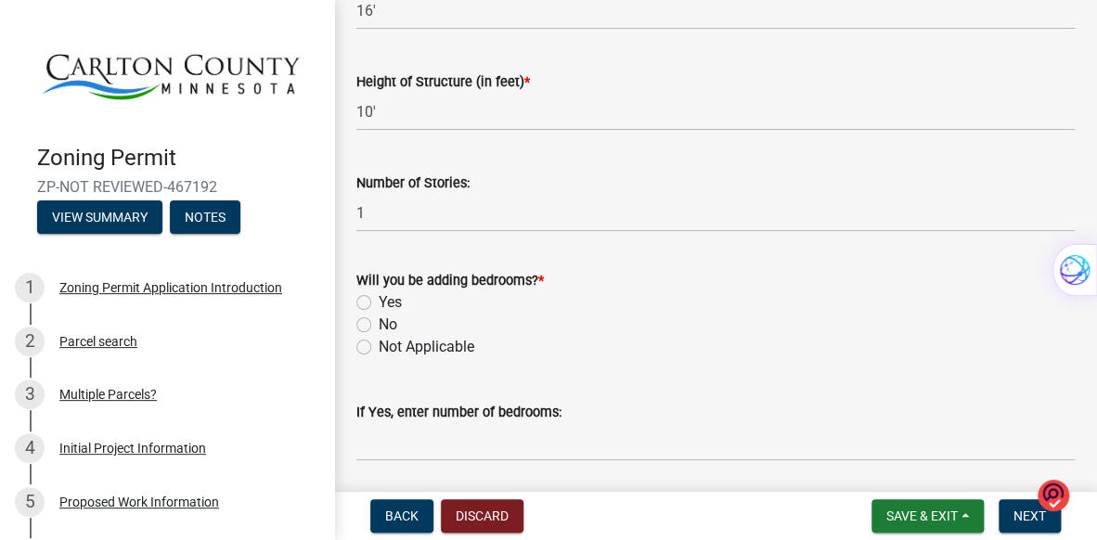
click at [379, 323] on label "No" at bounding box center [388, 325] width 19 height 22
click at [379, 323] on input "No" at bounding box center [385, 320] width 12 height 12
radio input "true"
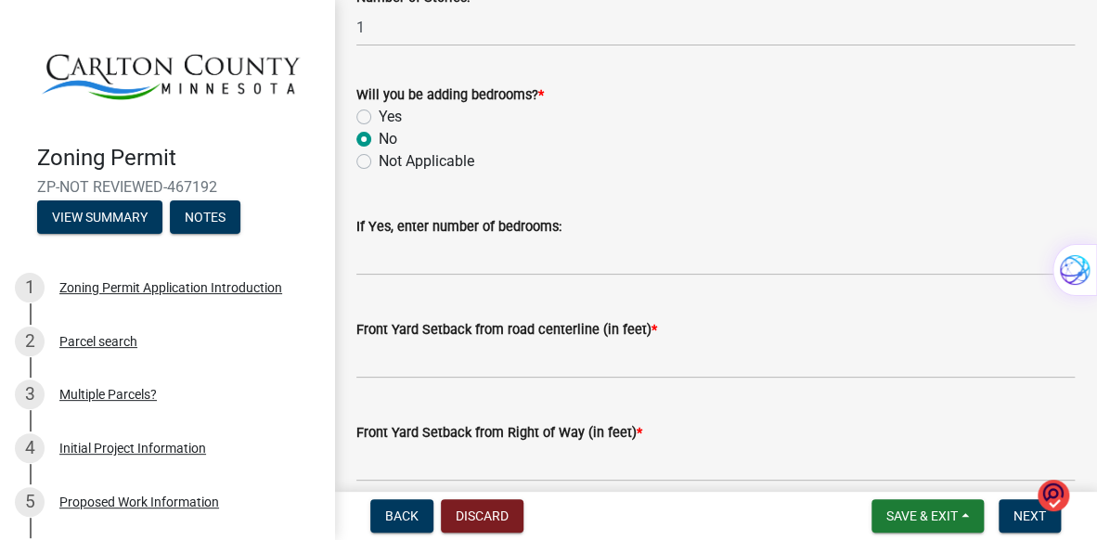
scroll to position [1228, 0]
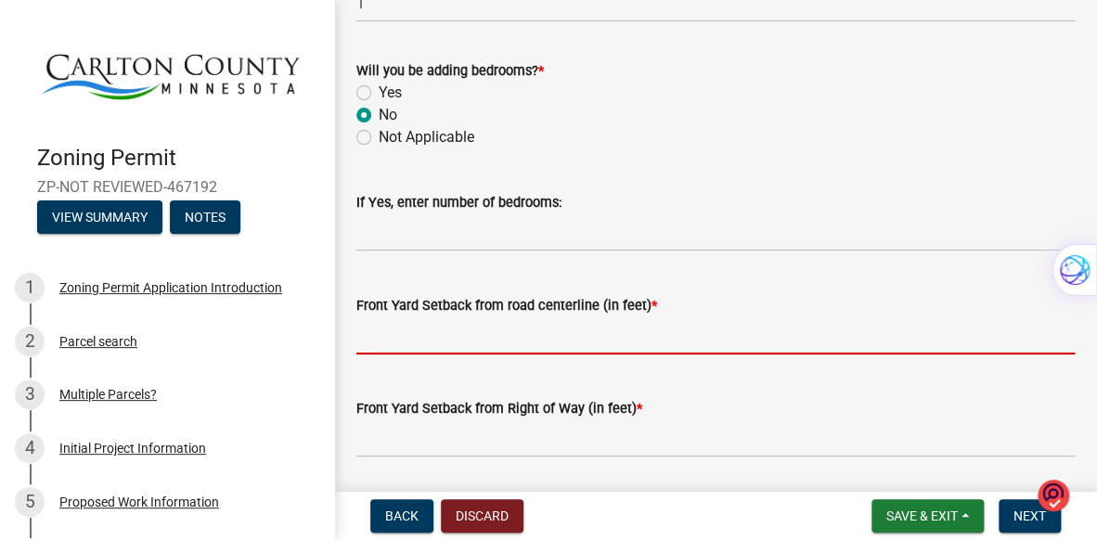
click at [453, 341] on input "text" at bounding box center [715, 335] width 718 height 38
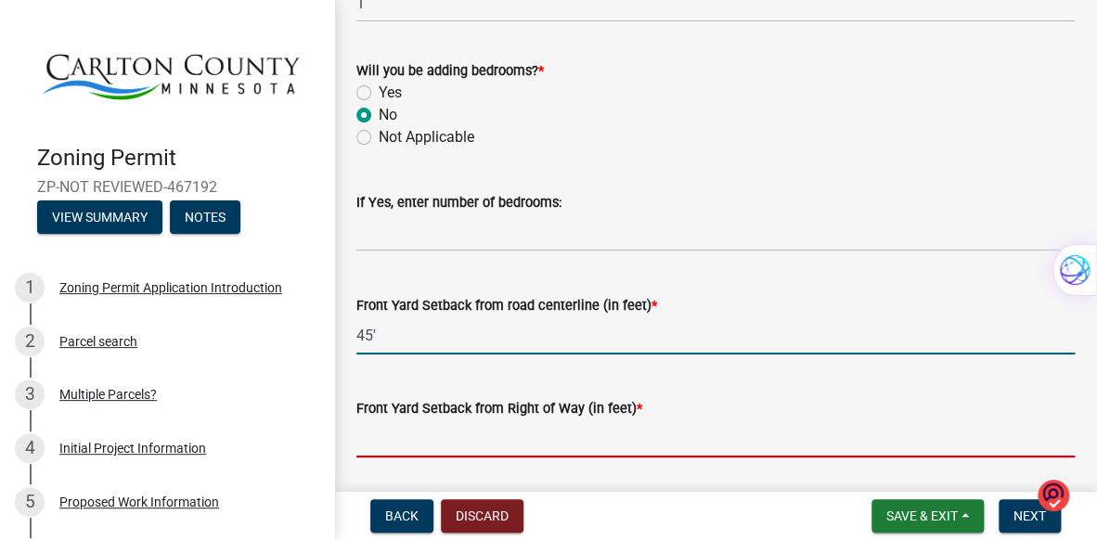
type input "45"
click at [440, 440] on input "text" at bounding box center [715, 438] width 718 height 38
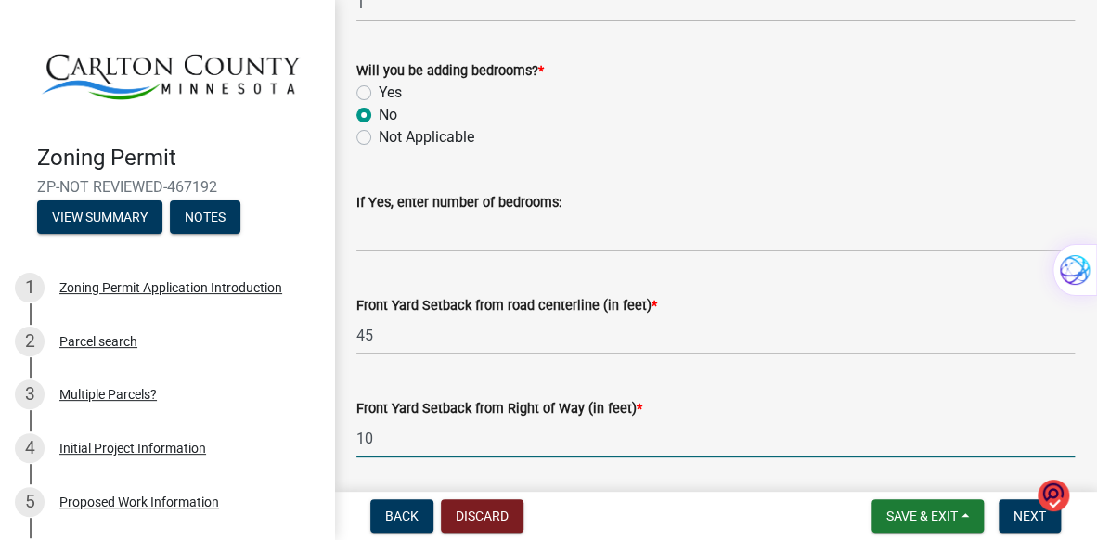
type input "1"
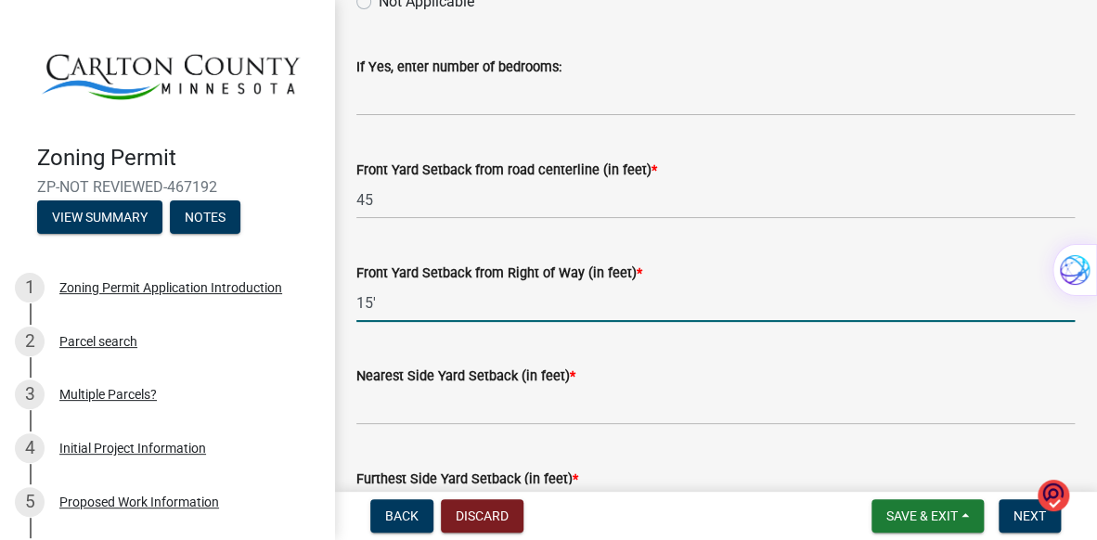
scroll to position [1377, 0]
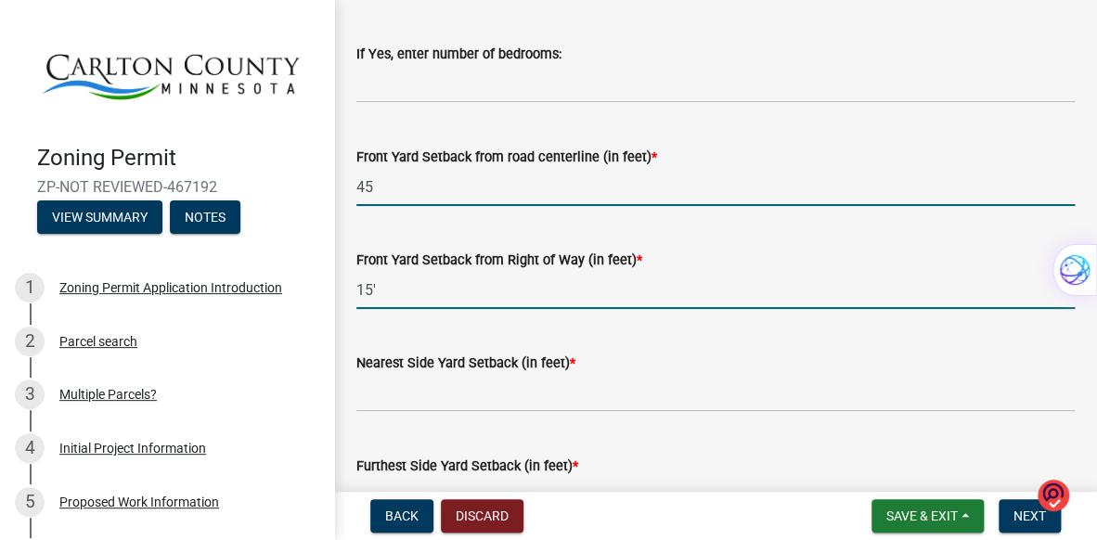
type input "15"
click at [380, 186] on input "45" at bounding box center [715, 187] width 718 height 38
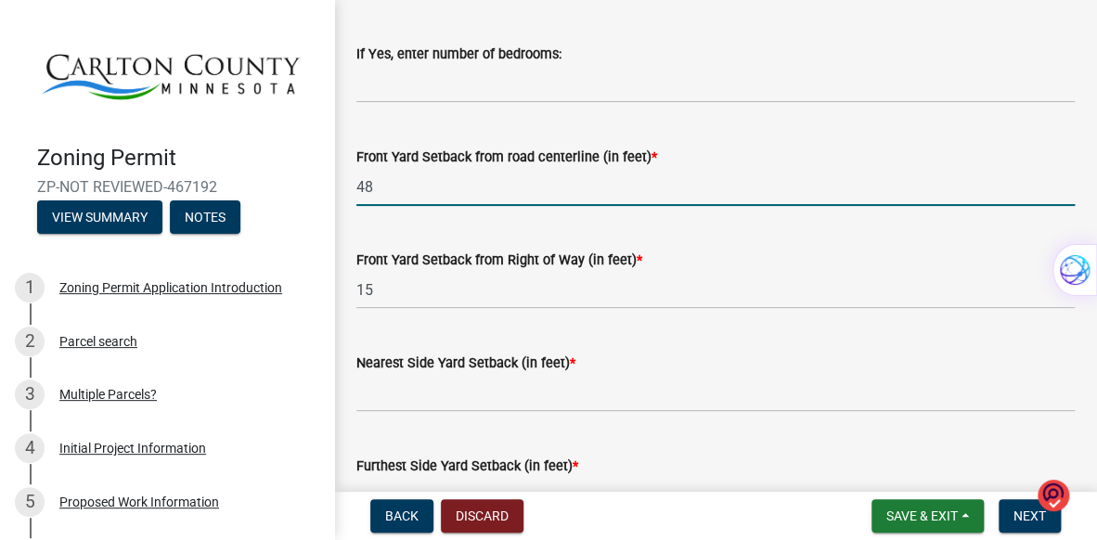
type input "48"
click at [382, 387] on input "text" at bounding box center [715, 393] width 718 height 38
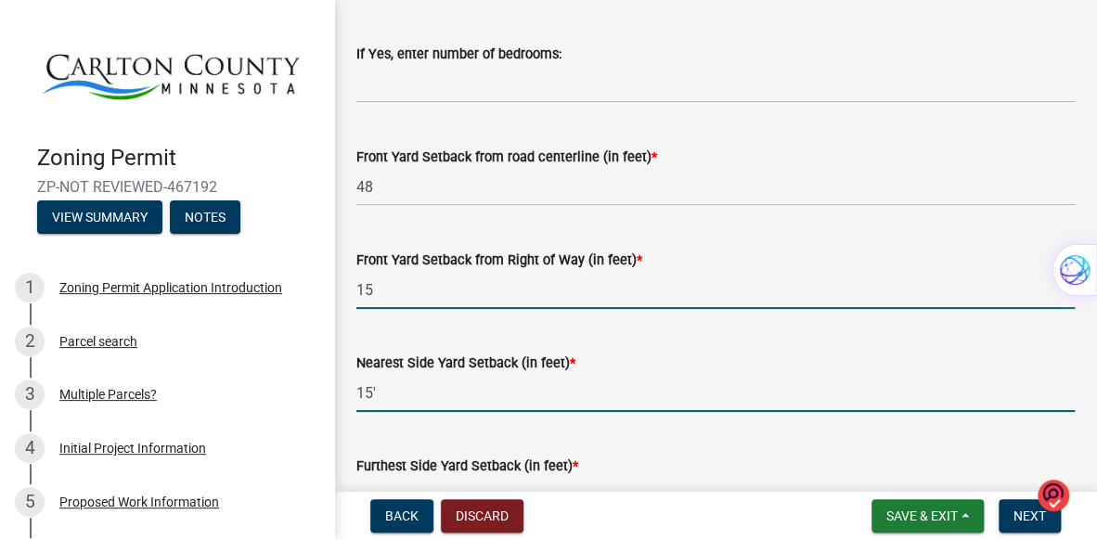
type input "15"
click at [393, 285] on input "15" at bounding box center [715, 290] width 718 height 38
type input "1"
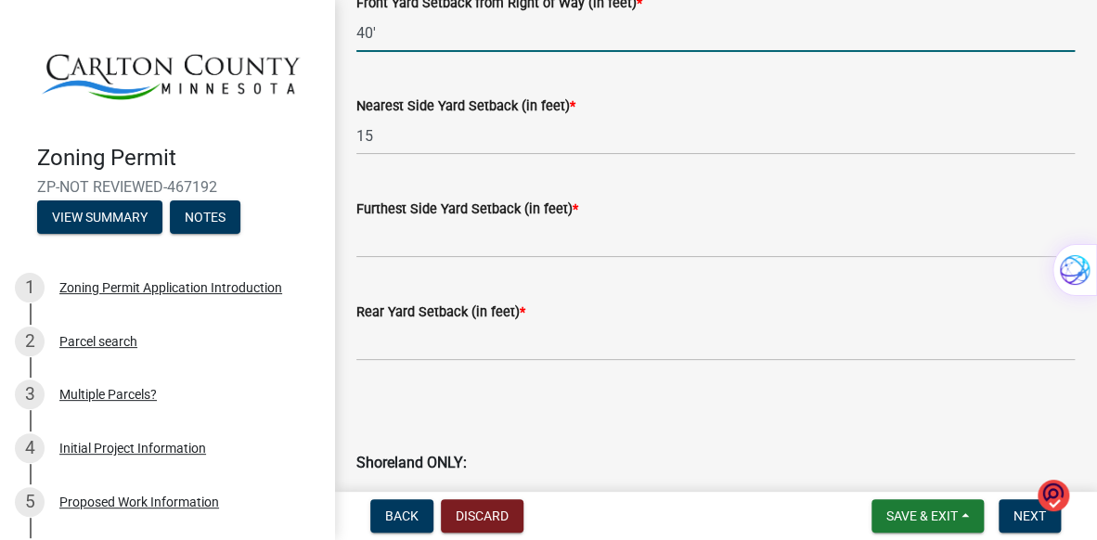
scroll to position [1644, 0]
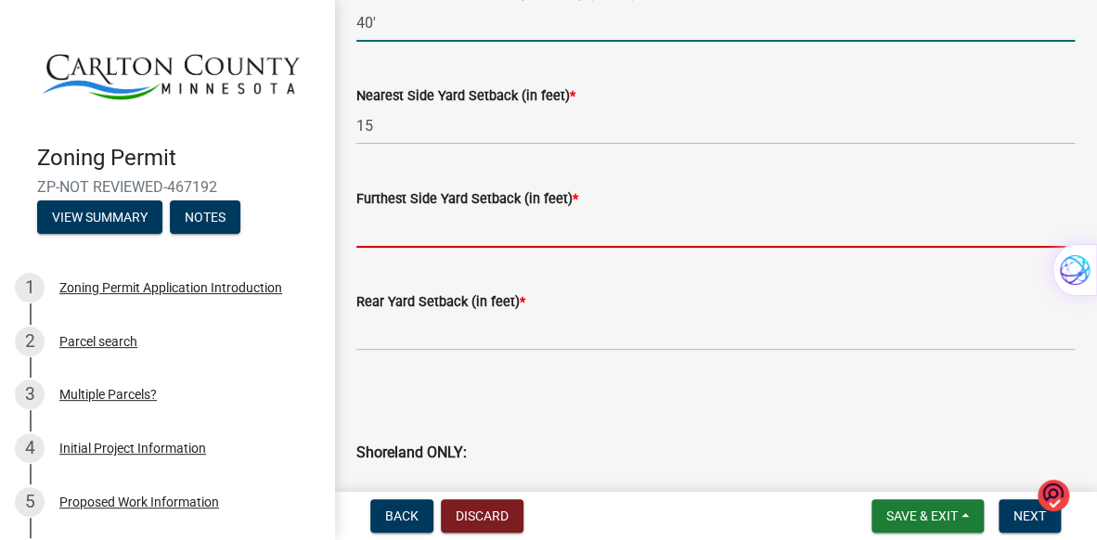
type input "40"
click at [417, 242] on input "text" at bounding box center [715, 229] width 718 height 38
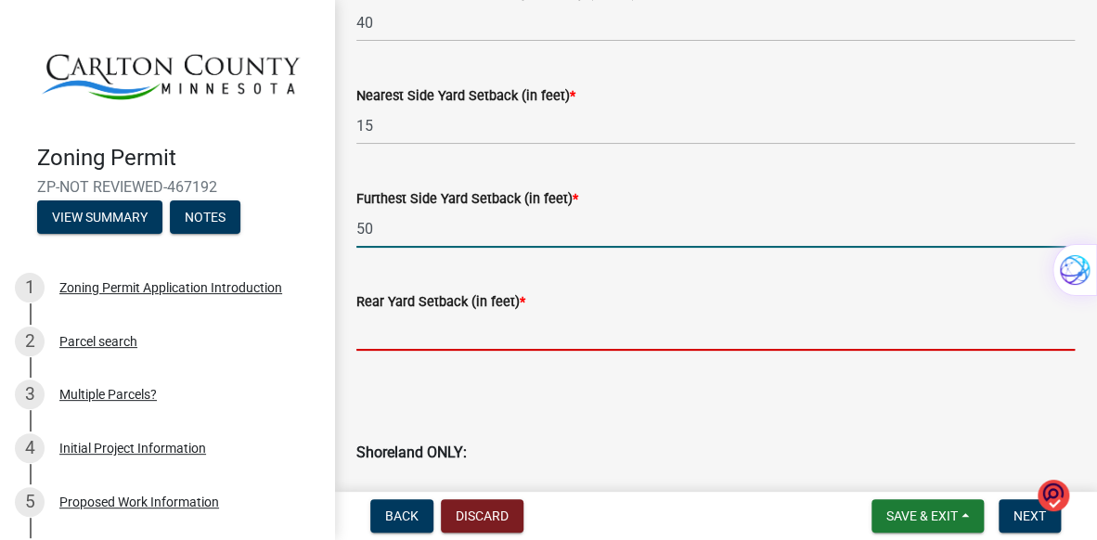
click at [410, 326] on input "text" at bounding box center [715, 332] width 718 height 38
click at [390, 231] on input "50" at bounding box center [715, 229] width 718 height 38
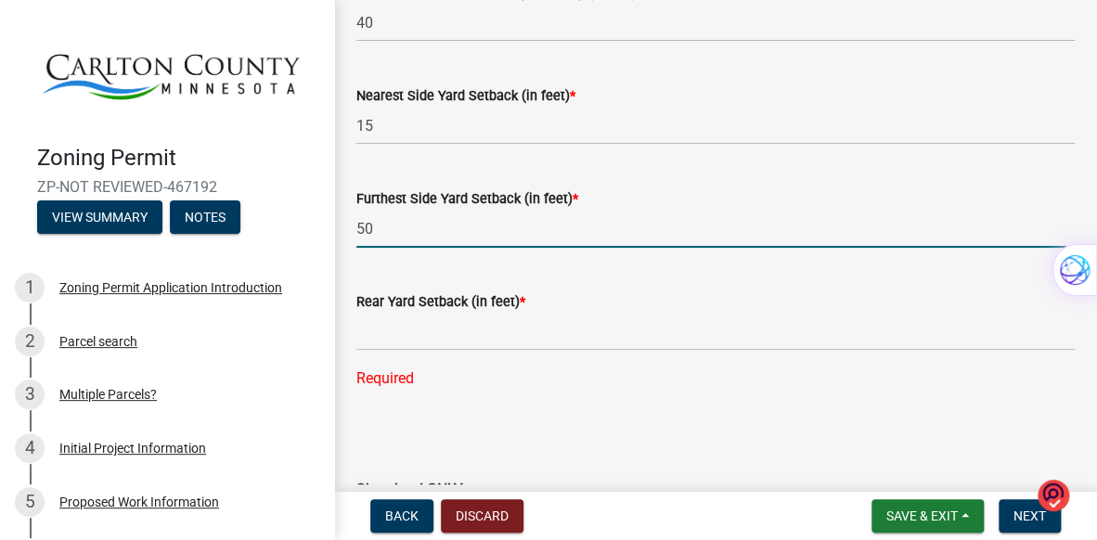
type input "5"
type input "40"
click at [377, 328] on input "text" at bounding box center [715, 332] width 718 height 38
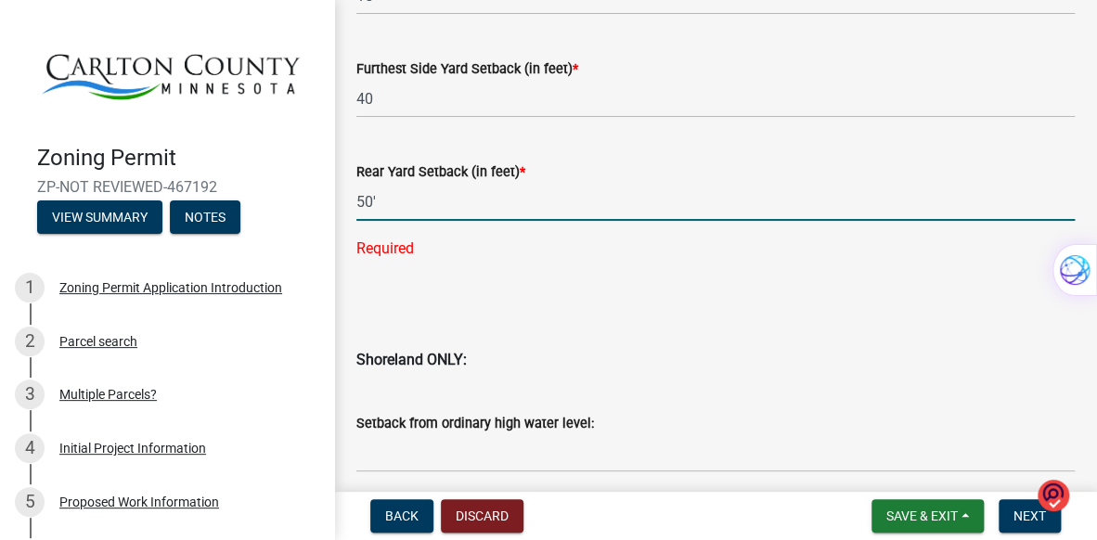
scroll to position [1793, 0]
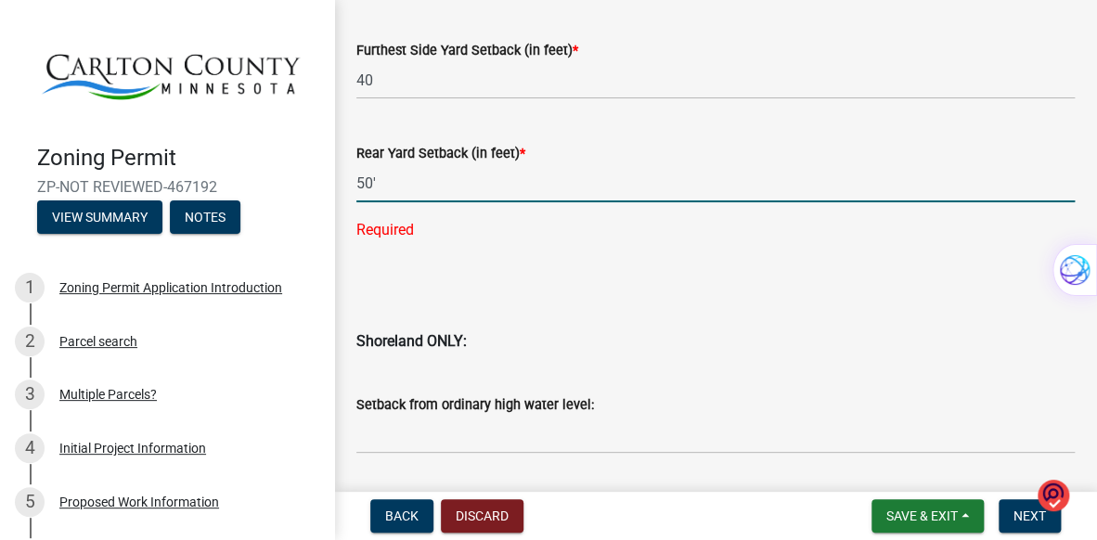
type input "50"
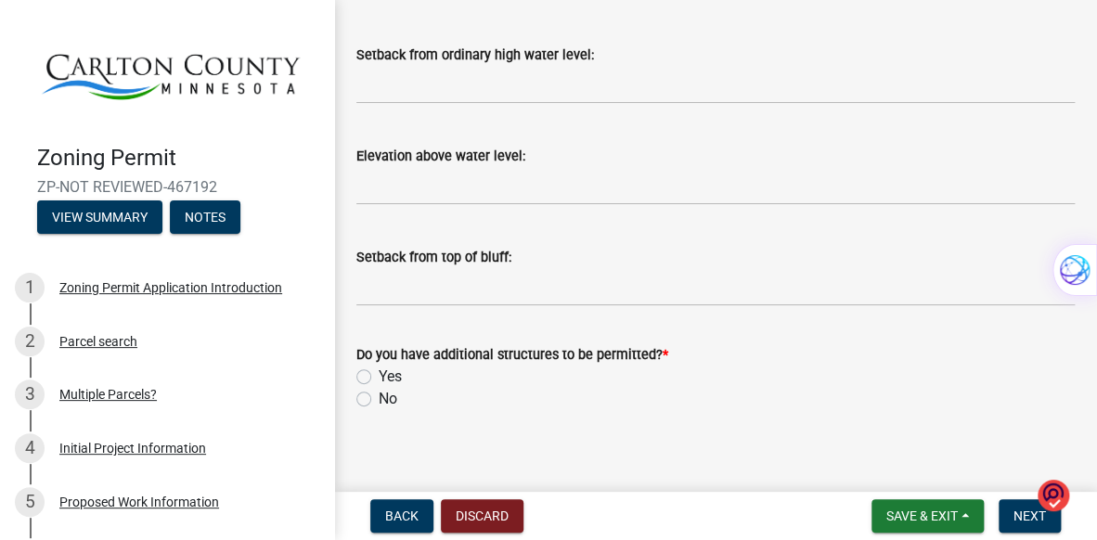
scroll to position [2119, 0]
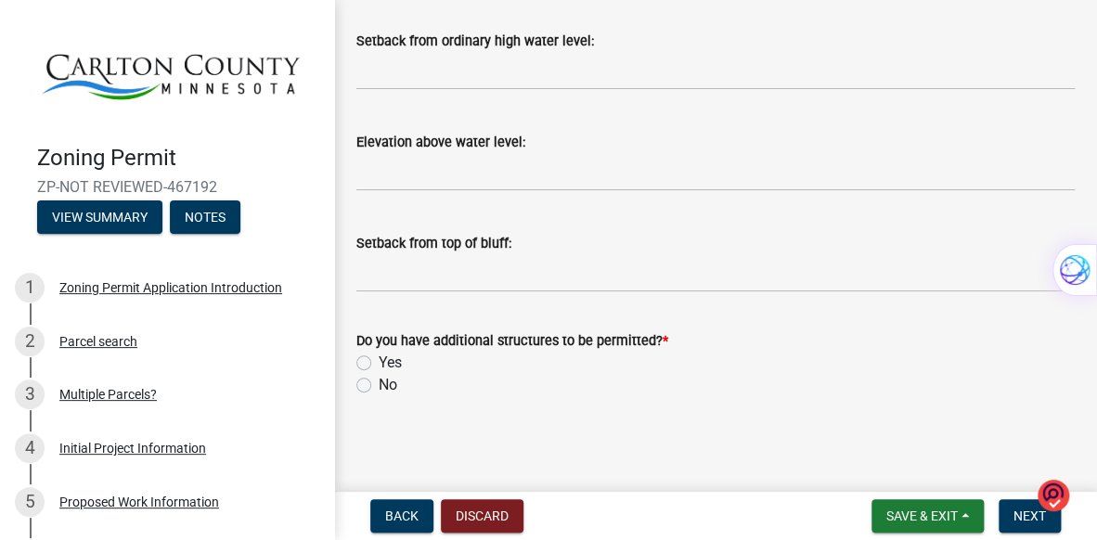
click at [1039, 508] on img at bounding box center [1053, 495] width 32 height 34
click at [1014, 506] on button "Next" at bounding box center [1029, 515] width 62 height 33
click at [379, 383] on label "No" at bounding box center [388, 385] width 19 height 22
click at [379, 383] on input "No" at bounding box center [385, 380] width 12 height 12
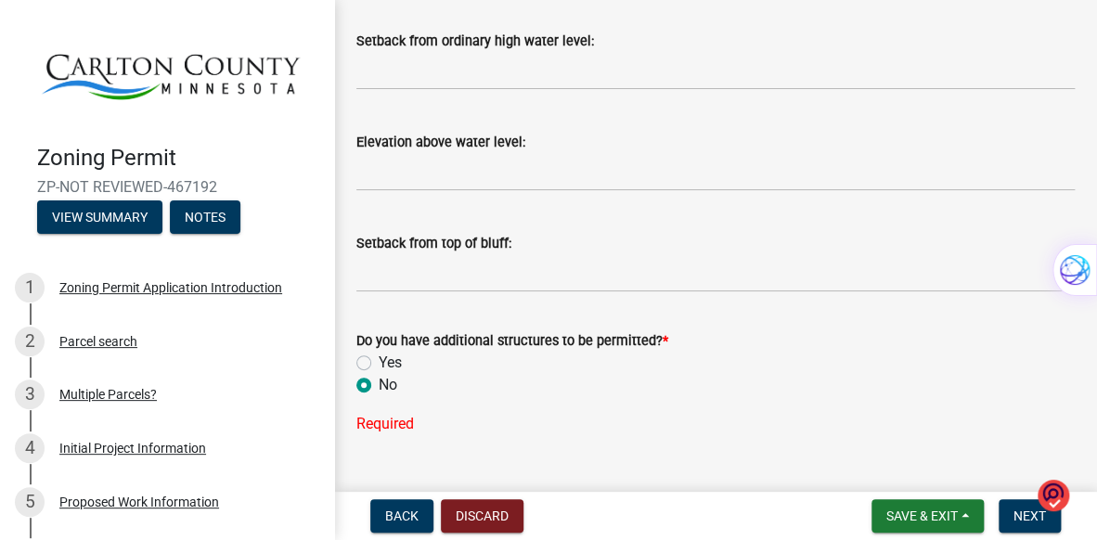
radio input "true"
click at [1014, 514] on span "Next" at bounding box center [1029, 515] width 32 height 15
click at [1011, 515] on button "Next" at bounding box center [1029, 515] width 62 height 33
click at [1023, 508] on span "Next" at bounding box center [1029, 515] width 32 height 15
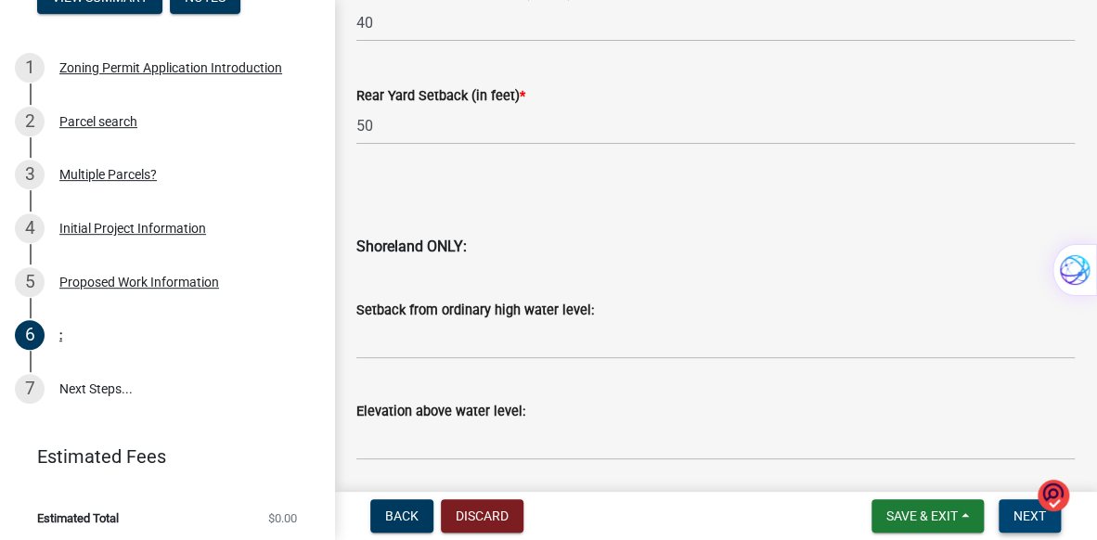
scroll to position [1755, 0]
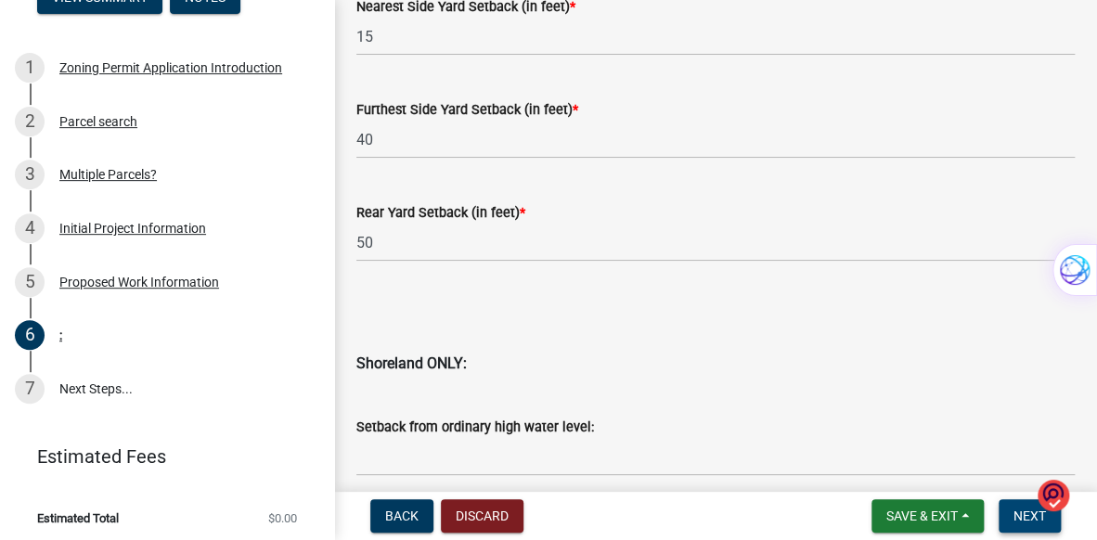
click at [1013, 508] on span "Next" at bounding box center [1029, 515] width 32 height 15
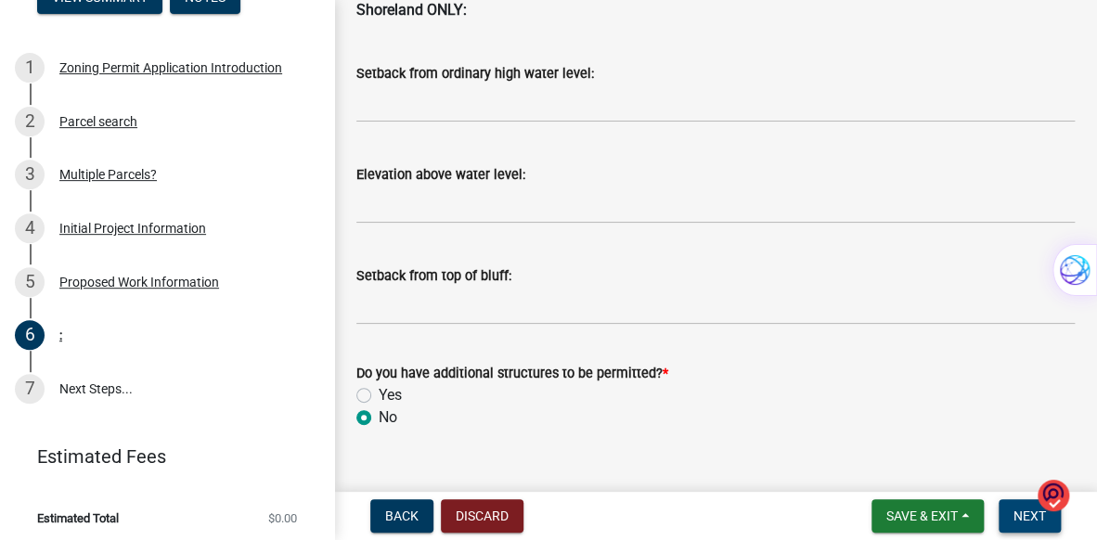
scroll to position [2141, 0]
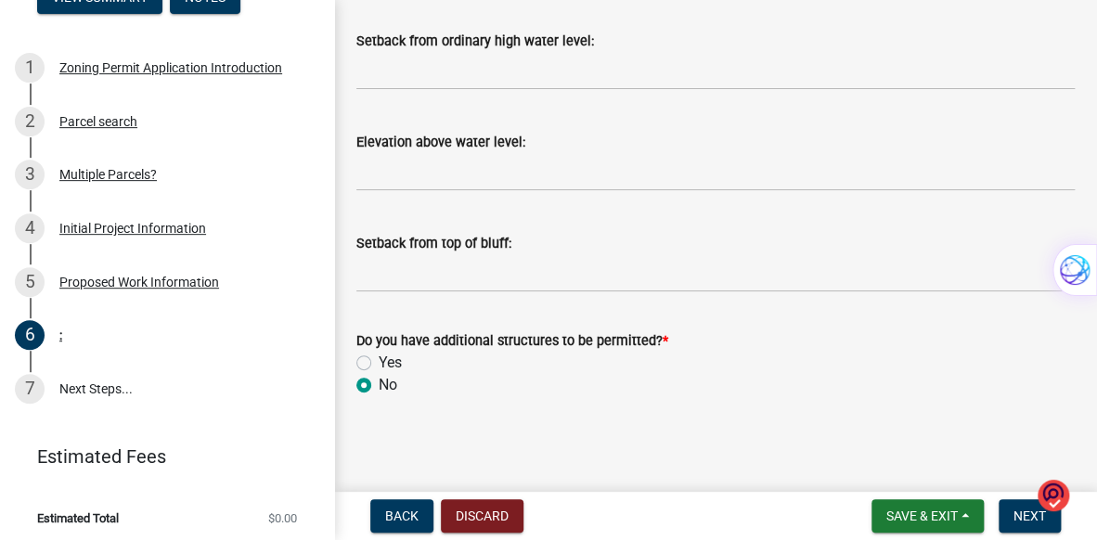
click at [379, 382] on label "No" at bounding box center [388, 385] width 19 height 22
click at [379, 382] on input "No" at bounding box center [385, 380] width 12 height 12
click at [379, 359] on label "Yes" at bounding box center [390, 363] width 23 height 22
click at [379, 359] on input "Yes" at bounding box center [385, 358] width 12 height 12
radio input "true"
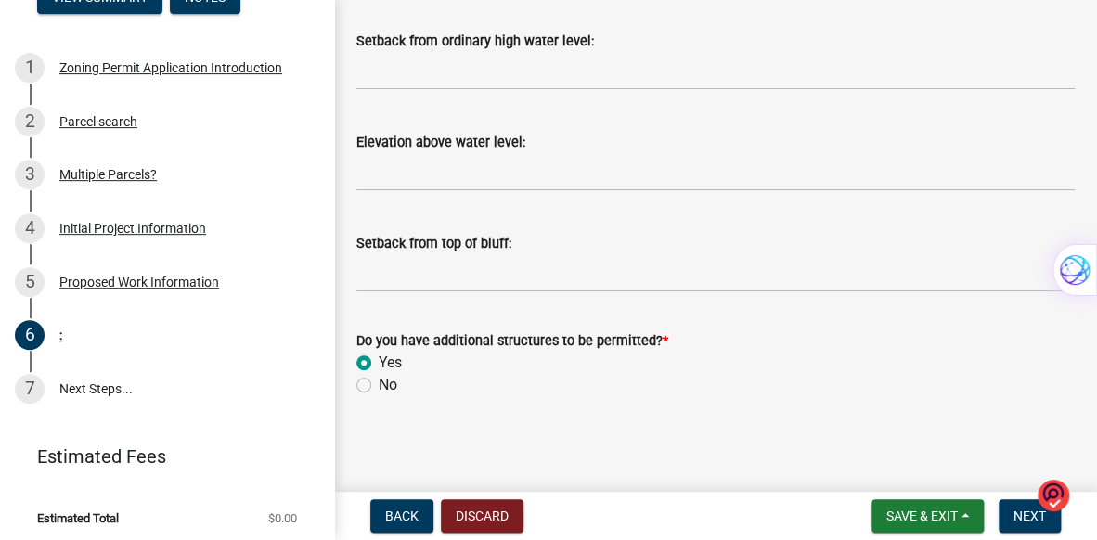
click at [379, 384] on label "No" at bounding box center [388, 385] width 19 height 22
click at [379, 384] on input "No" at bounding box center [385, 380] width 12 height 12
radio input "true"
click at [1021, 515] on span "Next" at bounding box center [1029, 515] width 32 height 15
click at [1022, 512] on span "Next" at bounding box center [1029, 515] width 32 height 15
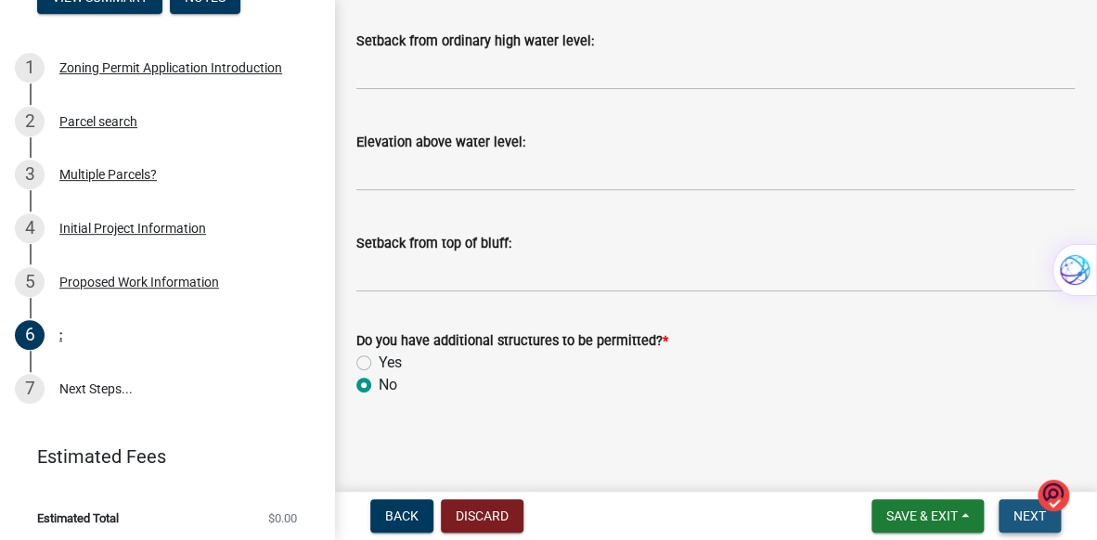
click at [1022, 512] on span "Next" at bounding box center [1029, 515] width 32 height 15
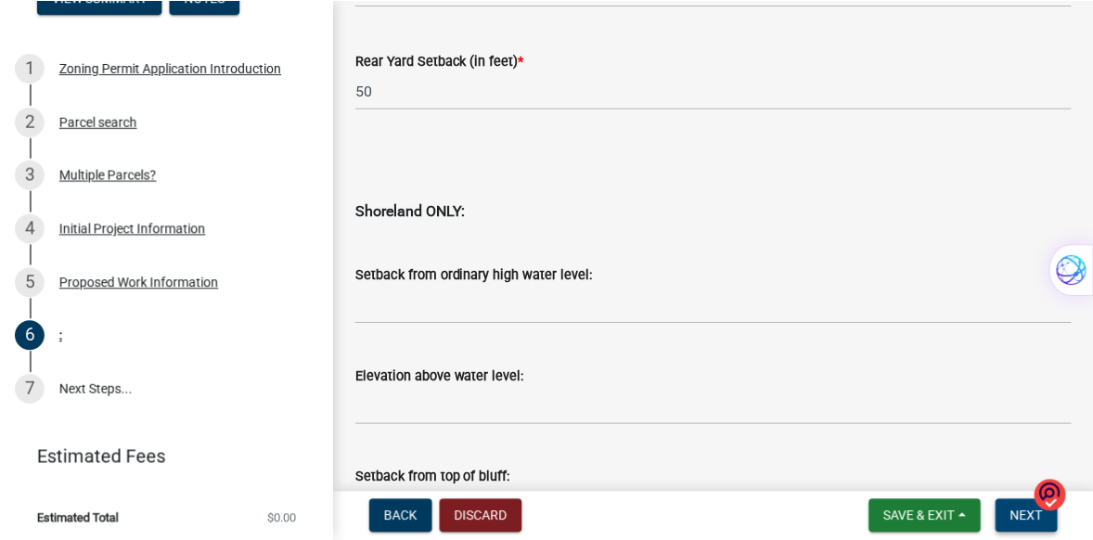
scroll to position [1903, 0]
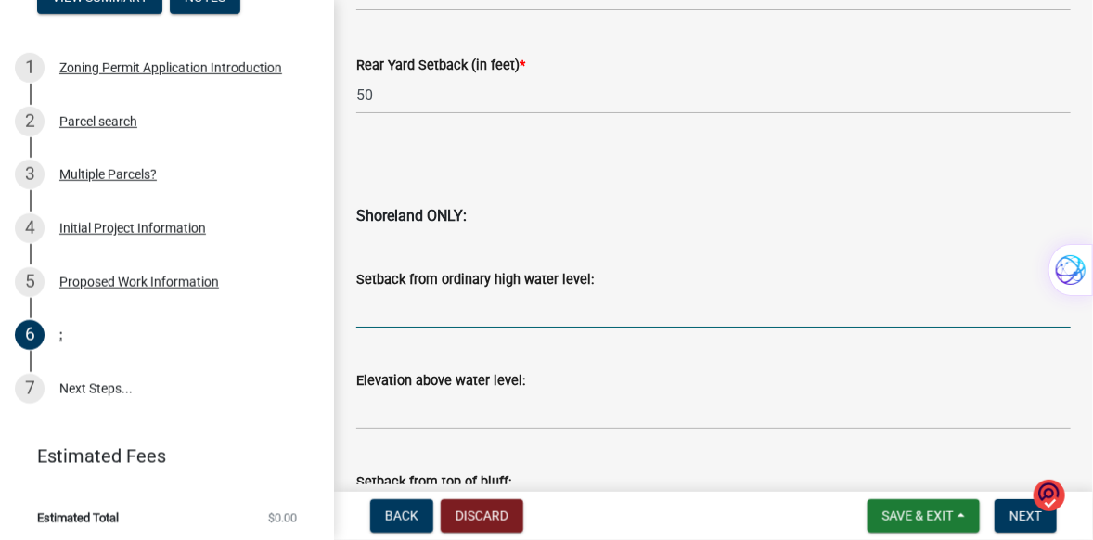
click at [464, 314] on input "Setback from ordinary high water level:" at bounding box center [713, 309] width 714 height 38
type input "6"
type input "500"
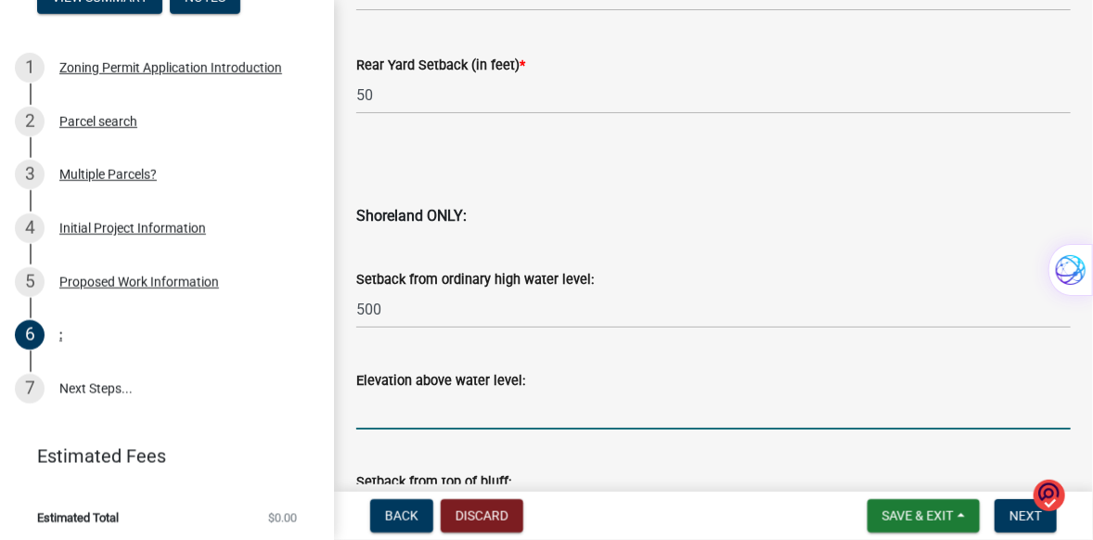
drag, startPoint x: 486, startPoint y: 410, endPoint x: 511, endPoint y: 409, distance: 25.1
click at [508, 414] on input "Elevation above water level:" at bounding box center [713, 411] width 714 height 38
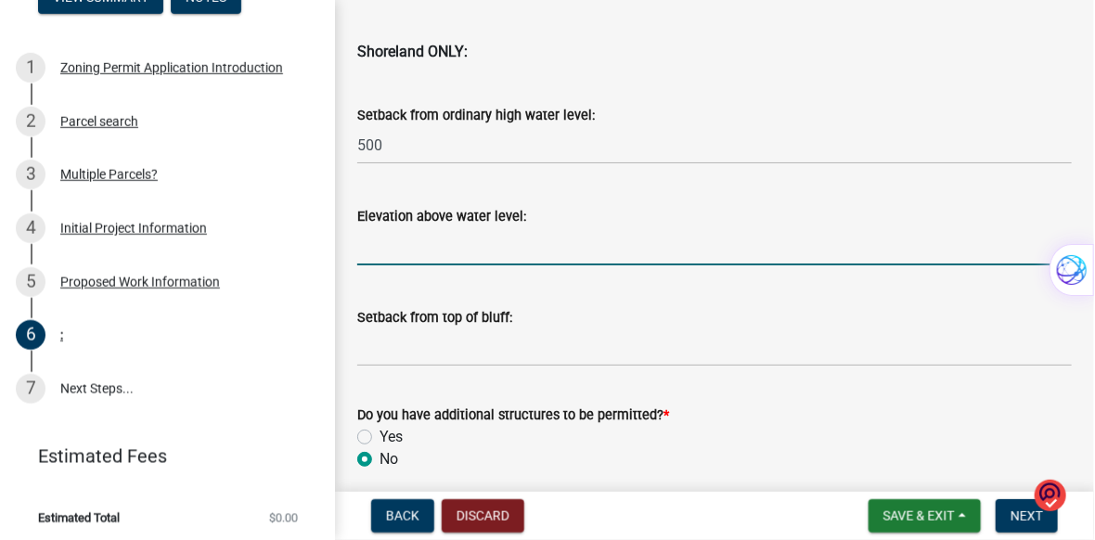
scroll to position [2088, 0]
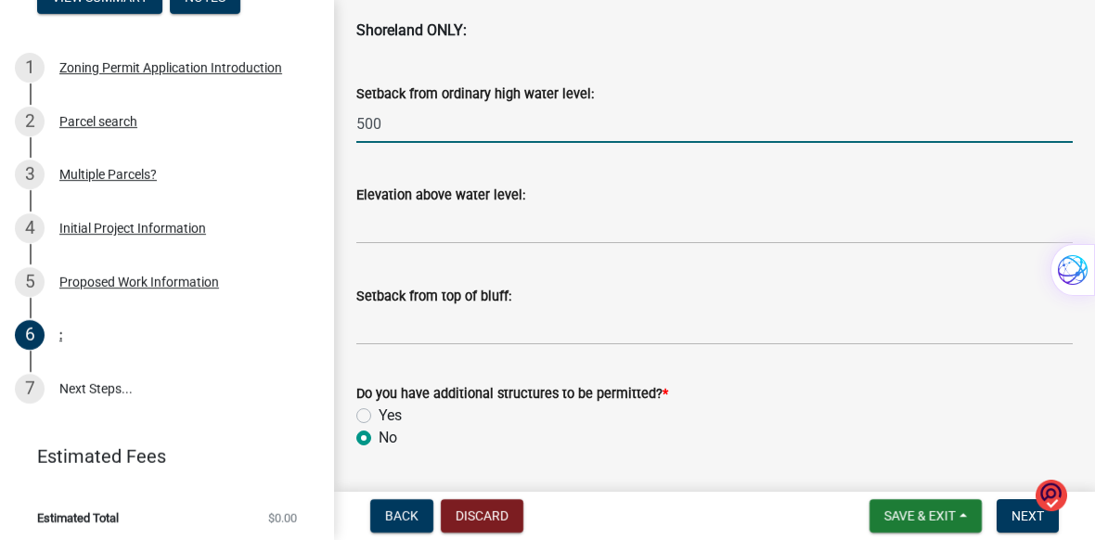
drag, startPoint x: 393, startPoint y: 123, endPoint x: 352, endPoint y: 120, distance: 41.9
click at [352, 120] on div "Setback from ordinary high water level: 500" at bounding box center [714, 100] width 744 height 86
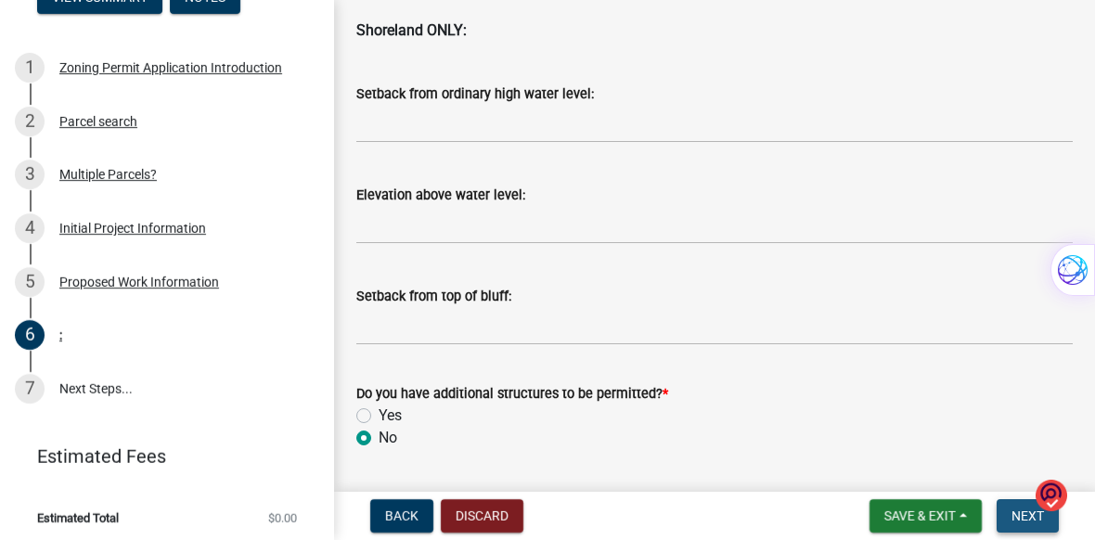
click at [1002, 508] on button "Next" at bounding box center [1027, 515] width 62 height 33
click at [1002, 512] on button "Next" at bounding box center [1027, 515] width 62 height 33
click at [1000, 511] on button "Next" at bounding box center [1027, 515] width 62 height 33
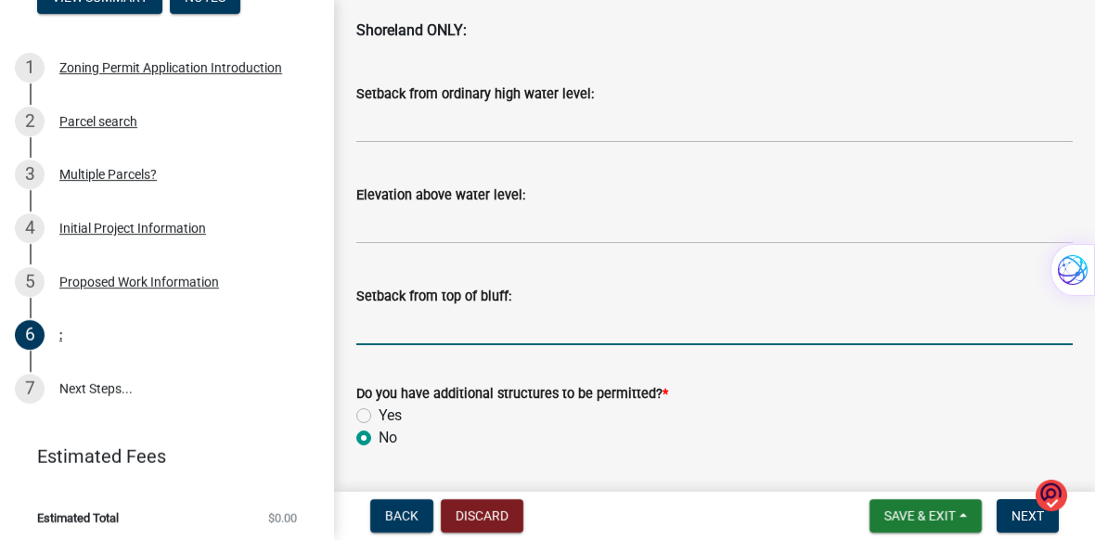
click at [460, 324] on input "Setback from top of bluff:" at bounding box center [714, 326] width 716 height 38
type input "na"
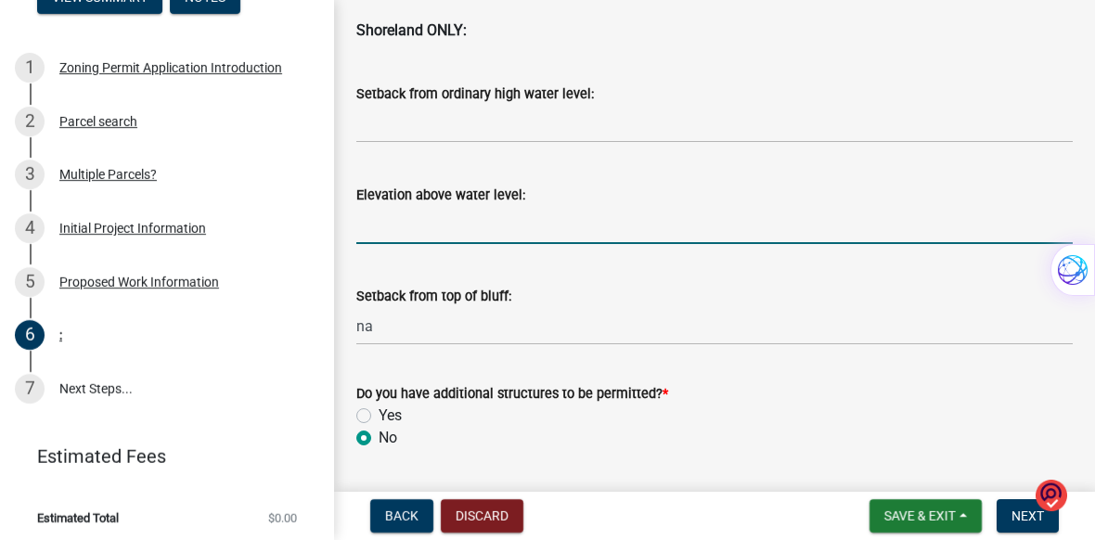
click at [447, 223] on input "Elevation above water level:" at bounding box center [714, 225] width 716 height 38
type input "na"
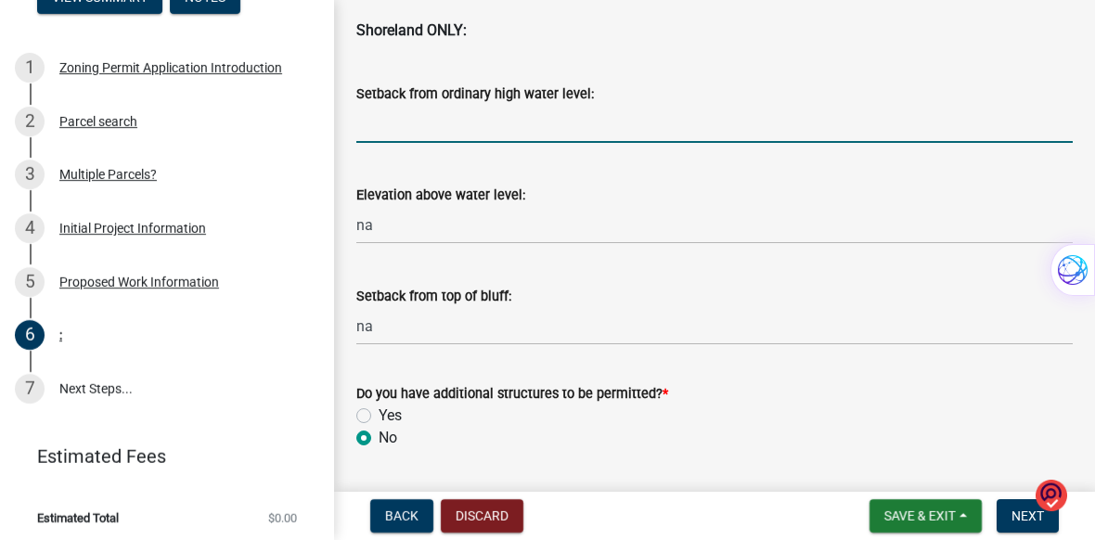
click at [456, 127] on input "Setback from ordinary high water level:" at bounding box center [714, 124] width 716 height 38
type input "na"
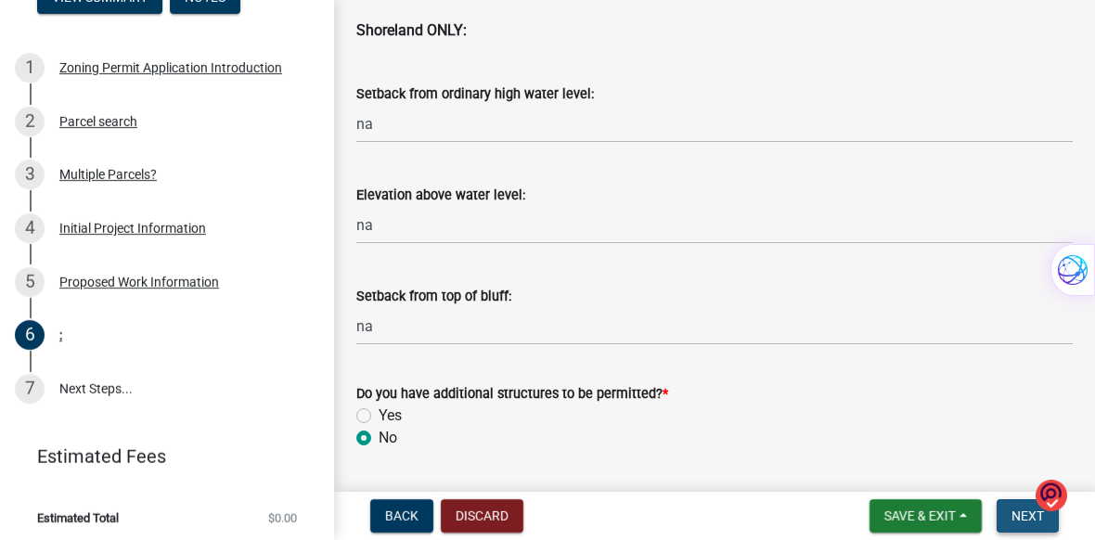
click at [1009, 510] on button "Next" at bounding box center [1027, 515] width 62 height 33
click at [1021, 506] on button "Next" at bounding box center [1027, 515] width 62 height 33
click at [1018, 503] on button "Next" at bounding box center [1027, 515] width 62 height 33
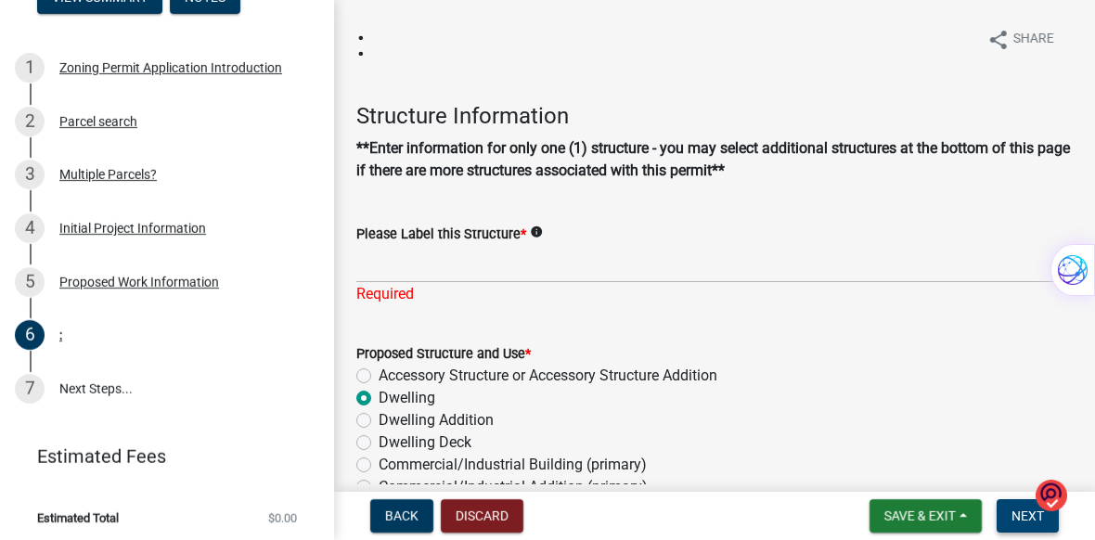
scroll to position [0, 0]
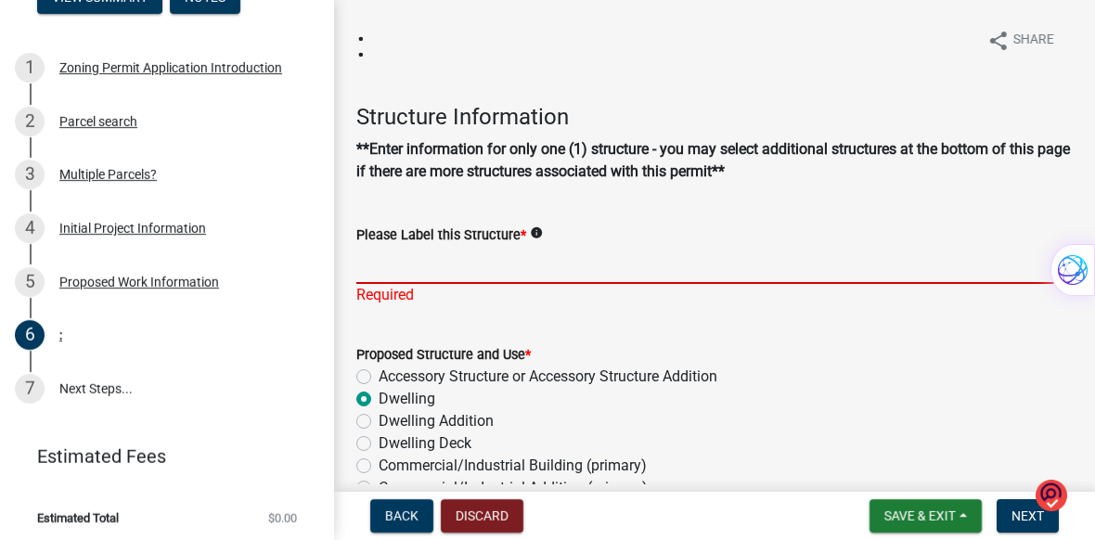
drag, startPoint x: 426, startPoint y: 261, endPoint x: 445, endPoint y: 267, distance: 20.5
click at [445, 267] on input "Please Label this Structure *" at bounding box center [714, 265] width 716 height 38
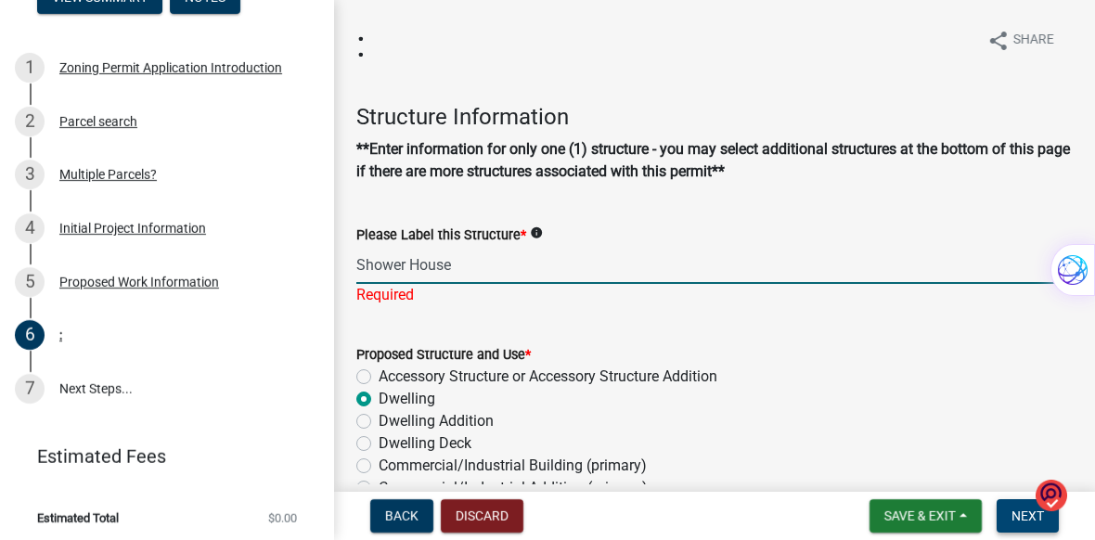
type input "Shower House"
click at [1021, 509] on span "Next" at bounding box center [1027, 515] width 32 height 15
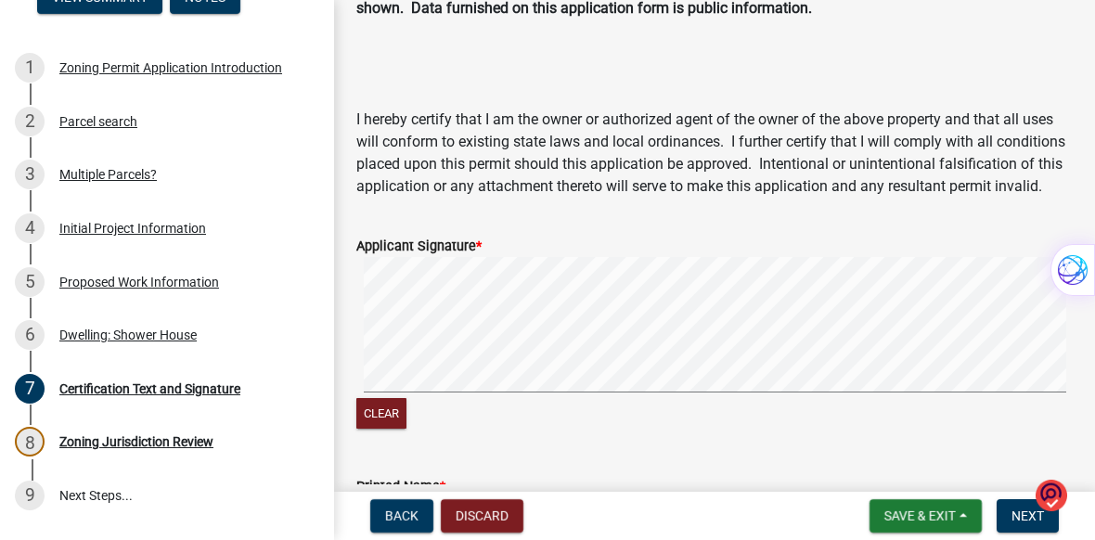
scroll to position [162, 0]
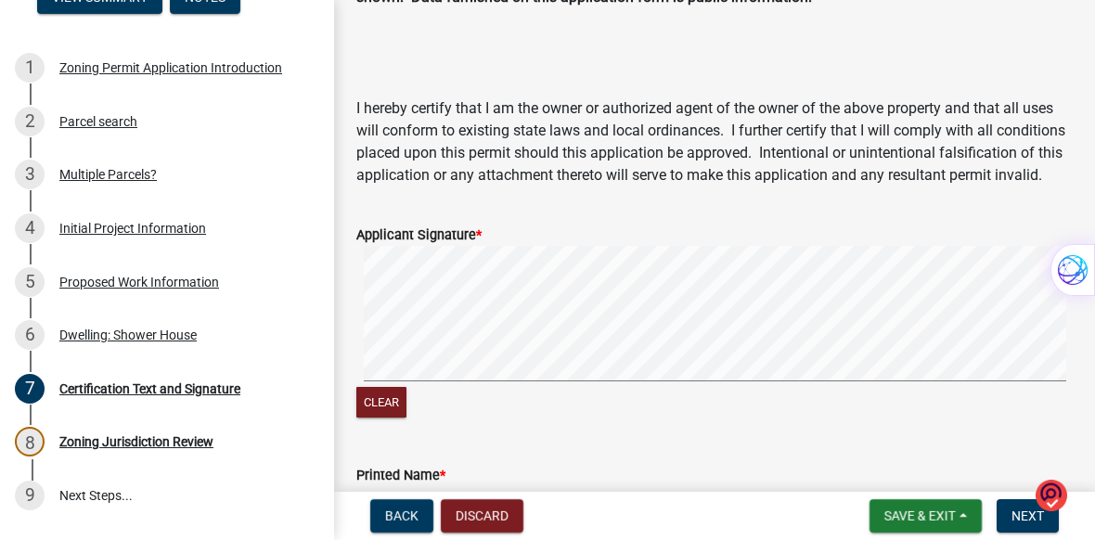
click at [497, 387] on signature-pad at bounding box center [714, 316] width 716 height 141
click at [1026, 514] on span "Next" at bounding box center [1027, 515] width 32 height 15
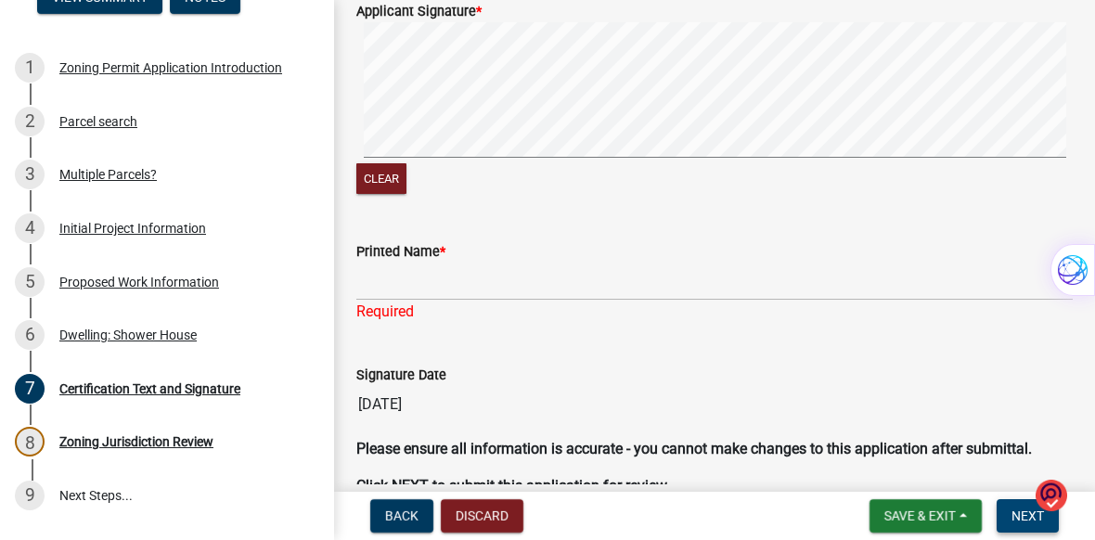
scroll to position [397, 0]
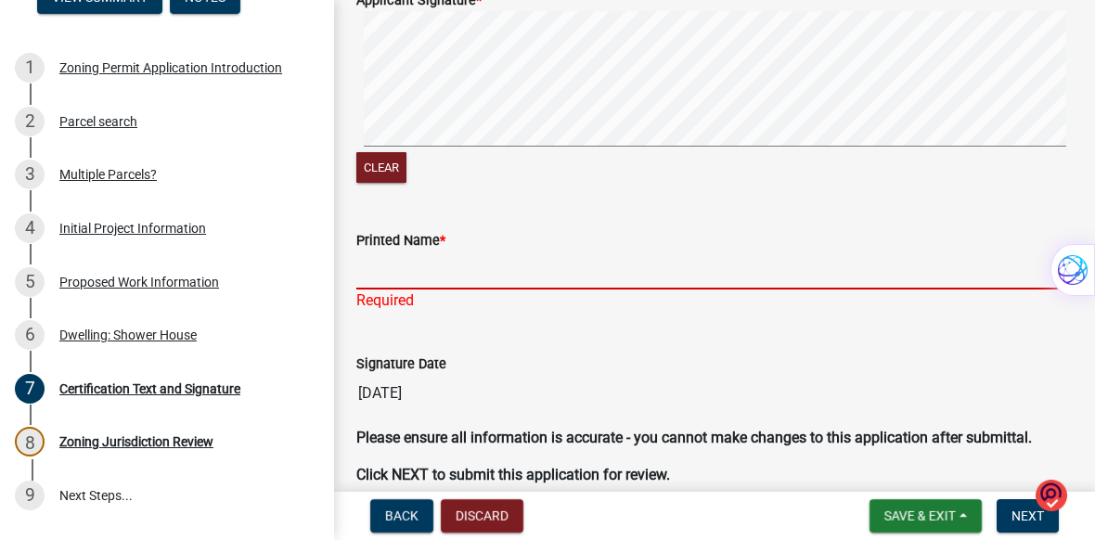
click at [403, 289] on input "Printed Name *" at bounding box center [714, 270] width 716 height 38
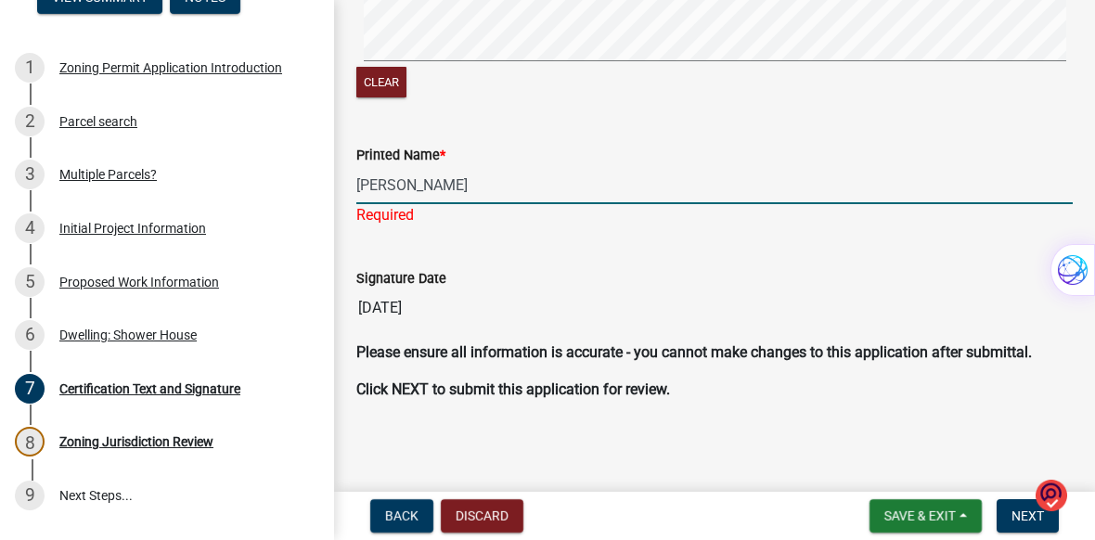
scroll to position [508, 0]
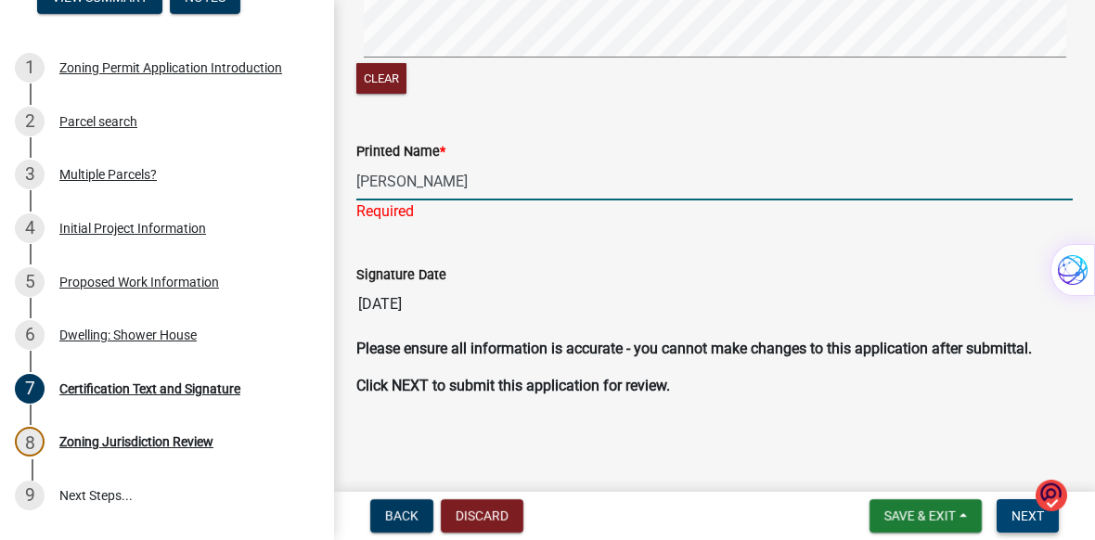
type input "[PERSON_NAME]"
click at [1019, 515] on span "Next" at bounding box center [1027, 515] width 32 height 15
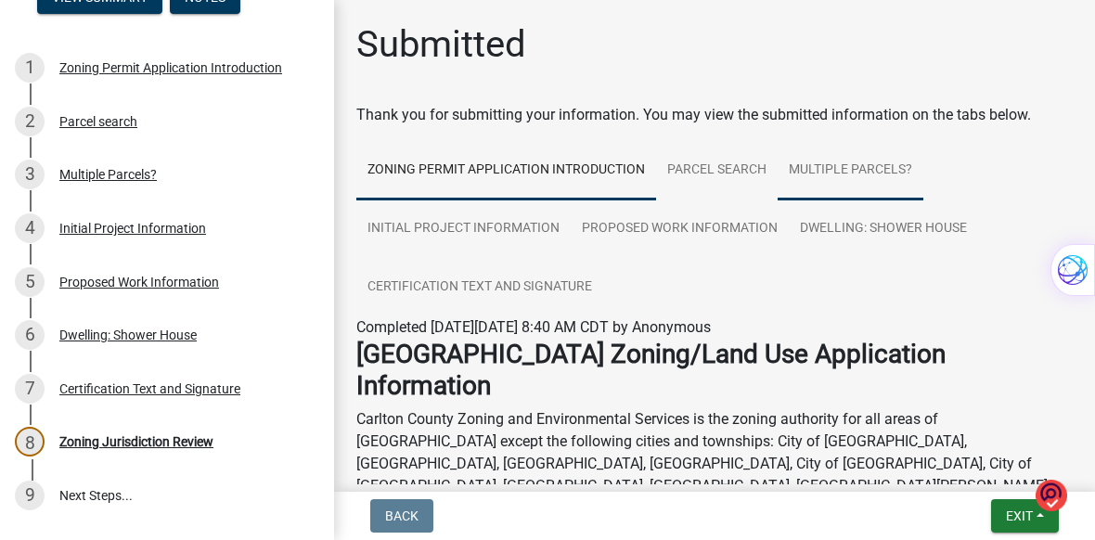
scroll to position [221, 0]
